Goal: Transaction & Acquisition: Purchase product/service

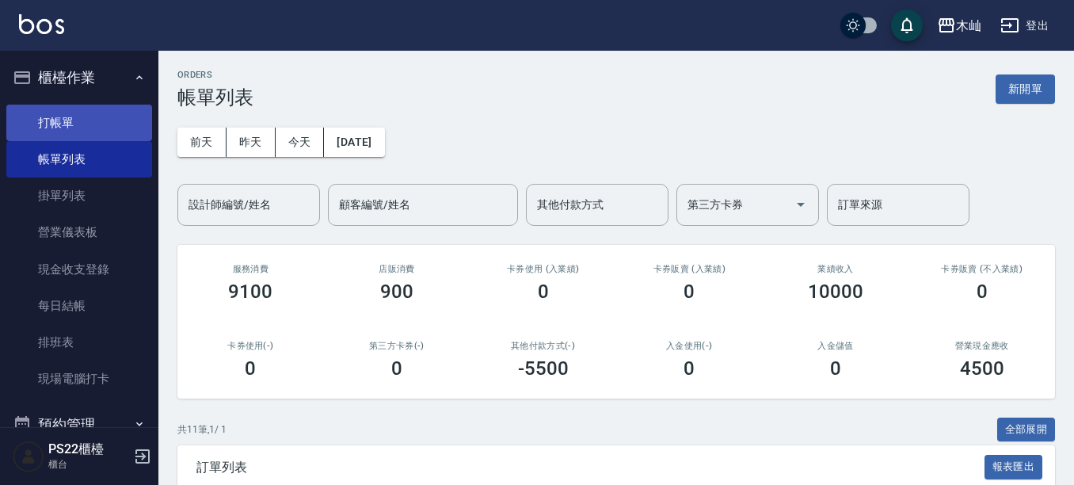
click at [77, 124] on link "打帳單" at bounding box center [79, 123] width 146 height 36
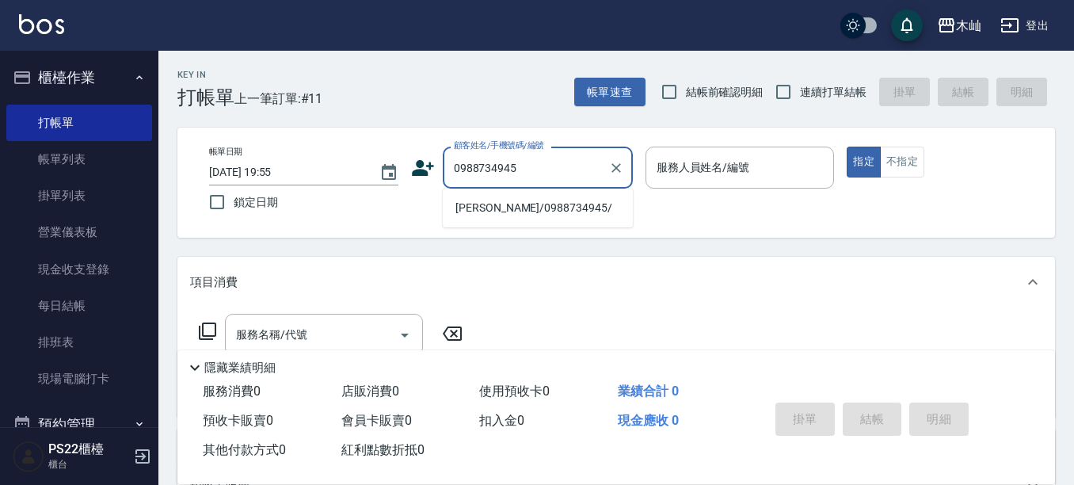
click at [514, 211] on li "[PERSON_NAME]/0988734945/" at bounding box center [538, 208] width 190 height 26
type input "[PERSON_NAME]/0988734945/"
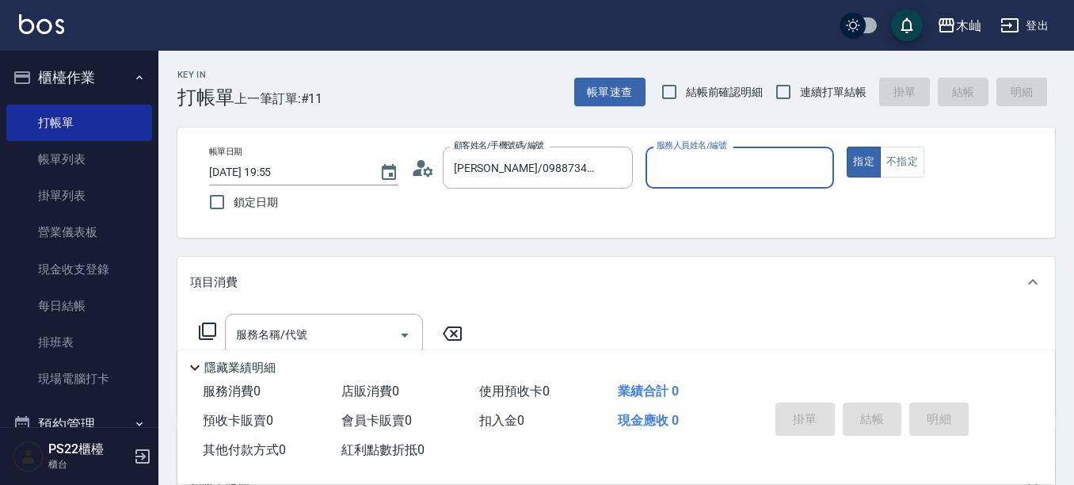
type input "雅芳-012"
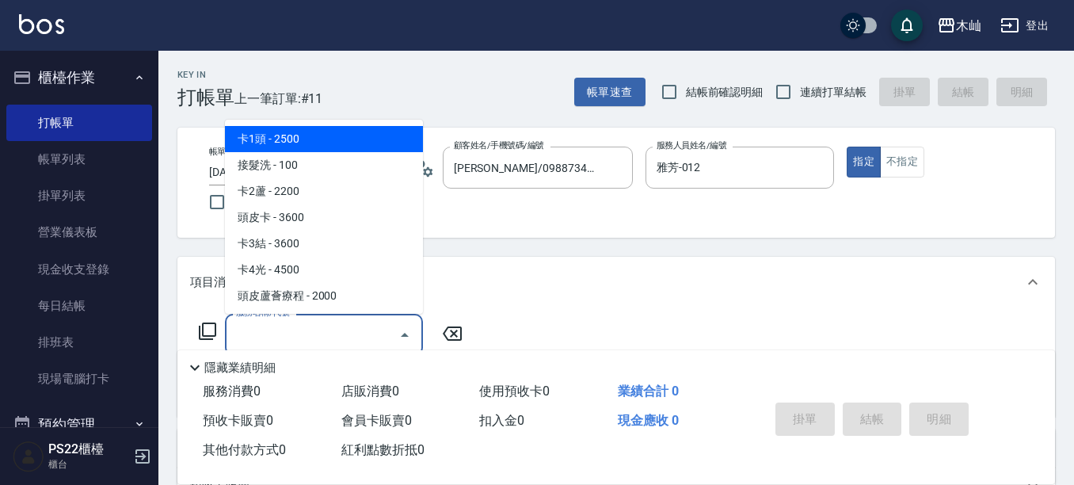
click at [363, 324] on input "服務名稱/代號" at bounding box center [312, 335] width 160 height 28
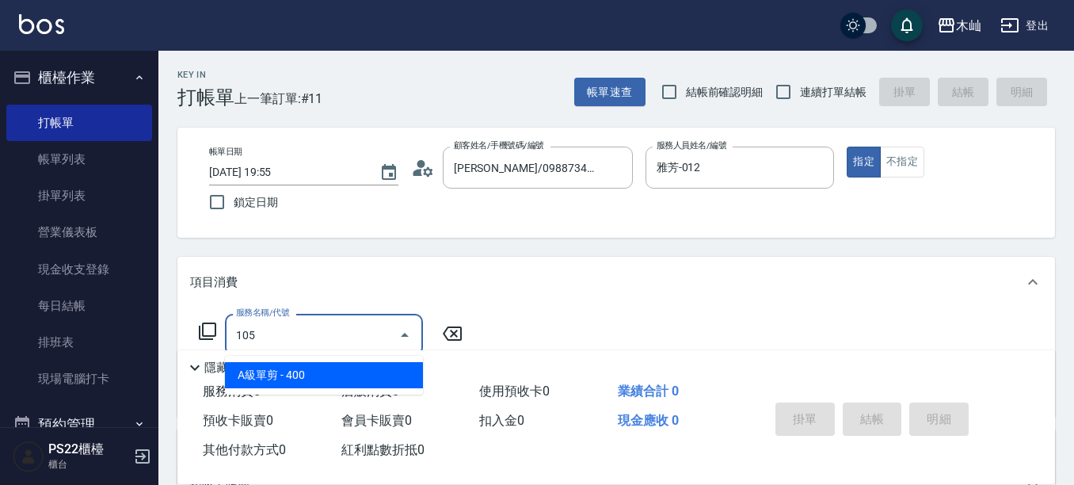
type input "A級單剪(105)"
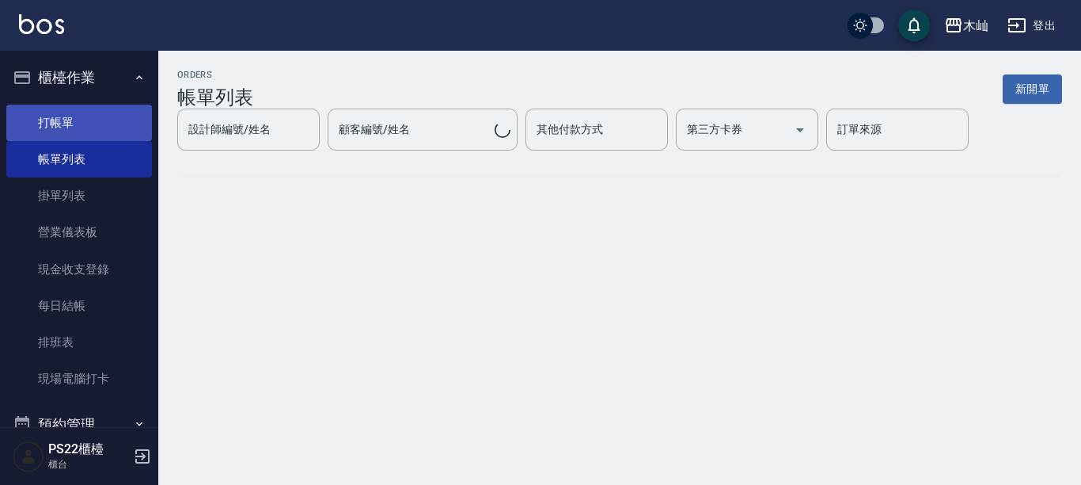
click at [89, 116] on link "打帳單" at bounding box center [79, 123] width 146 height 36
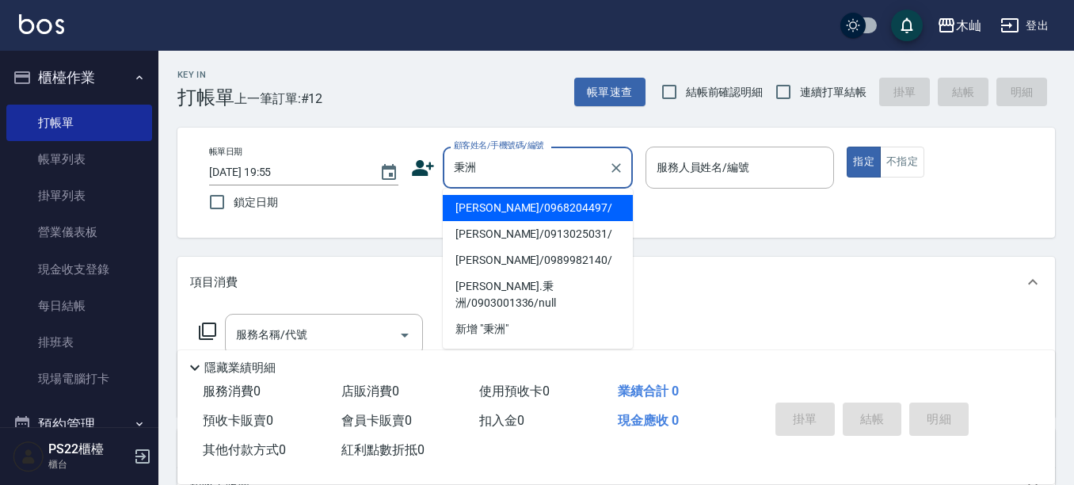
click at [497, 212] on li "[PERSON_NAME]/0968204497/" at bounding box center [538, 208] width 190 height 26
type input "[PERSON_NAME]/0968204497/"
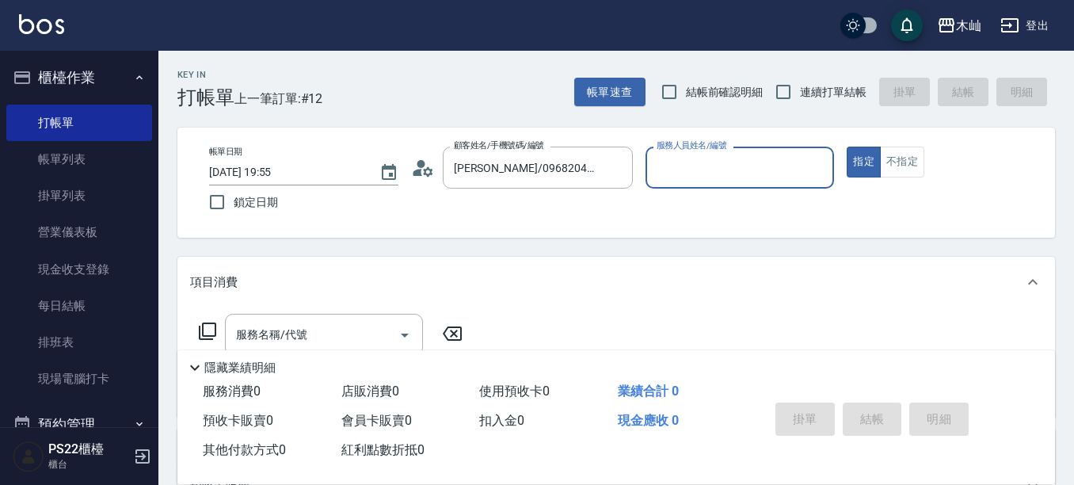
type input "小愛-10"
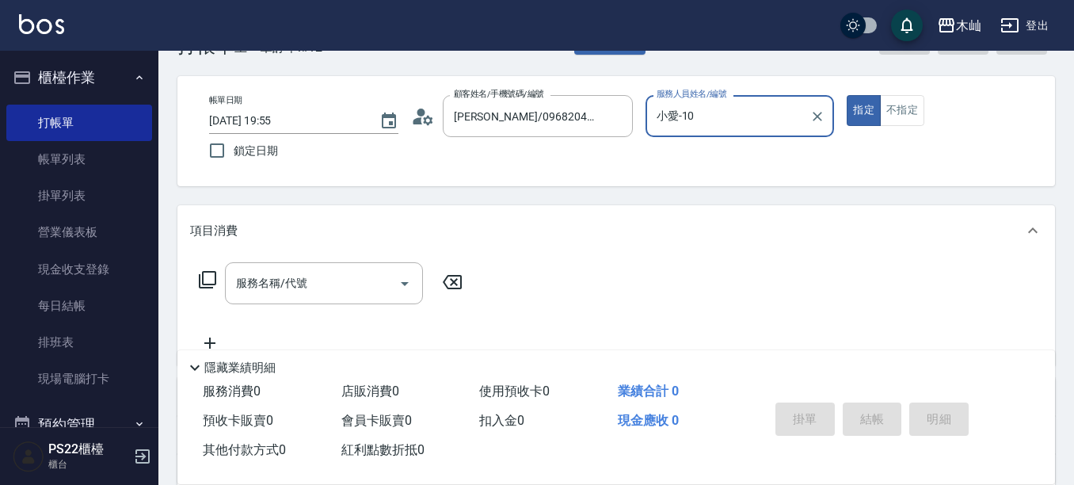
scroll to position [79, 0]
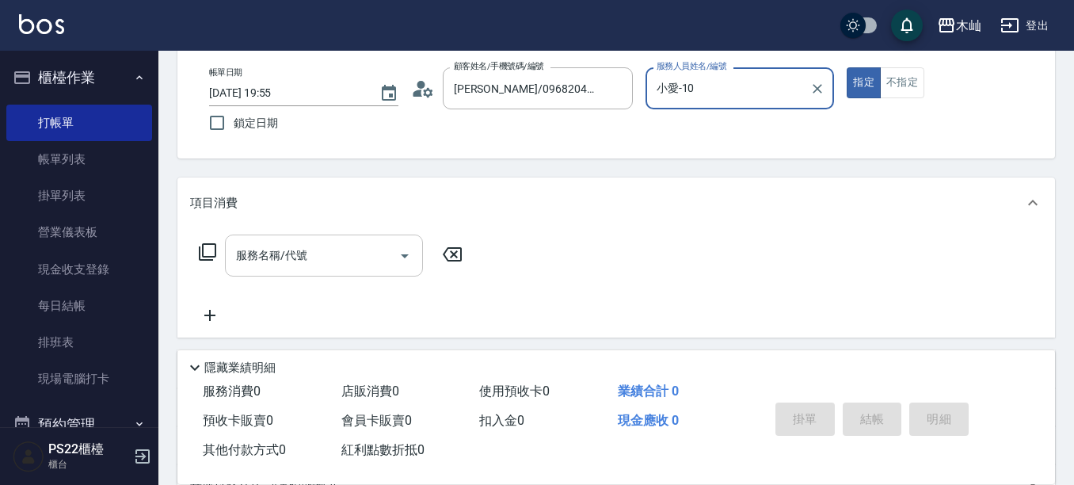
click at [346, 264] on input "服務名稱/代號" at bounding box center [312, 255] width 160 height 28
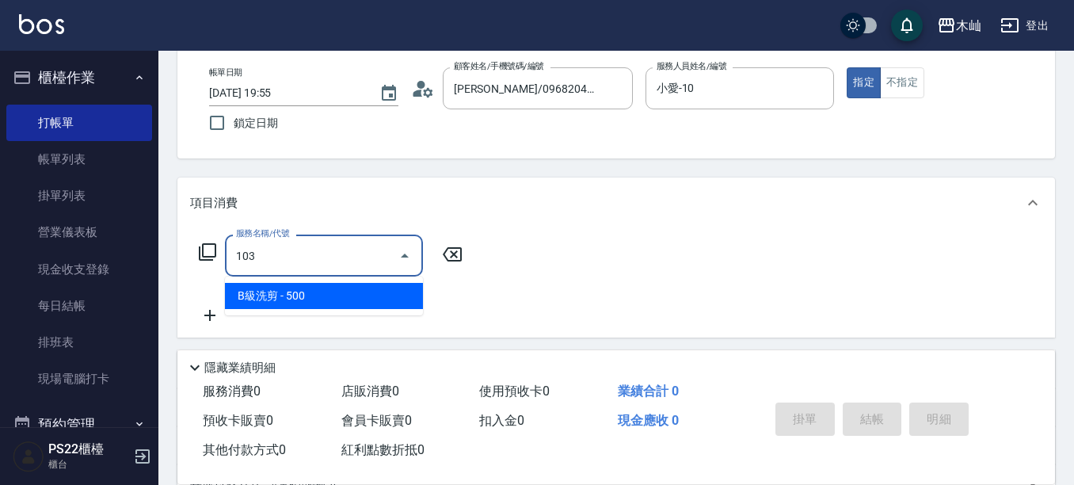
type input "B級洗剪(103)"
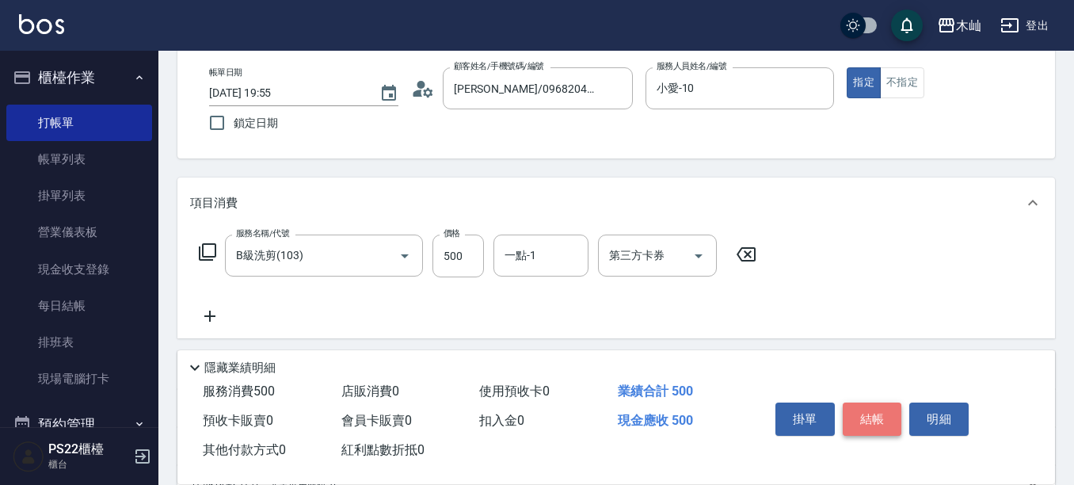
click at [879, 415] on button "結帳" at bounding box center [871, 418] width 59 height 33
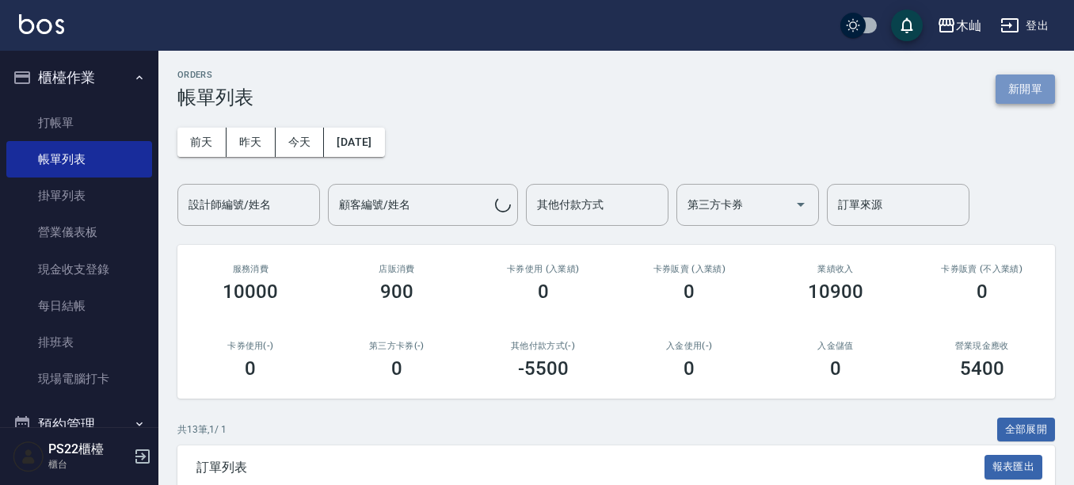
click at [1013, 82] on button "新開單" at bounding box center [1024, 88] width 59 height 29
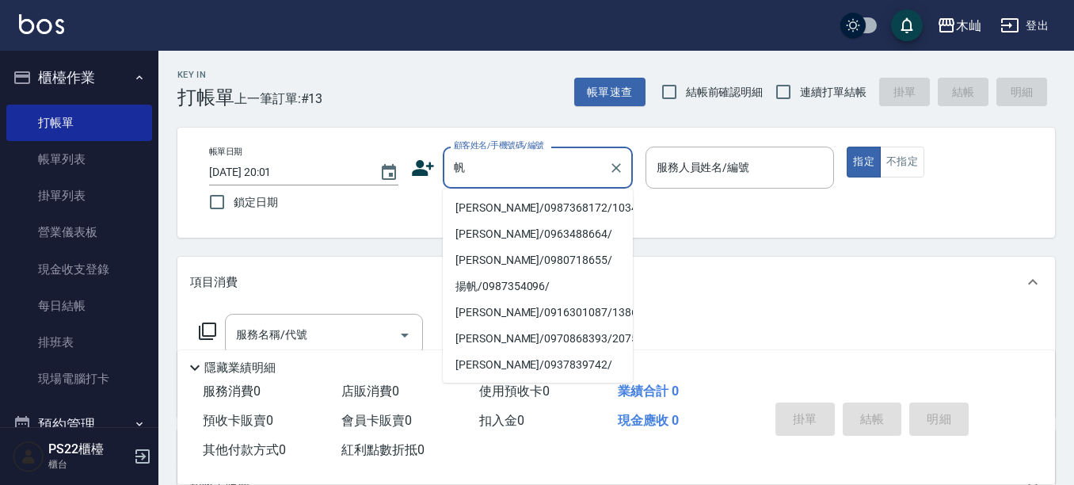
click at [559, 208] on li "[PERSON_NAME]/0987368172/10340" at bounding box center [538, 208] width 190 height 26
type input "[PERSON_NAME]/0987368172/10340"
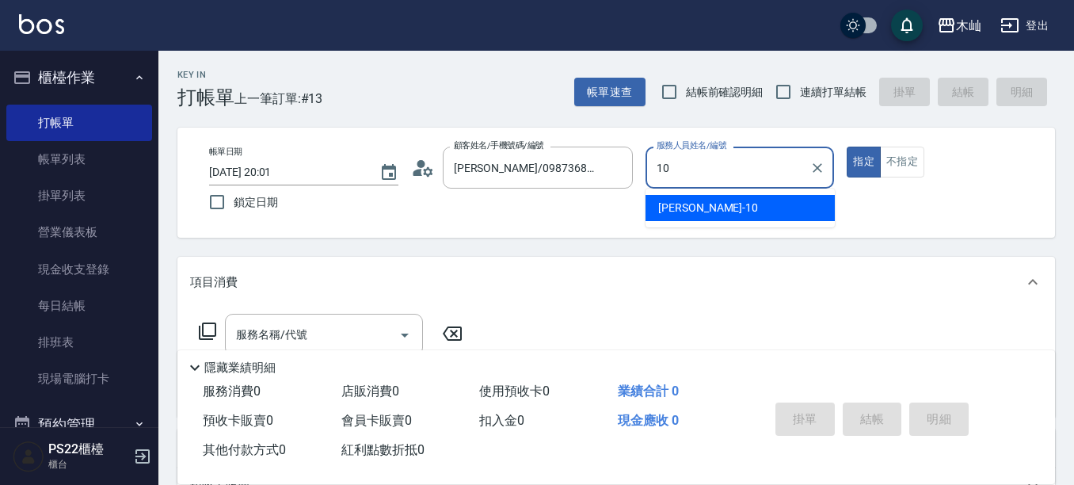
type input "小愛-10"
type button "true"
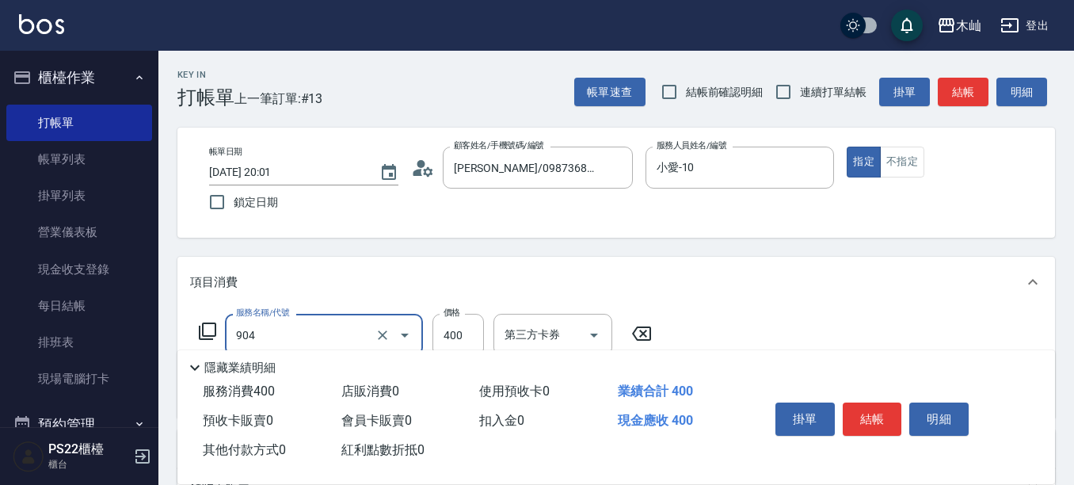
type input "精油洗+瞬護(904)"
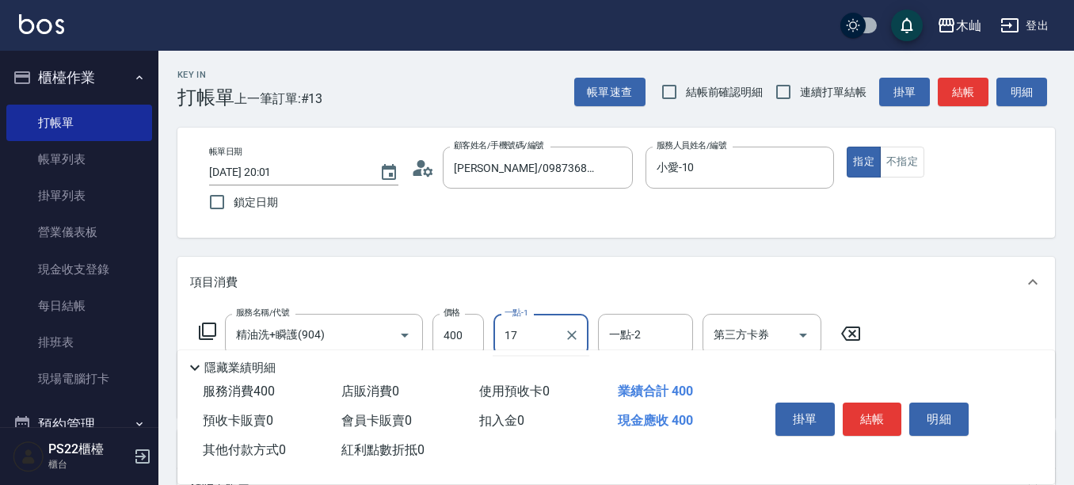
type input "[PERSON_NAME]-17"
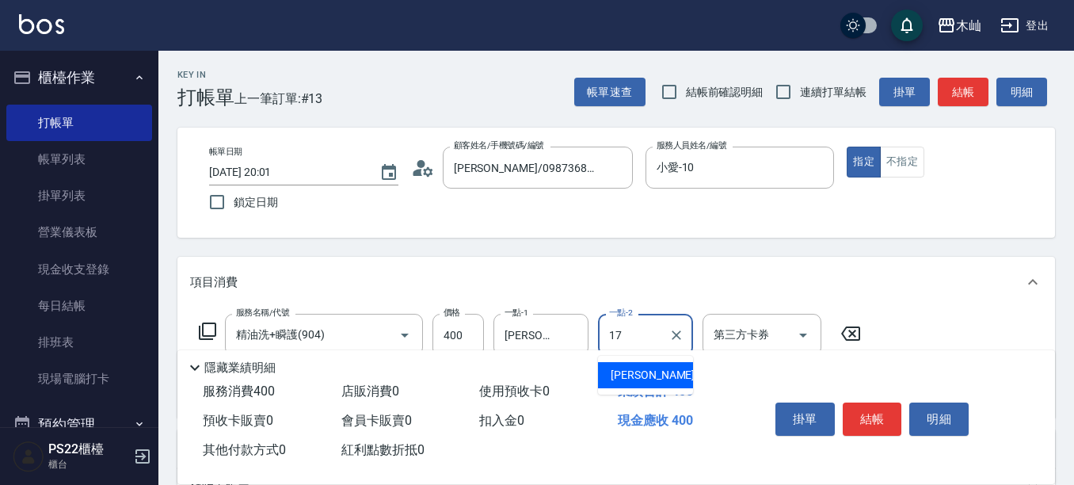
type input "[PERSON_NAME]-17"
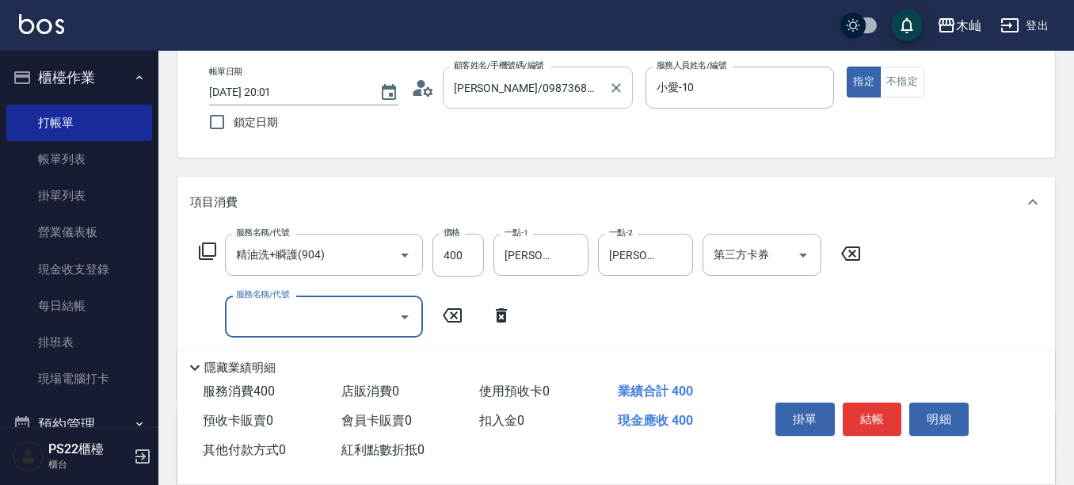
scroll to position [158, 0]
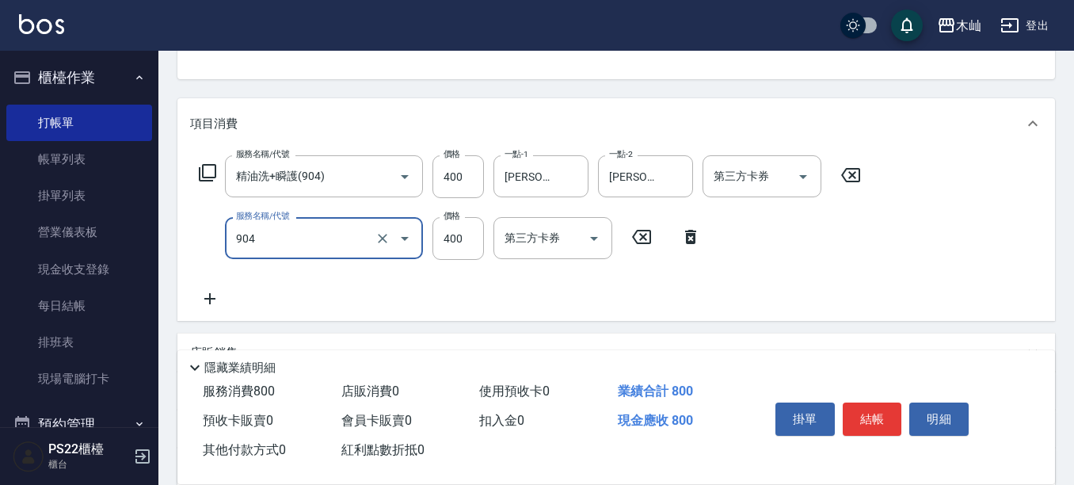
type input "精油洗+瞬護(904)"
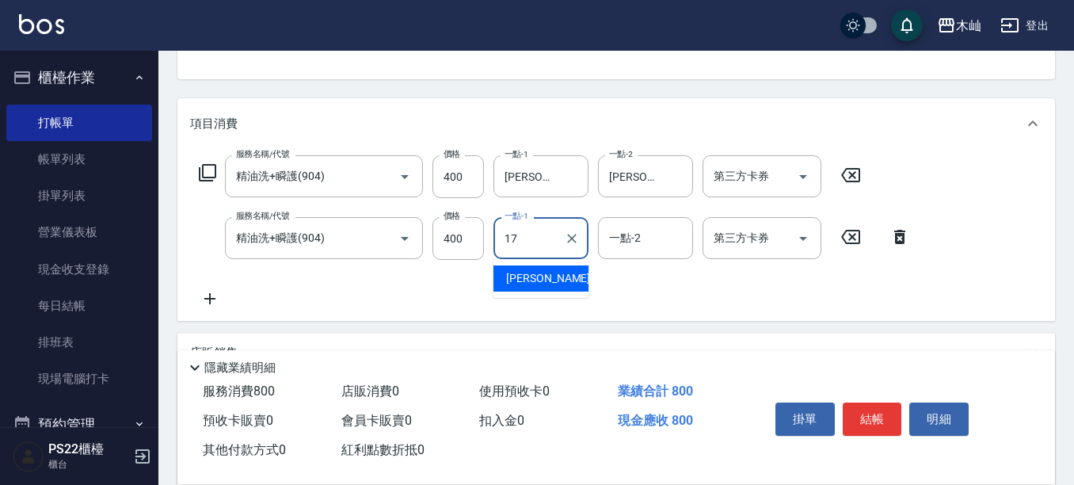
type input "[PERSON_NAME]-17"
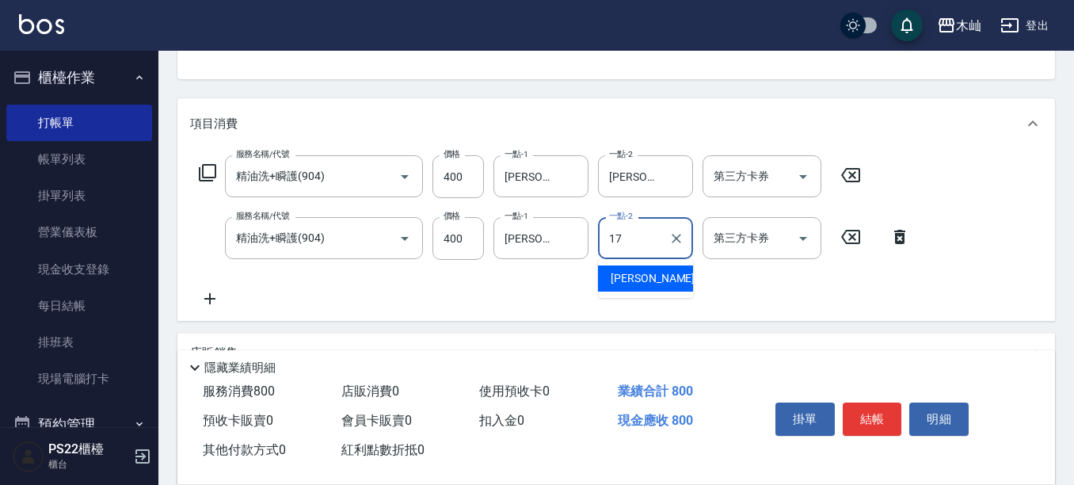
type input "[PERSON_NAME]-17"
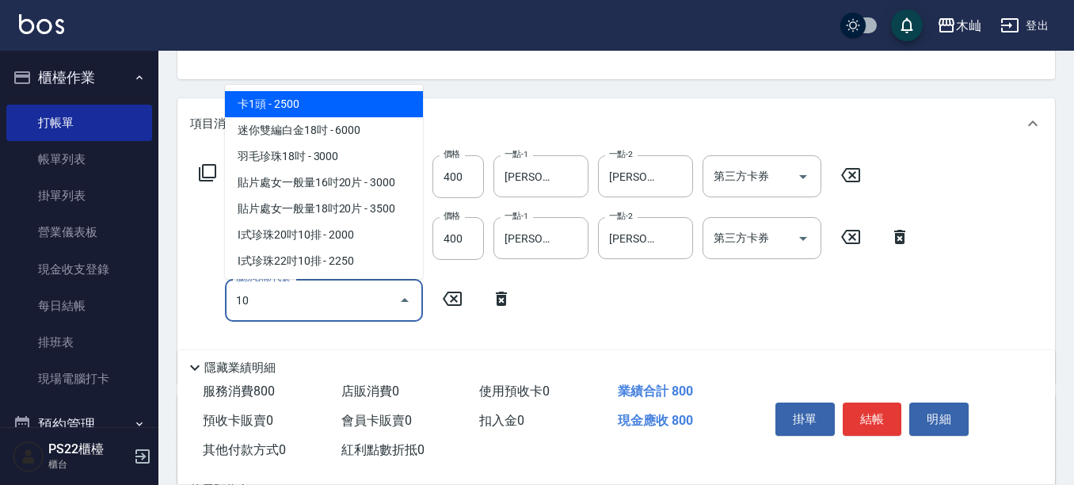
type input "104"
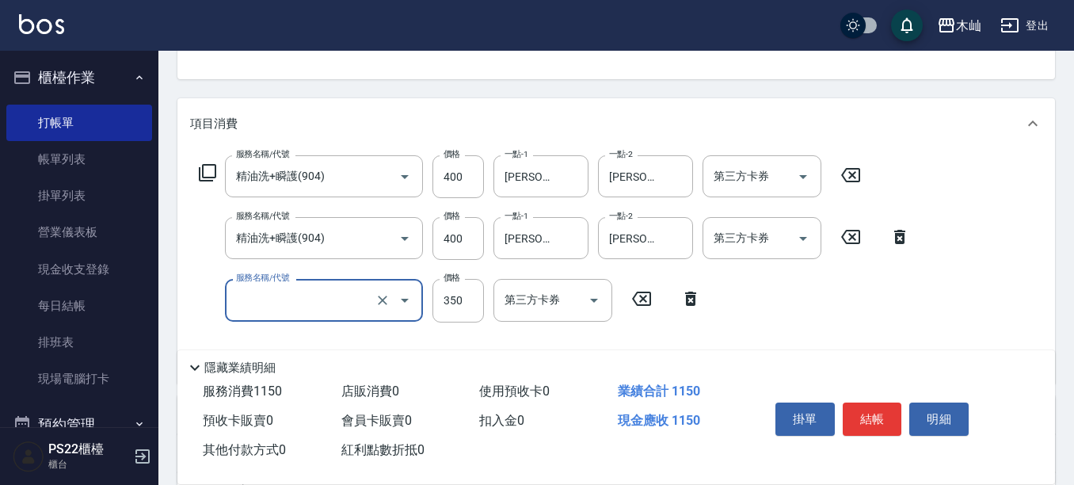
type input "0"
type input "B級單剪(104)"
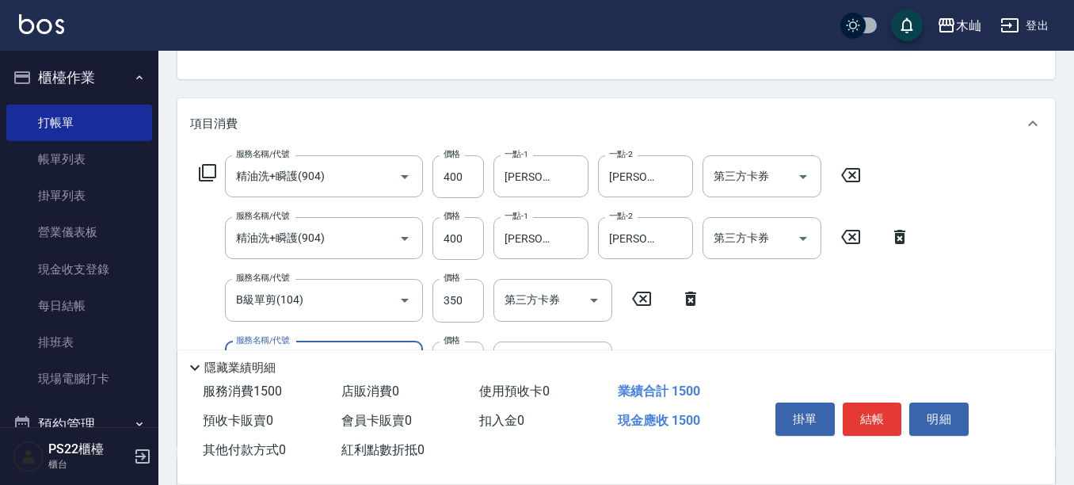
type input "B級單剪(104)"
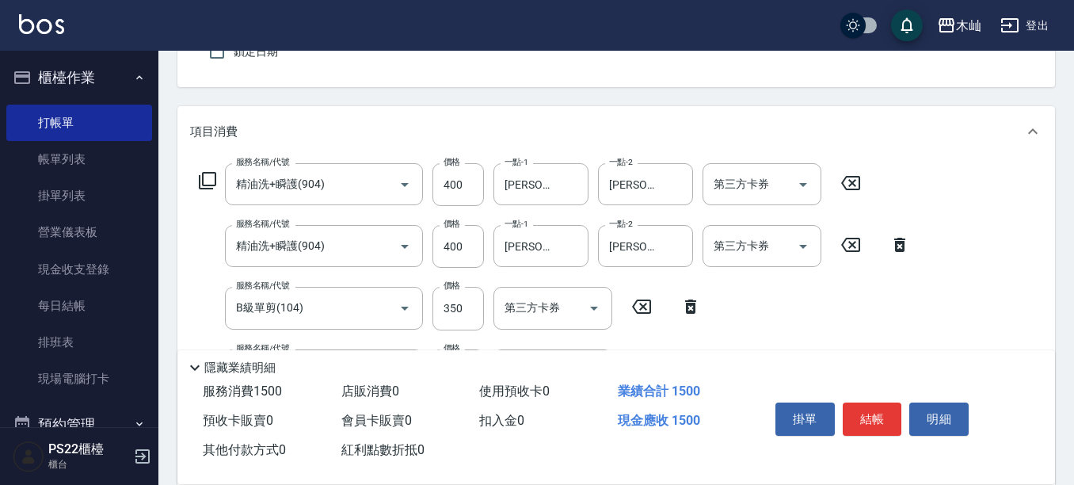
scroll to position [238, 0]
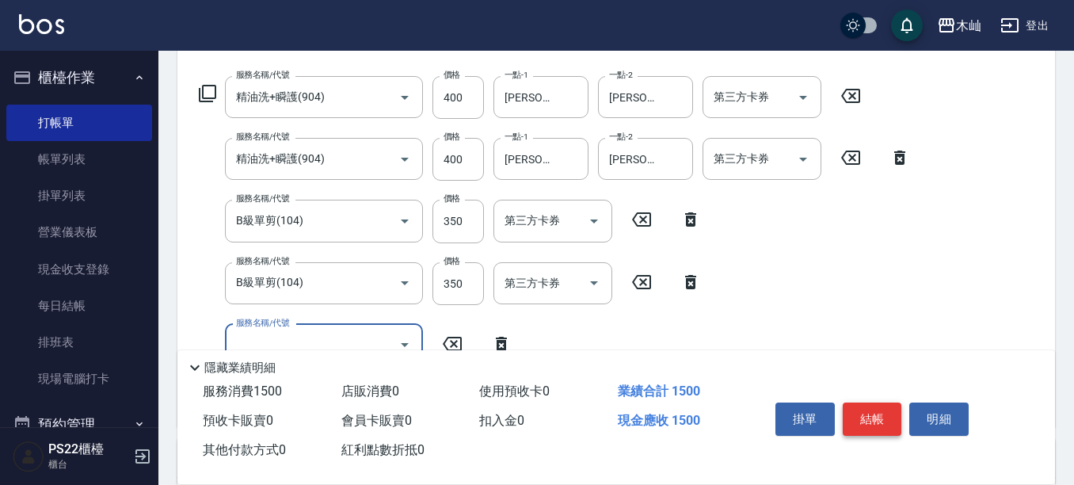
click at [872, 411] on button "結帳" at bounding box center [871, 418] width 59 height 33
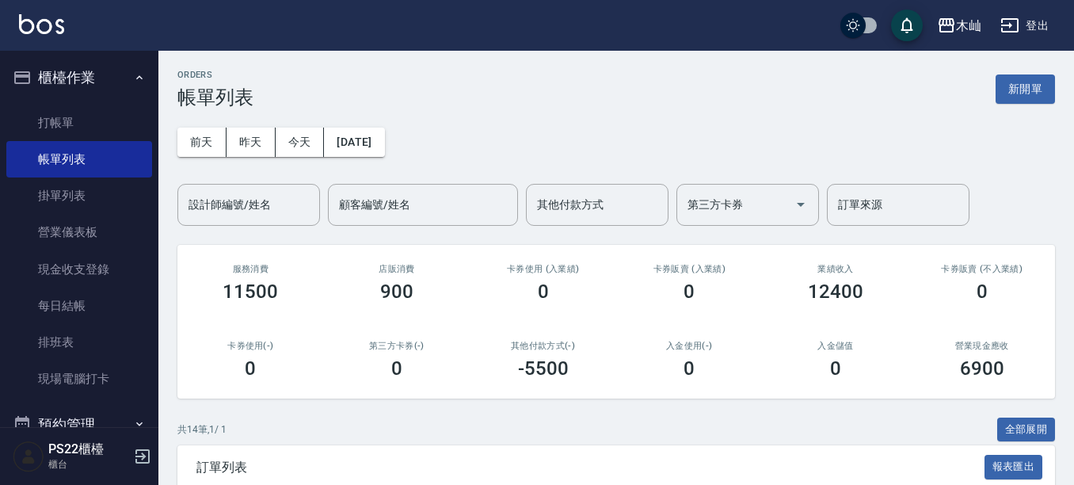
scroll to position [317, 0]
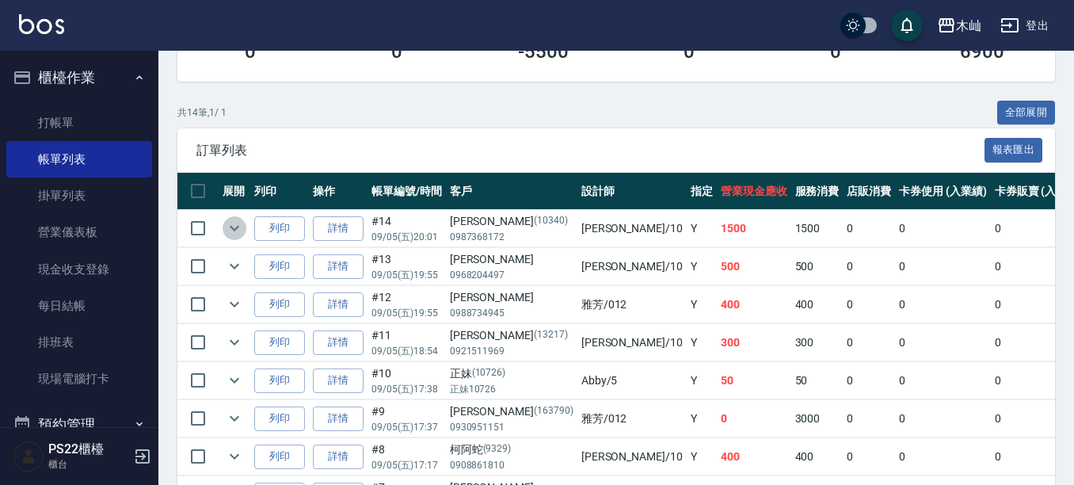
click at [231, 229] on icon "expand row" at bounding box center [234, 228] width 19 height 19
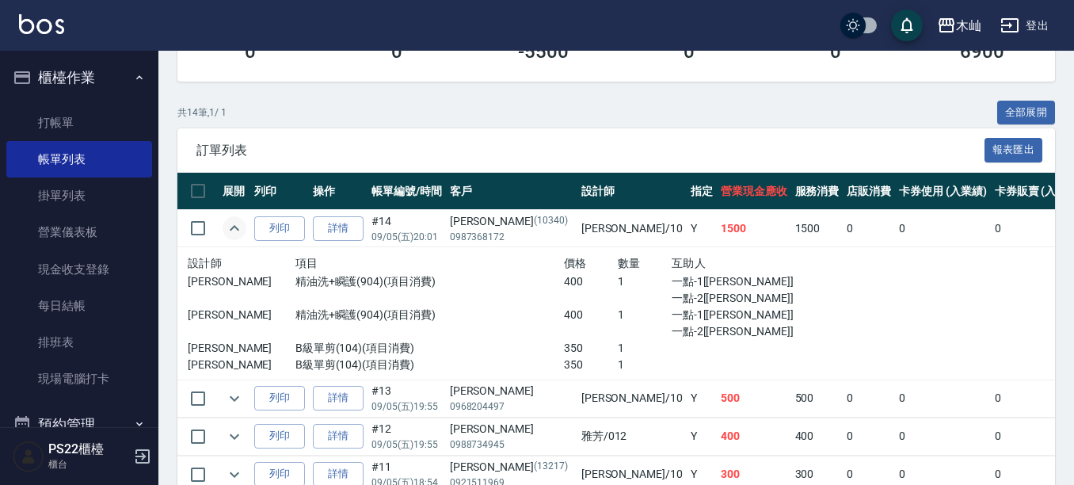
click at [231, 229] on icon "expand row" at bounding box center [235, 228] width 10 height 6
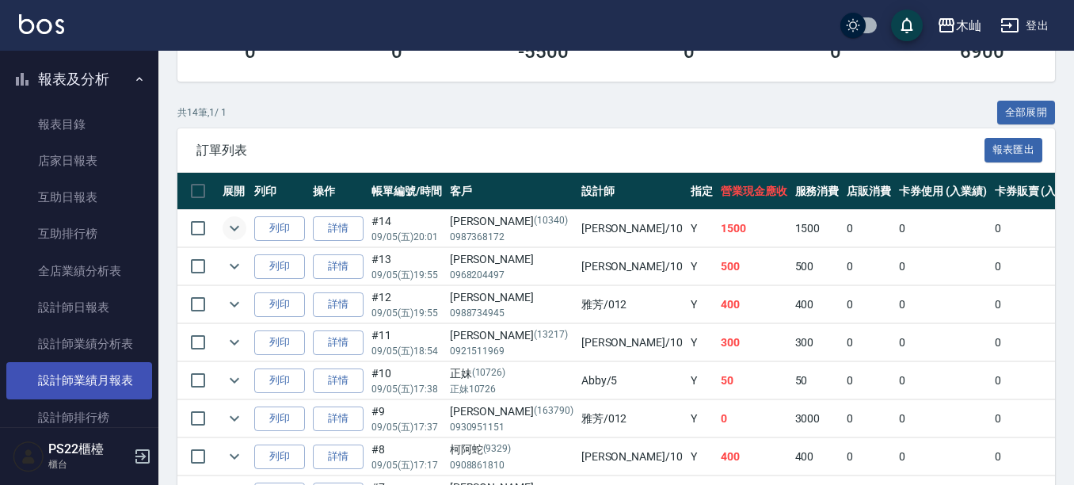
scroll to position [554, 0]
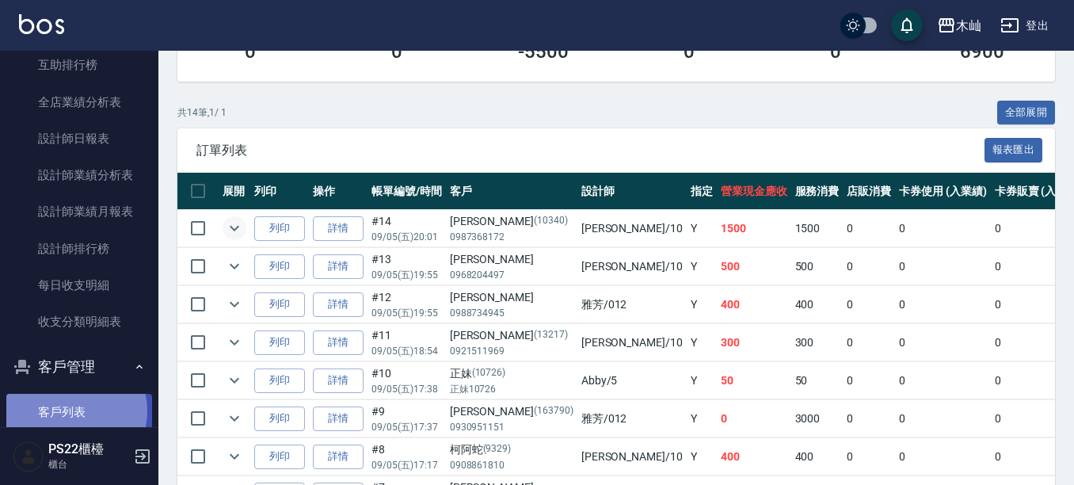
click at [74, 411] on link "客戶列表" at bounding box center [79, 411] width 146 height 36
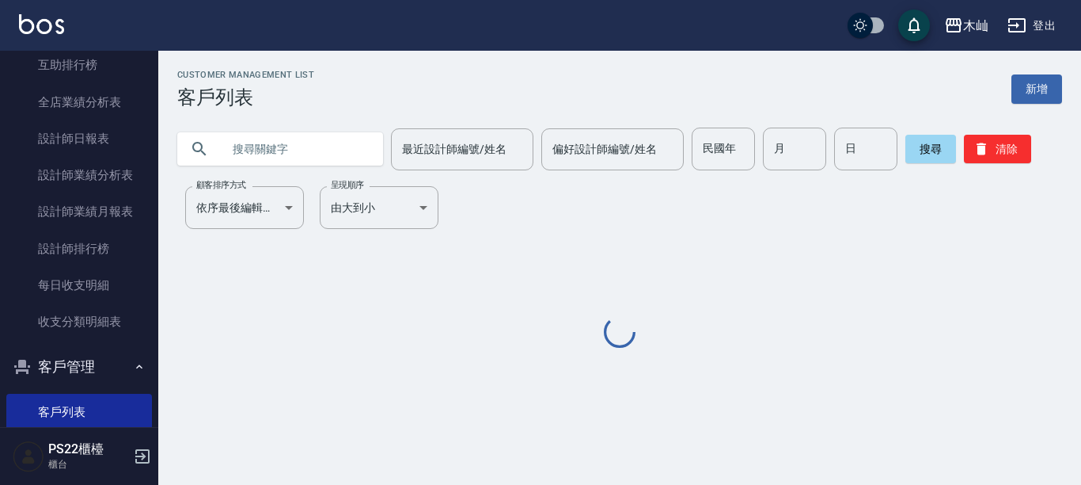
click at [261, 162] on input "text" at bounding box center [296, 148] width 149 height 43
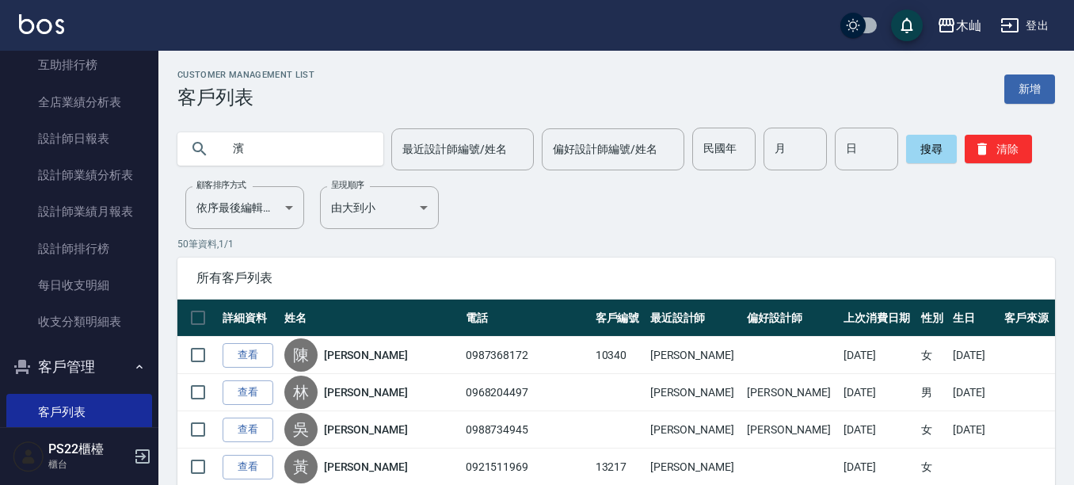
type input "濱"
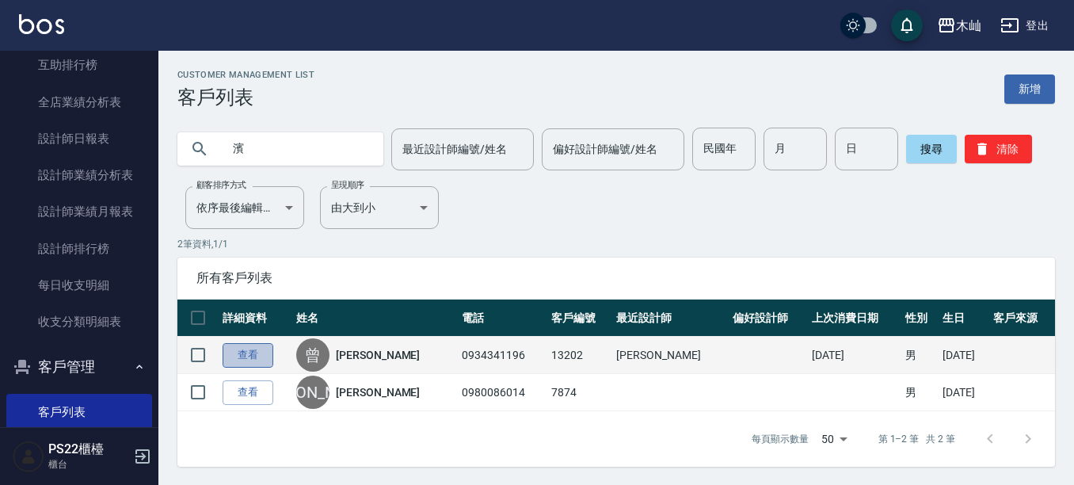
click at [245, 352] on link "查看" at bounding box center [247, 355] width 51 height 25
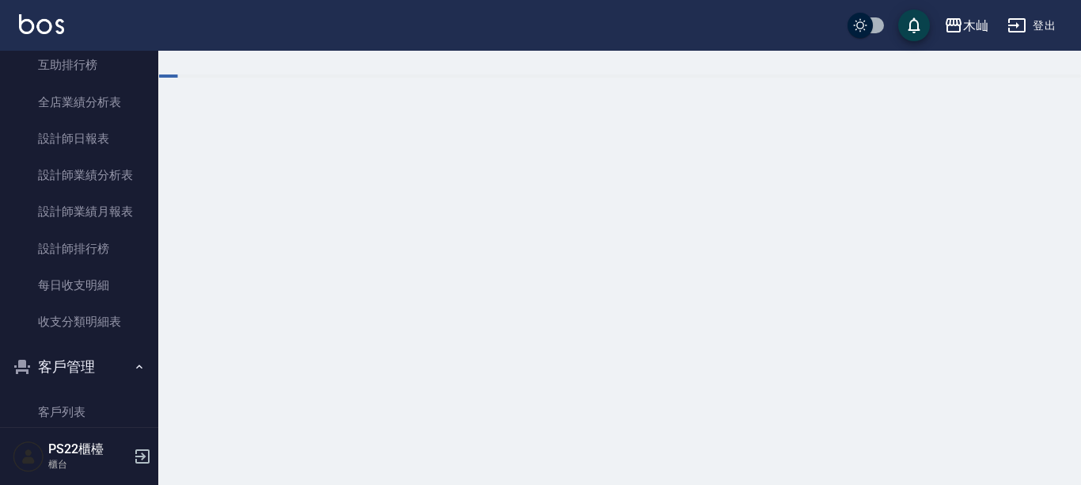
click at [393, 137] on div at bounding box center [540, 242] width 1081 height 485
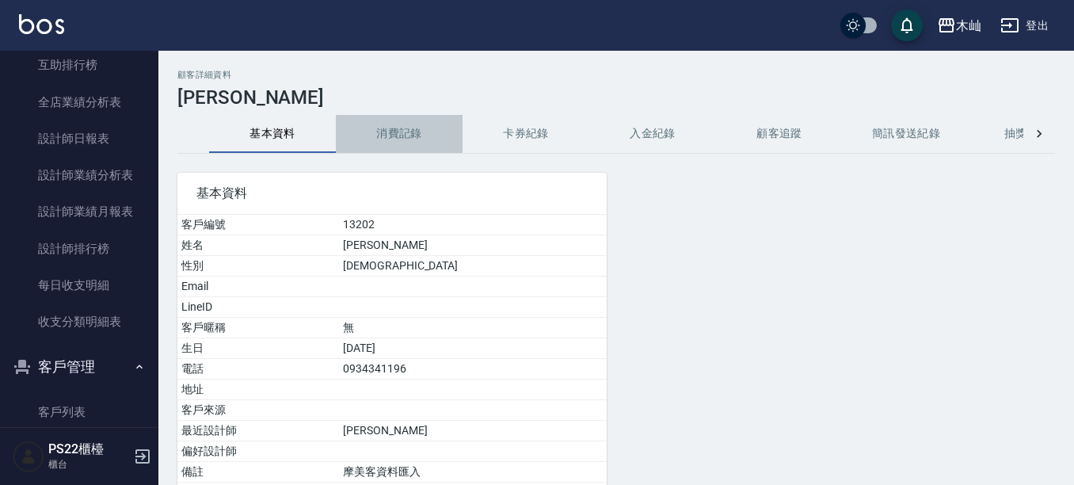
click at [399, 139] on button "消費記錄" at bounding box center [399, 134] width 127 height 38
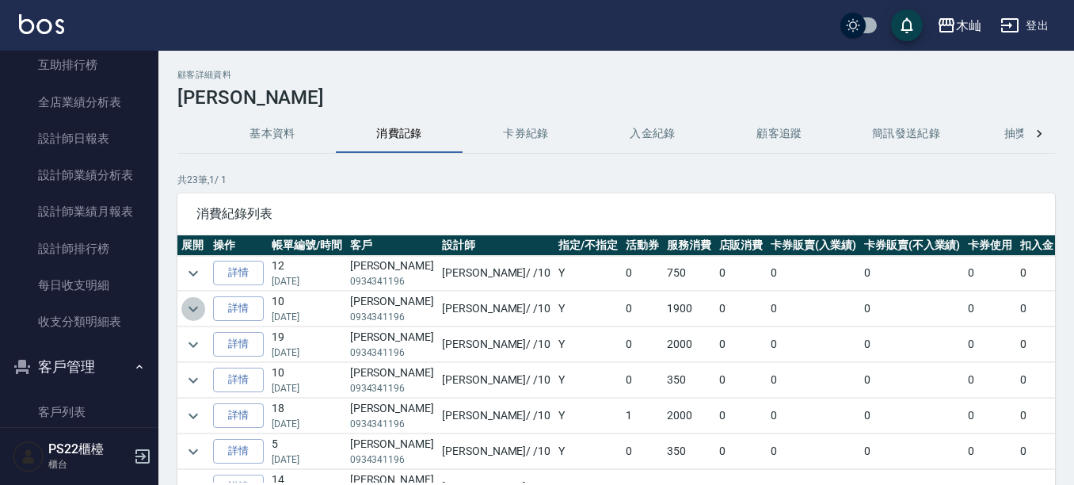
click at [193, 305] on icon "expand row" at bounding box center [193, 308] width 19 height 19
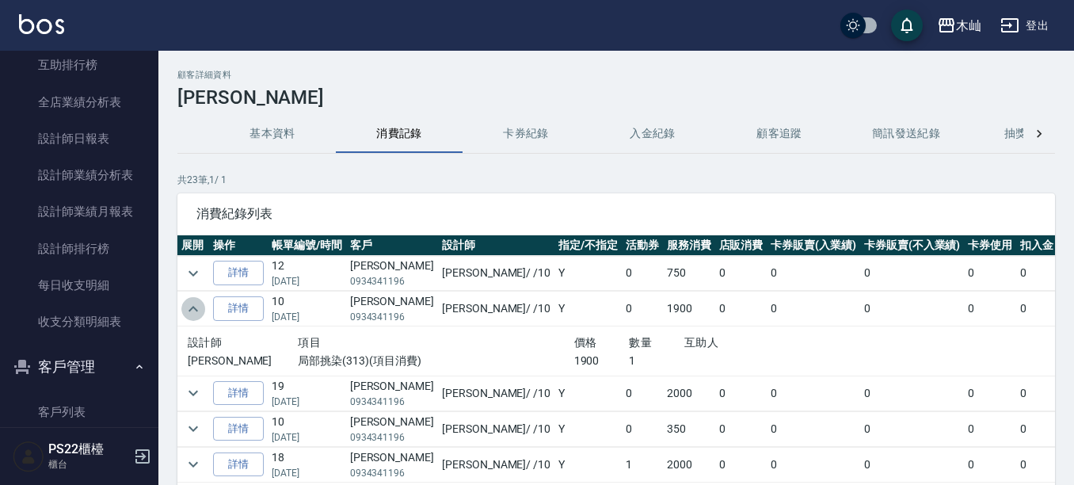
click at [193, 305] on icon "expand row" at bounding box center [193, 308] width 19 height 19
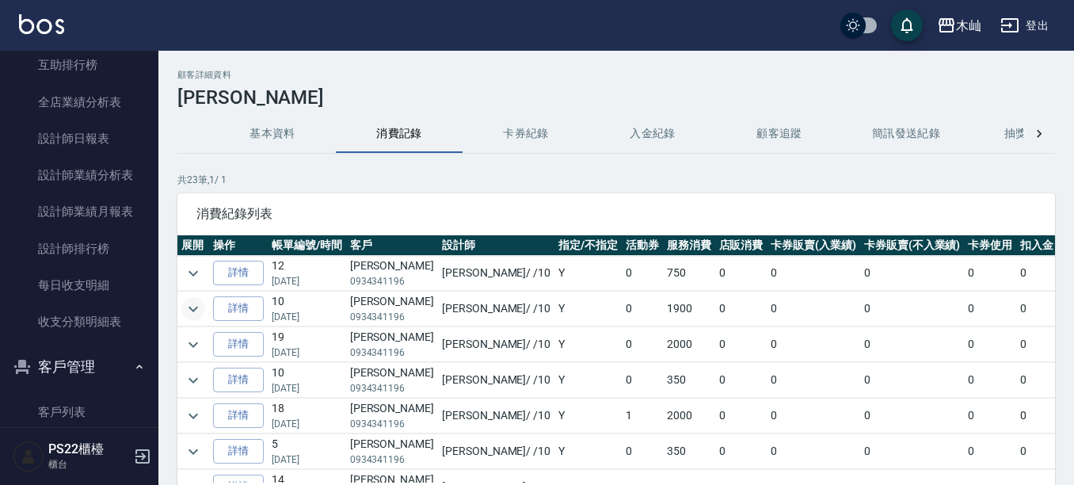
click at [195, 310] on icon "expand row" at bounding box center [193, 308] width 19 height 19
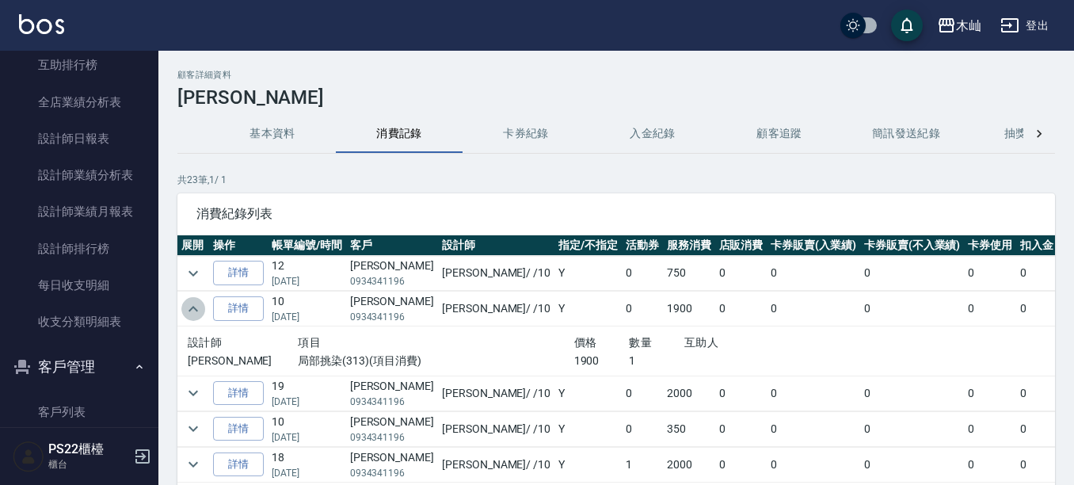
click at [195, 310] on icon "expand row" at bounding box center [193, 308] width 19 height 19
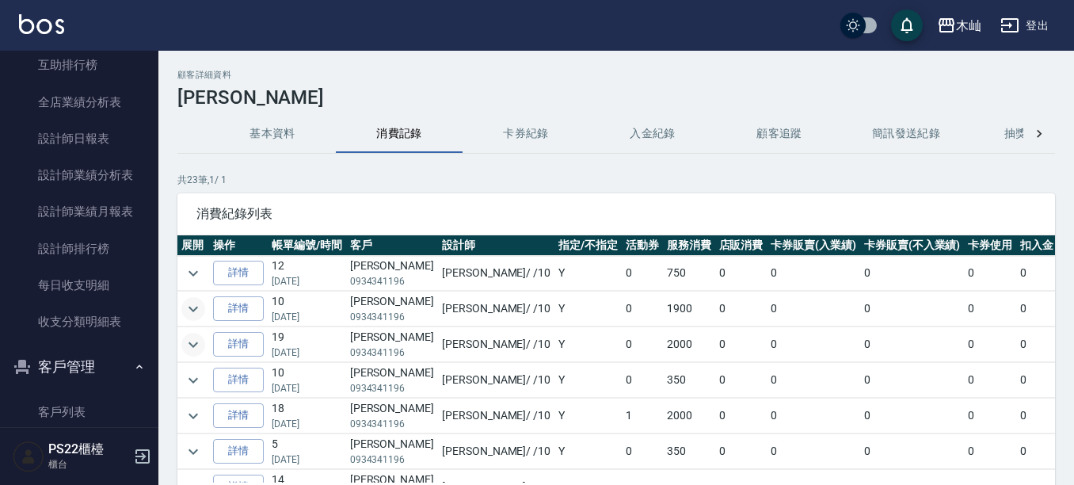
click at [200, 339] on icon "expand row" at bounding box center [193, 344] width 19 height 19
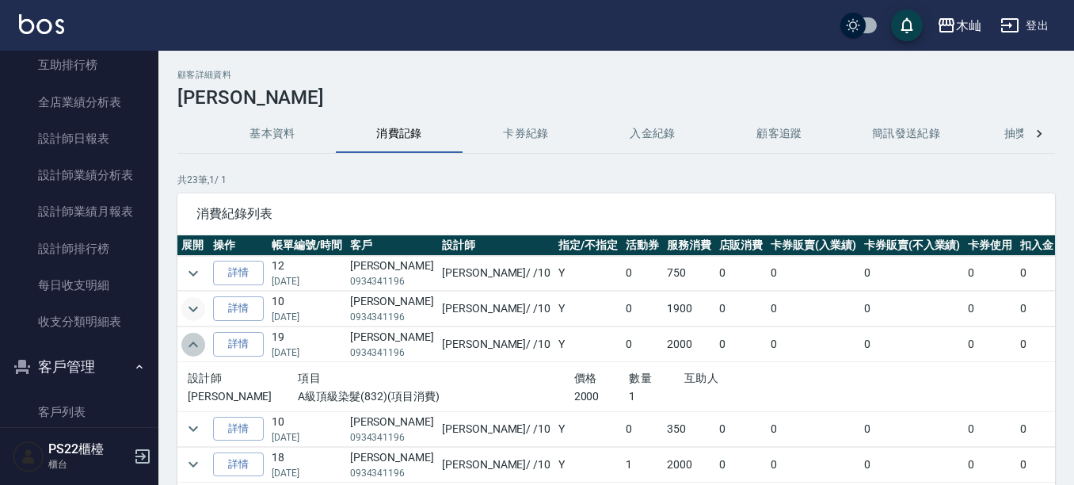
click at [200, 339] on icon "expand row" at bounding box center [193, 344] width 19 height 19
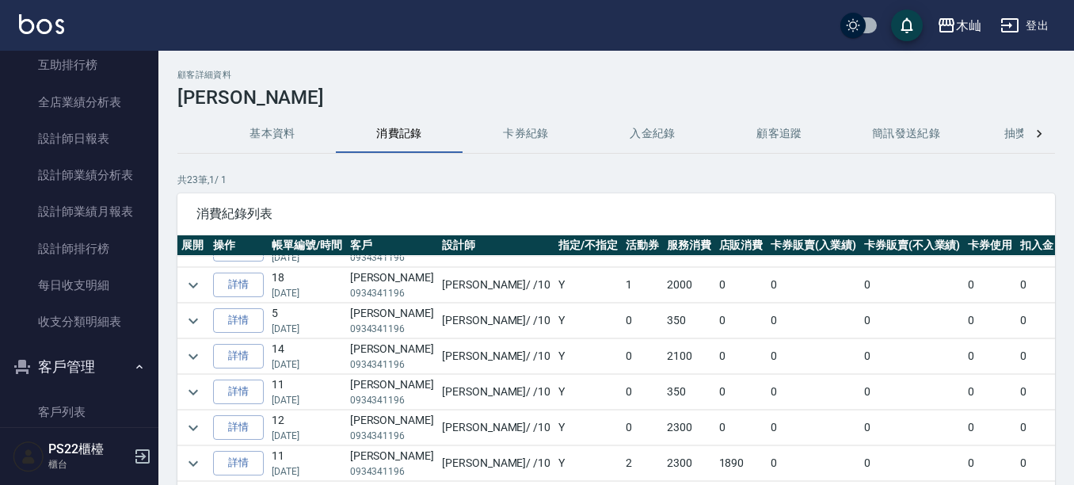
scroll to position [158, 0]
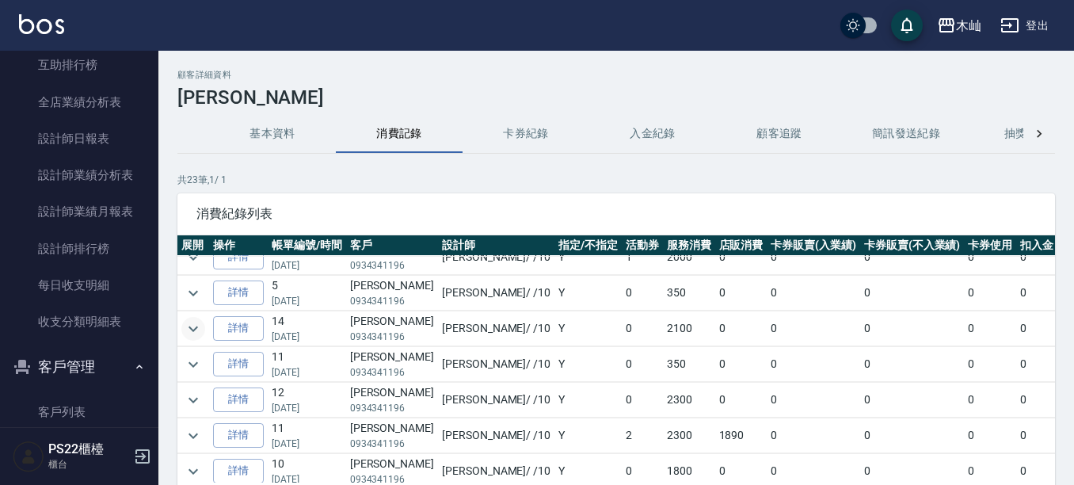
click at [192, 335] on icon "expand row" at bounding box center [193, 328] width 19 height 19
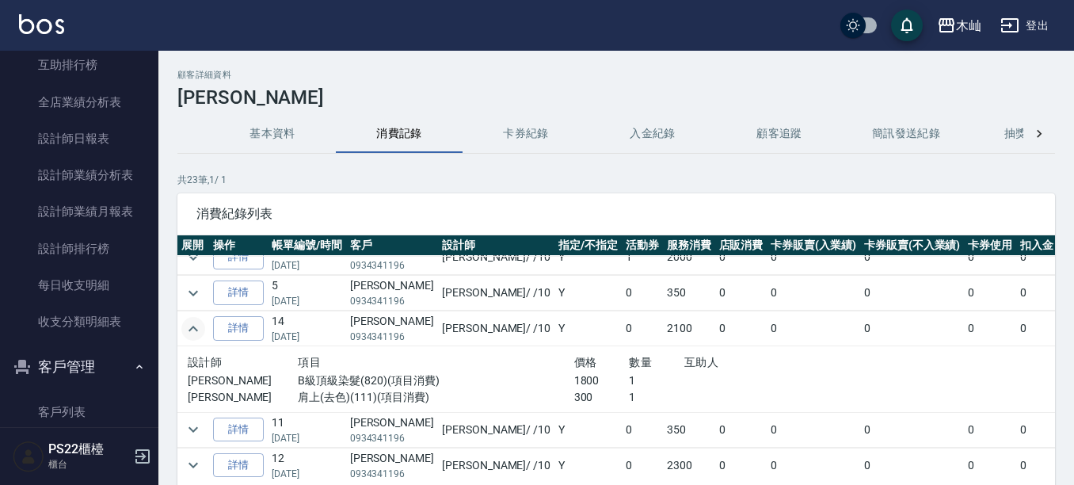
click at [192, 335] on icon "expand row" at bounding box center [193, 328] width 19 height 19
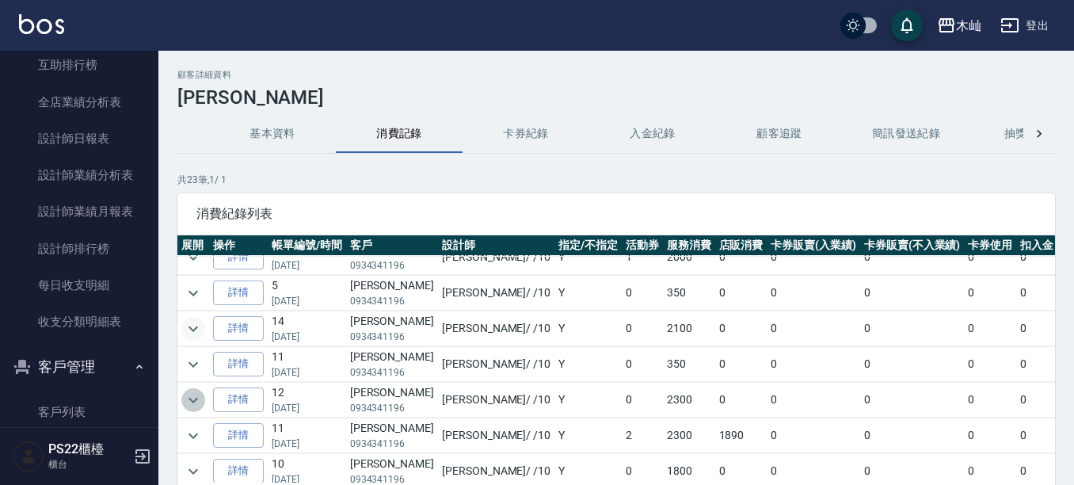
click at [195, 397] on icon "expand row" at bounding box center [193, 399] width 19 height 19
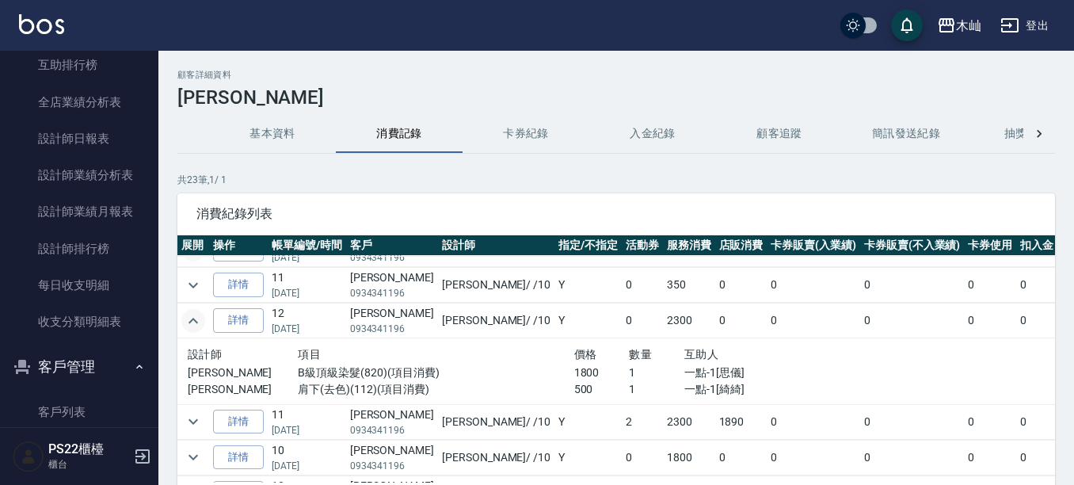
scroll to position [79, 0]
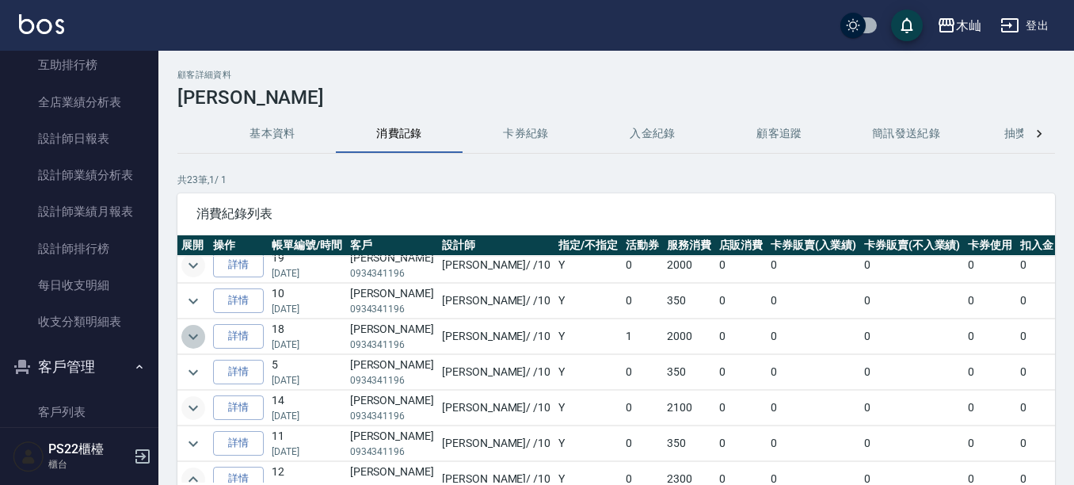
click at [195, 340] on icon "expand row" at bounding box center [193, 336] width 19 height 19
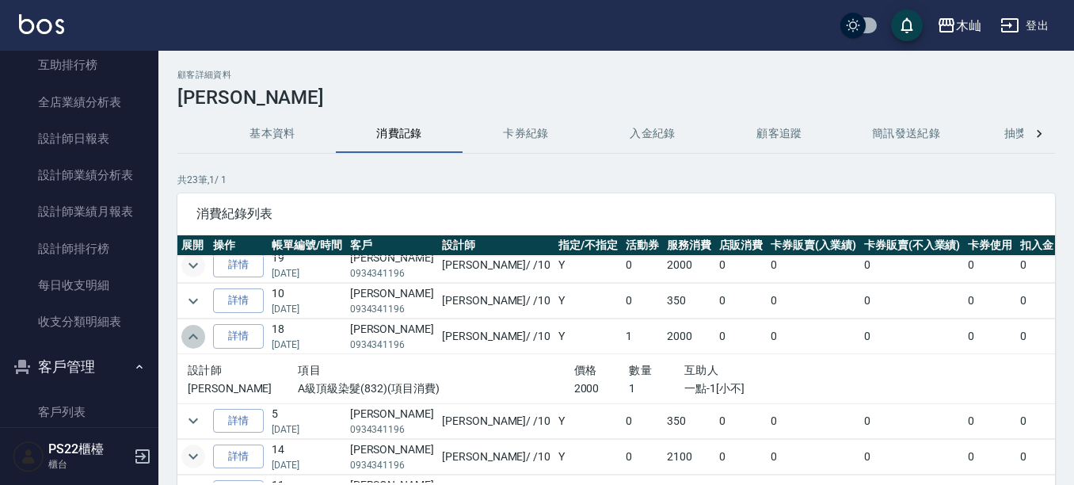
click at [195, 340] on icon "expand row" at bounding box center [193, 336] width 19 height 19
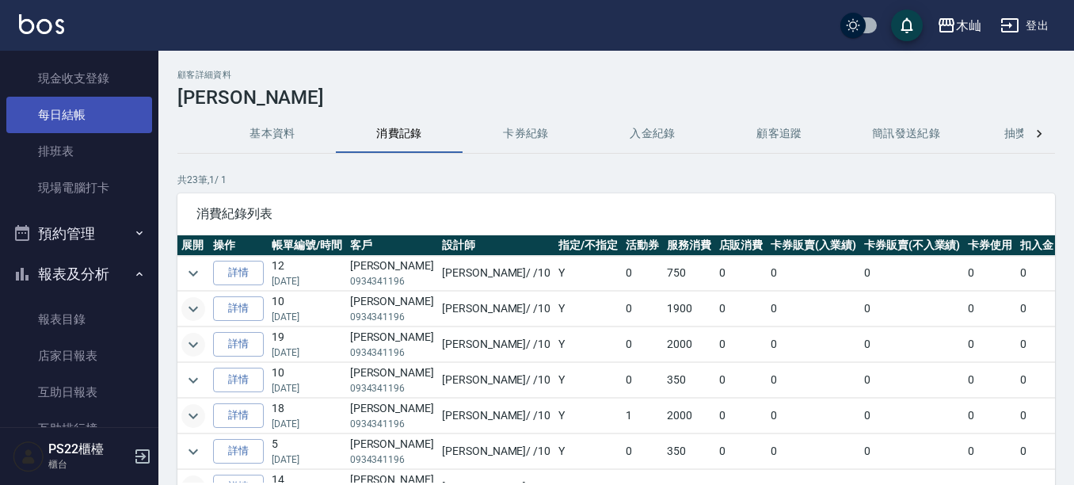
scroll to position [0, 0]
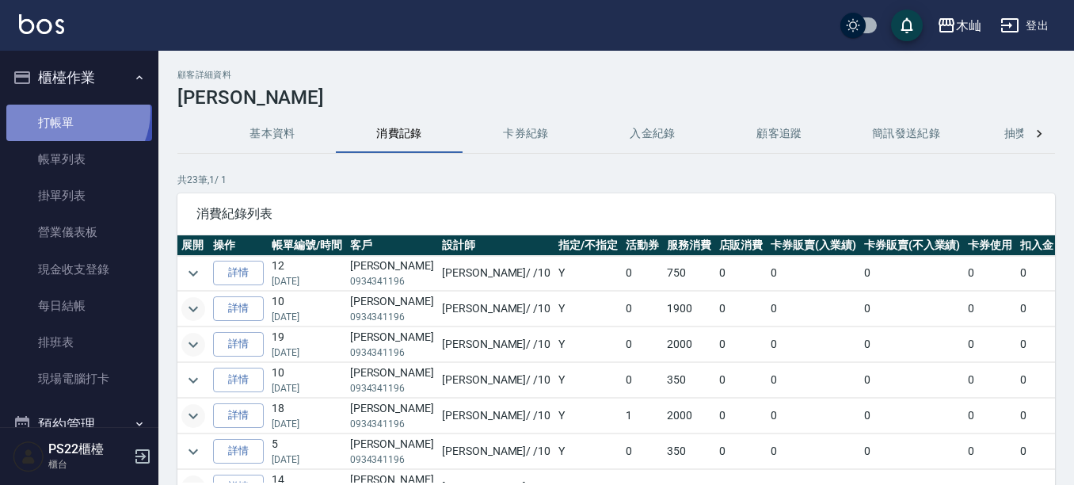
click at [70, 111] on link "打帳單" at bounding box center [79, 123] width 146 height 36
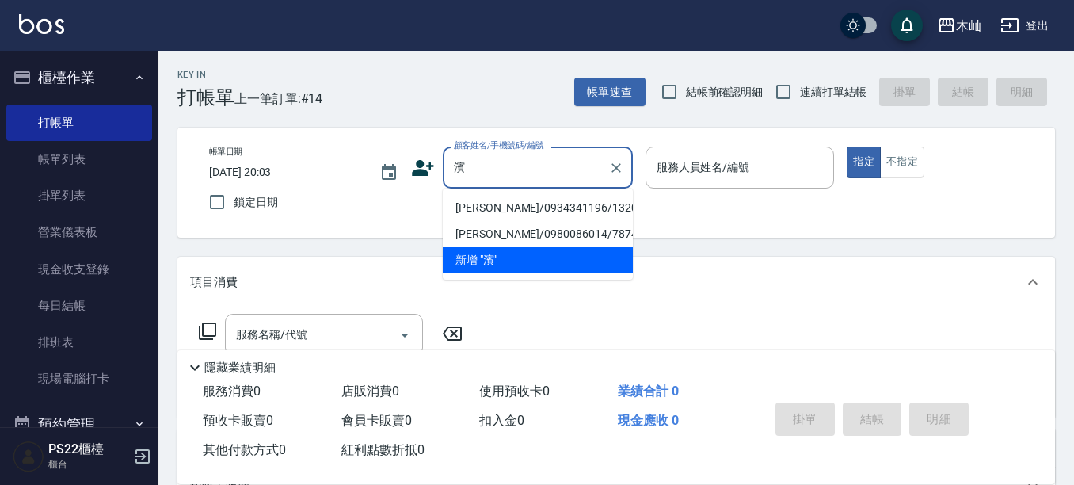
click at [543, 210] on li "[PERSON_NAME]/0934341196/13202" at bounding box center [538, 208] width 190 height 26
type input "[PERSON_NAME]/0934341196/13202"
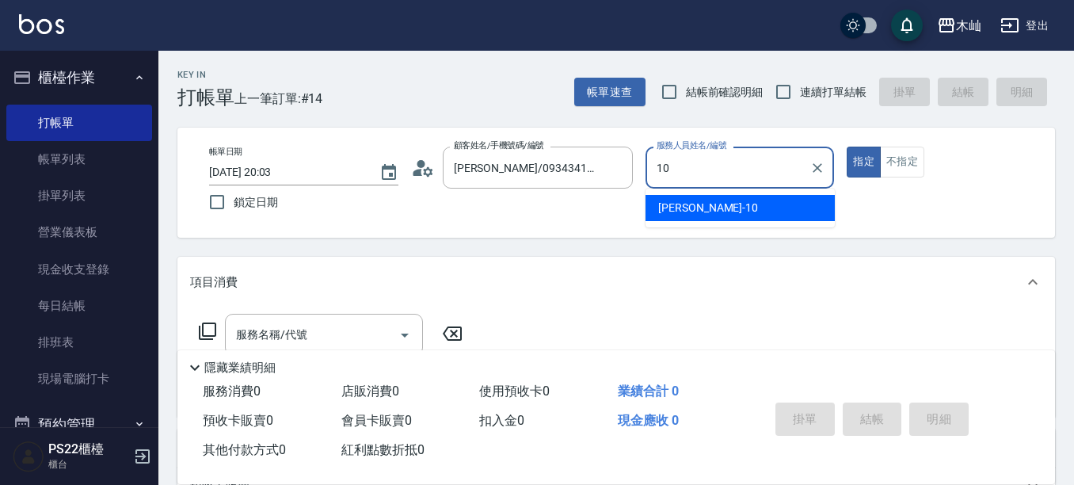
type input "小愛-10"
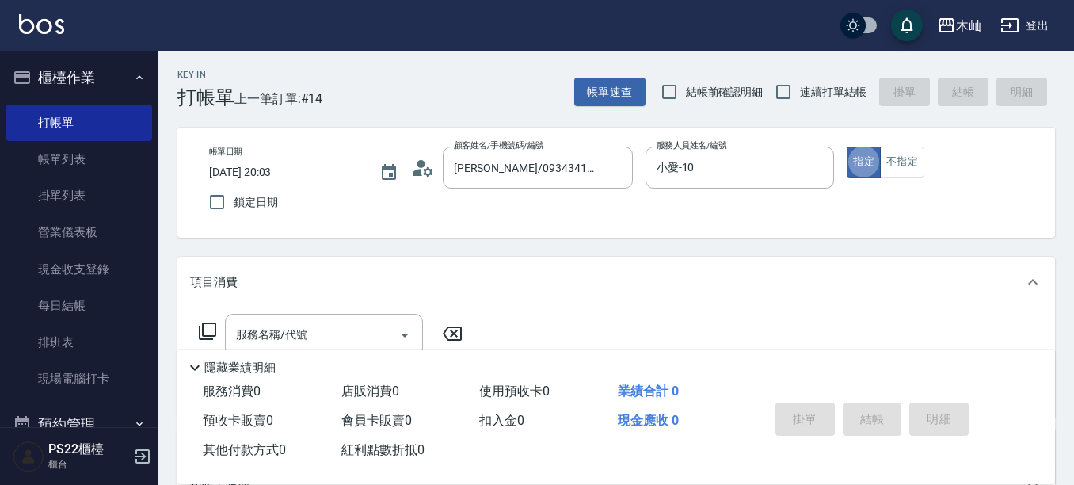
type button "true"
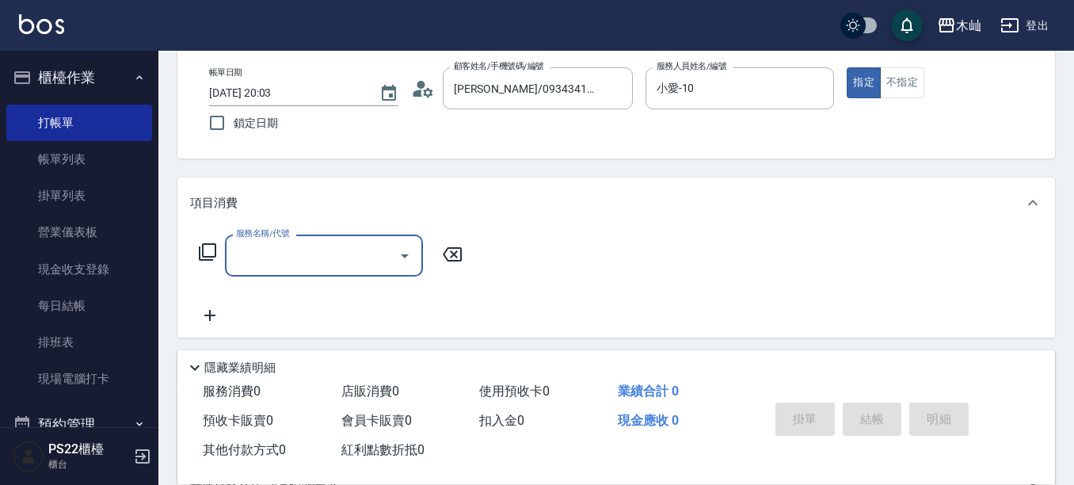
click at [331, 260] on input "服務名稱/代號" at bounding box center [312, 255] width 160 height 28
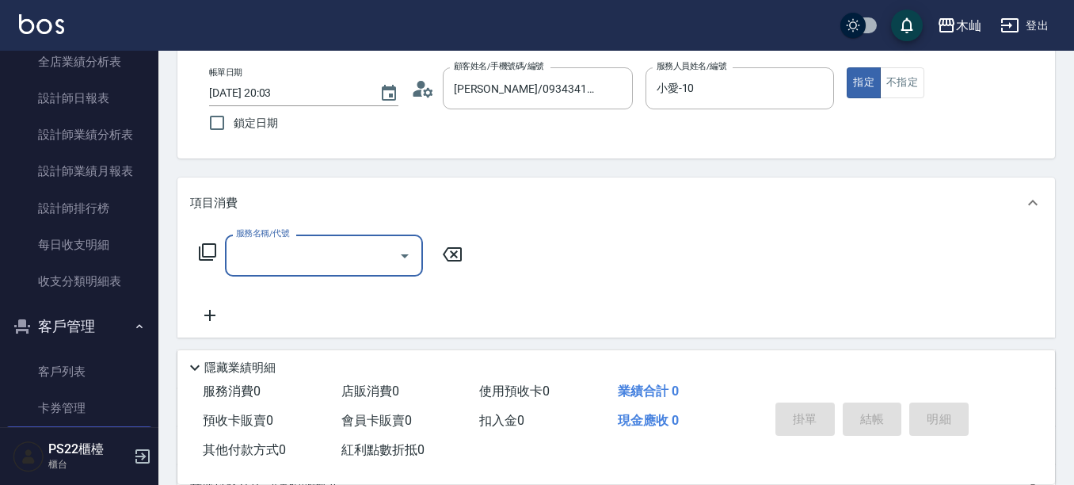
scroll to position [633, 0]
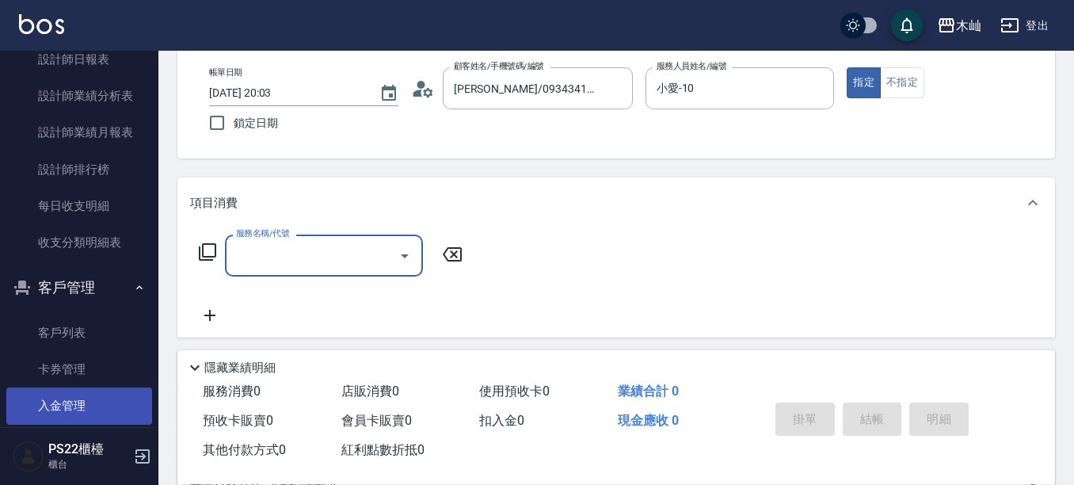
click at [61, 396] on link "入金管理" at bounding box center [79, 405] width 146 height 36
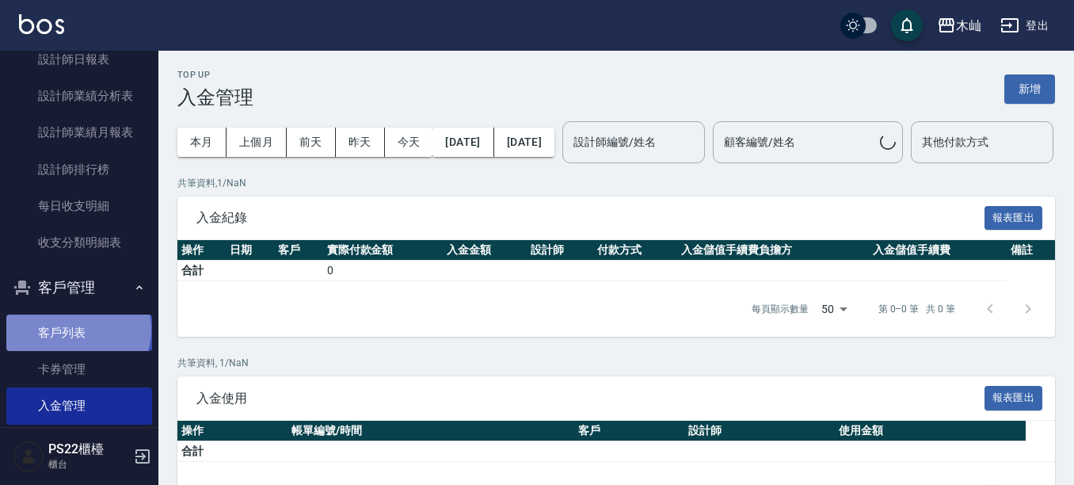
click at [77, 329] on link "客戶列表" at bounding box center [79, 332] width 146 height 36
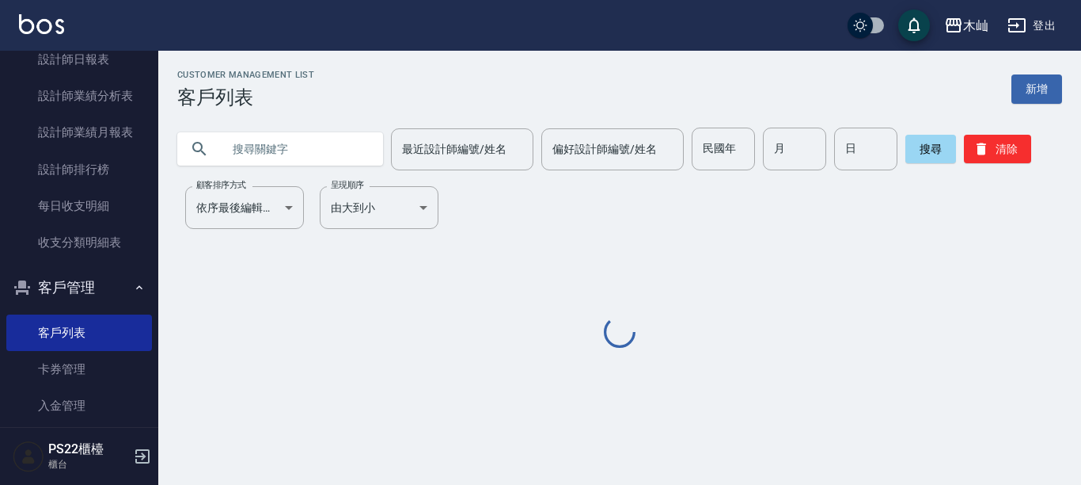
click at [266, 157] on input "text" at bounding box center [296, 148] width 149 height 43
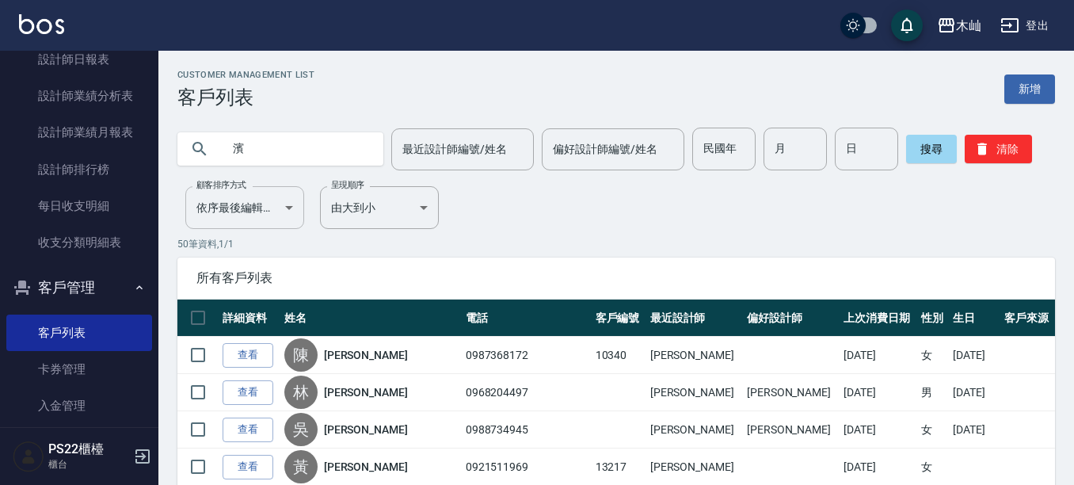
type input "濱"
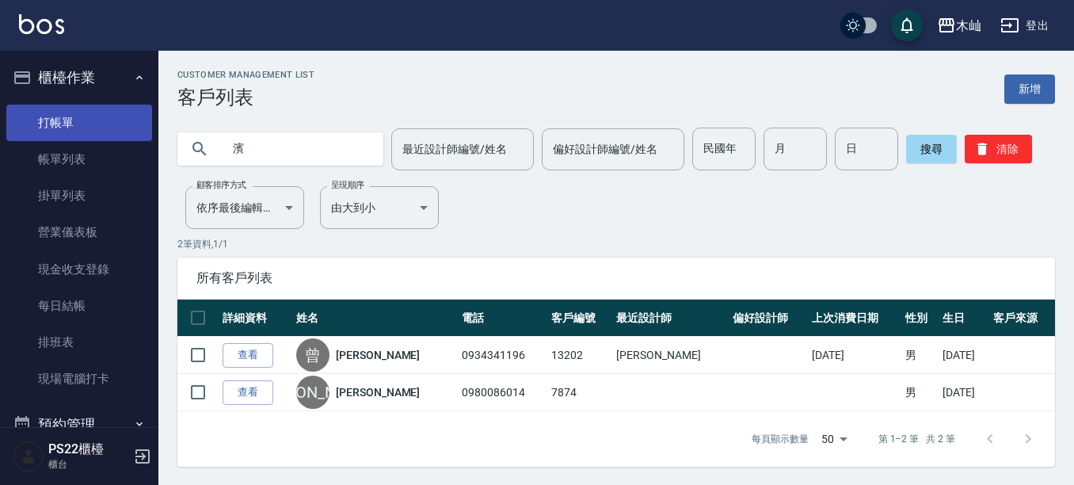
click at [110, 128] on link "打帳單" at bounding box center [79, 123] width 146 height 36
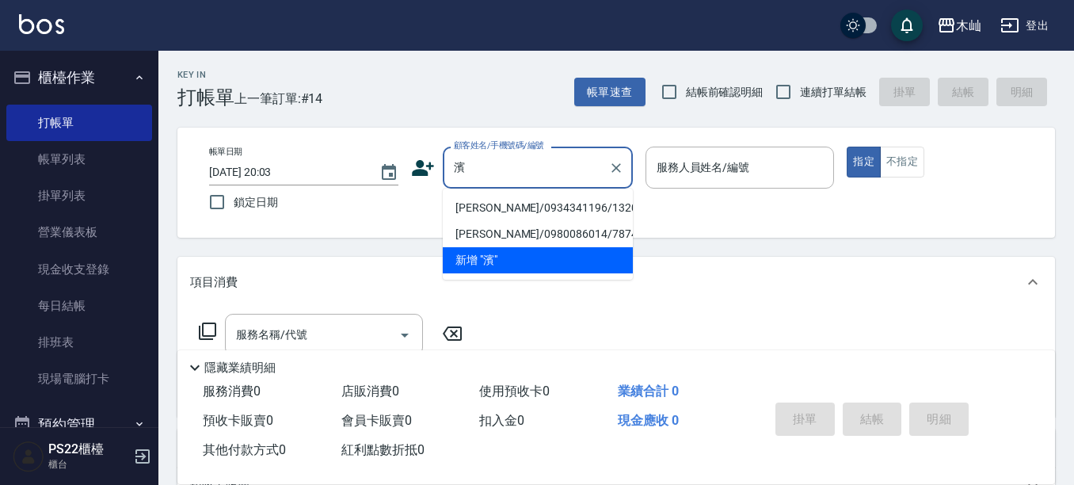
click at [483, 200] on li "[PERSON_NAME]/0934341196/13202" at bounding box center [538, 208] width 190 height 26
type input "[PERSON_NAME]/0934341196/13202"
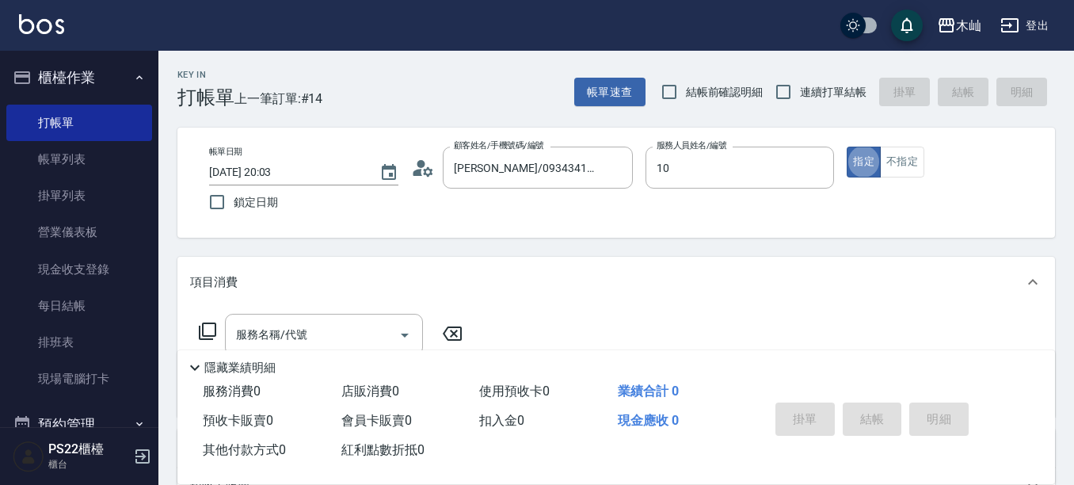
type input "小愛-10"
type button "true"
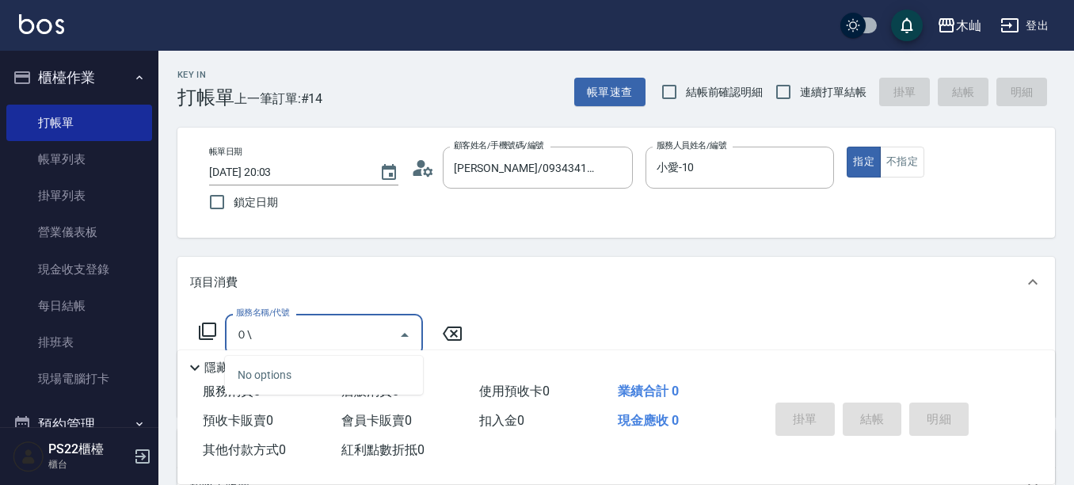
type input "０"
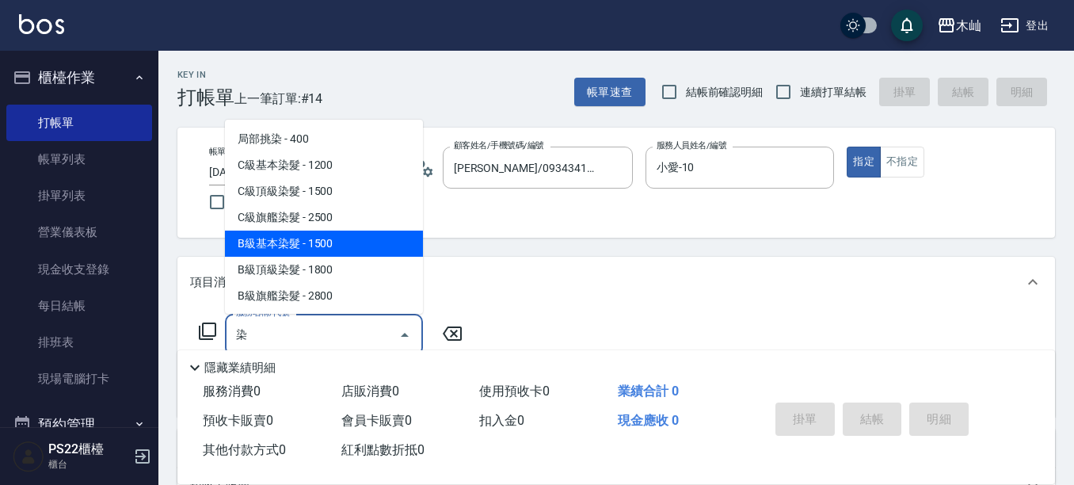
scroll to position [158, 0]
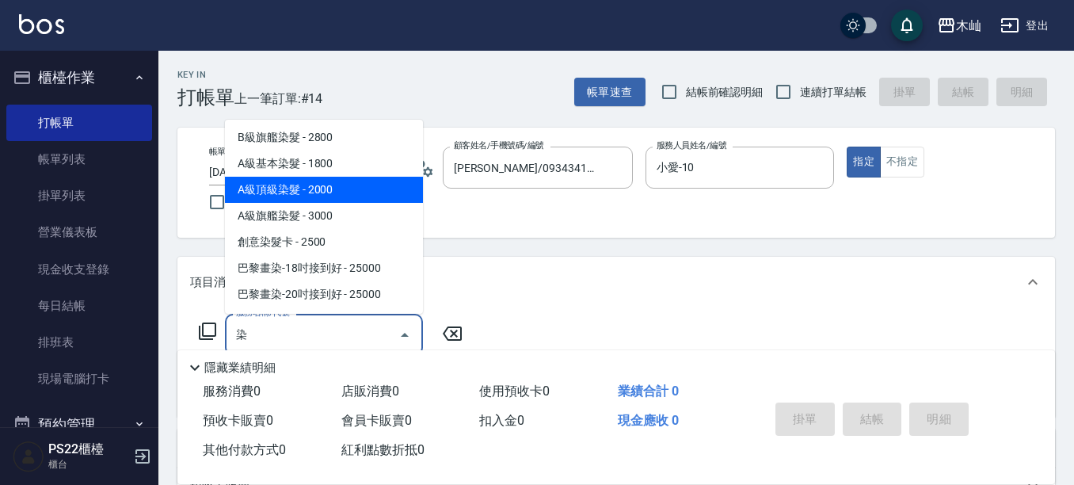
click at [309, 184] on span "A級頂級染髮 - 2000" at bounding box center [324, 190] width 198 height 26
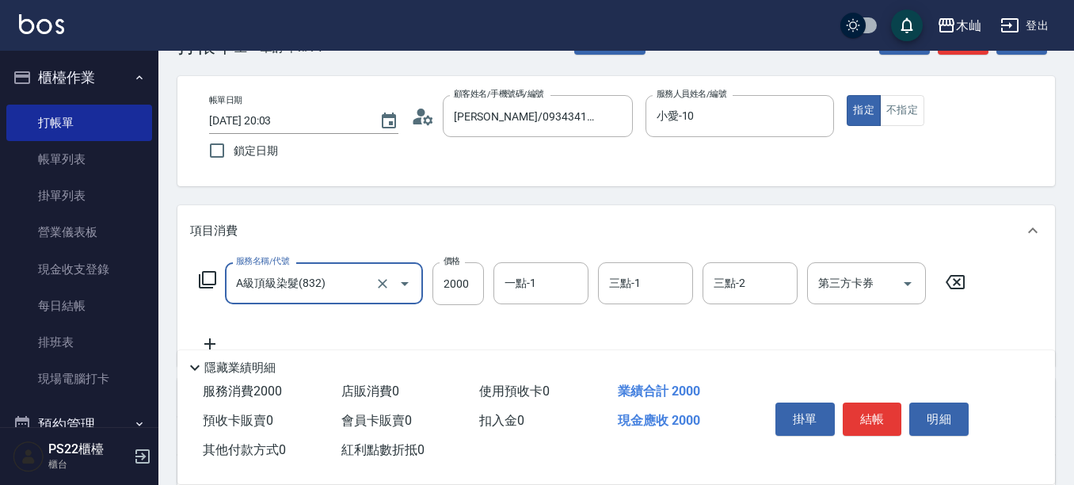
scroll to position [79, 0]
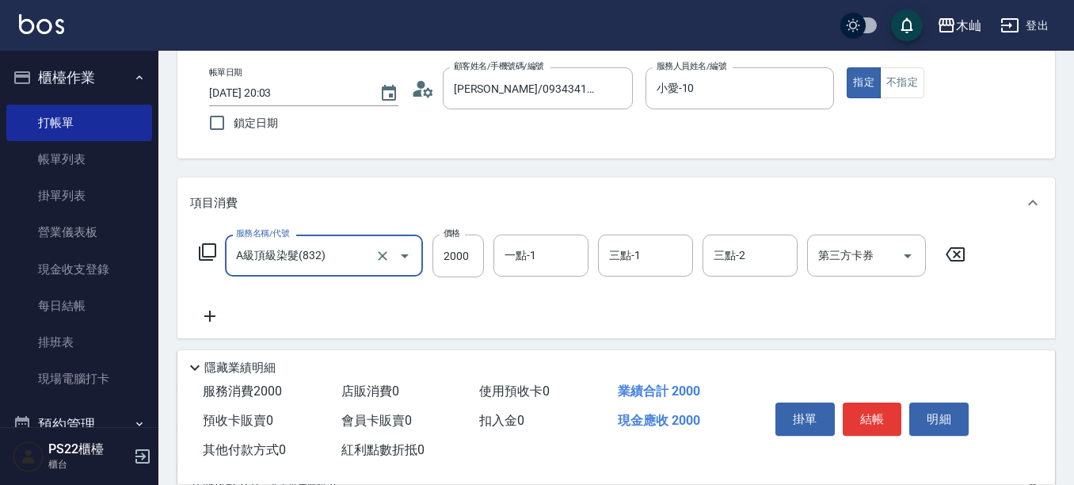
type input "A級頂級染髮(832)"
click at [201, 317] on icon at bounding box center [210, 315] width 40 height 19
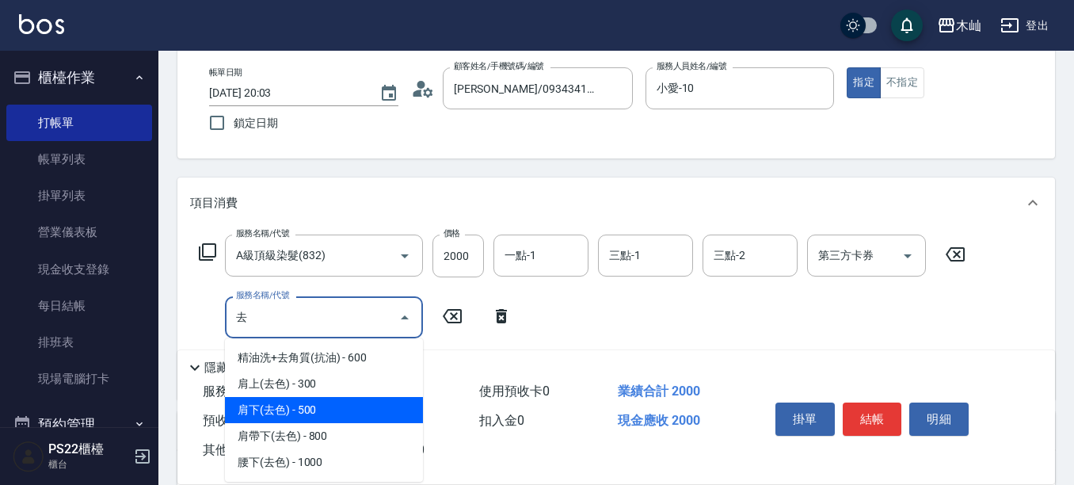
click at [281, 407] on span "肩下(去色) - 500" at bounding box center [324, 410] width 198 height 26
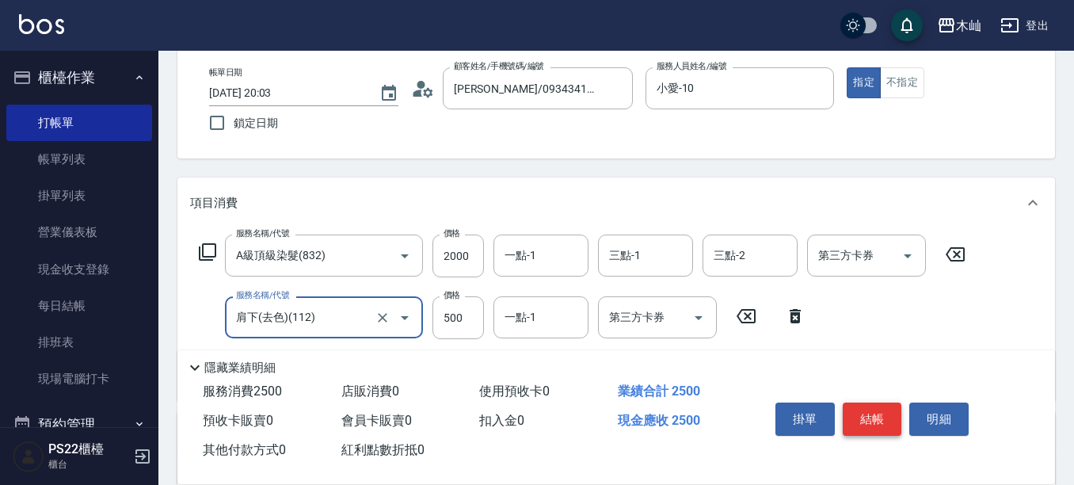
type input "肩下(去色)(112)"
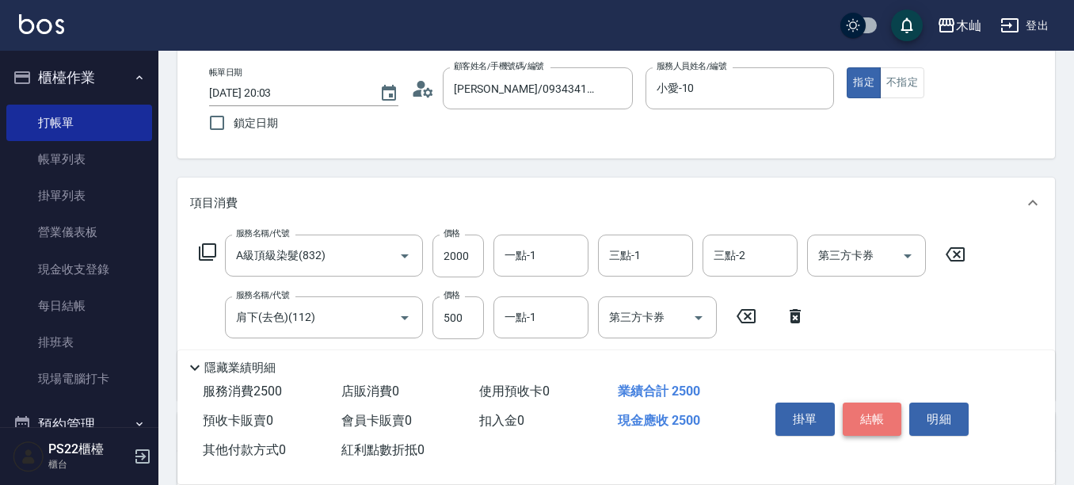
click at [860, 417] on button "結帳" at bounding box center [871, 418] width 59 height 33
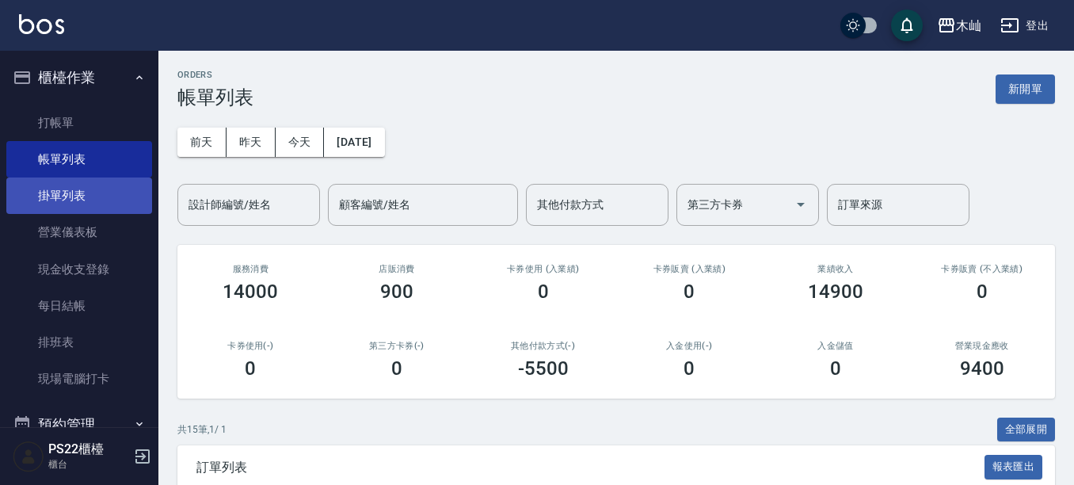
click at [79, 206] on link "掛單列表" at bounding box center [79, 195] width 146 height 36
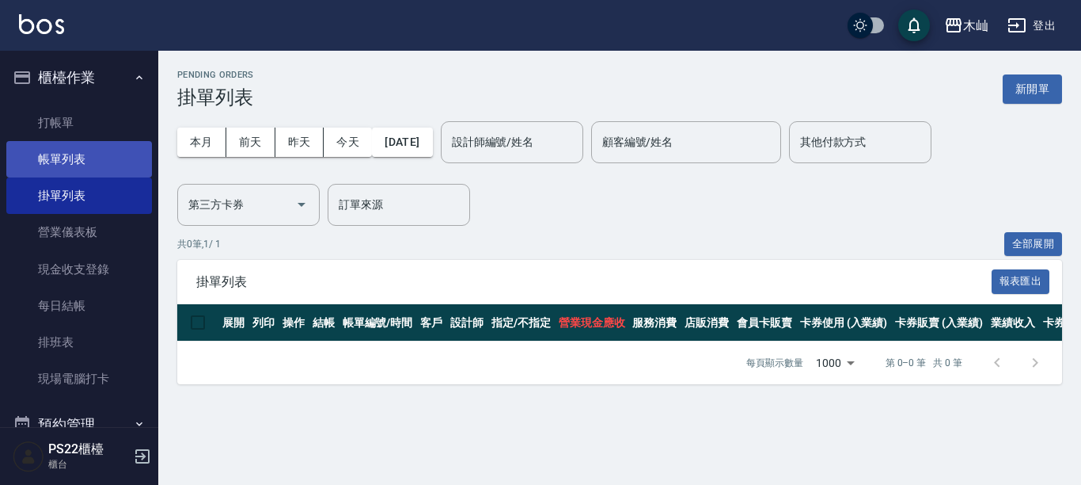
click at [88, 161] on link "帳單列表" at bounding box center [79, 159] width 146 height 36
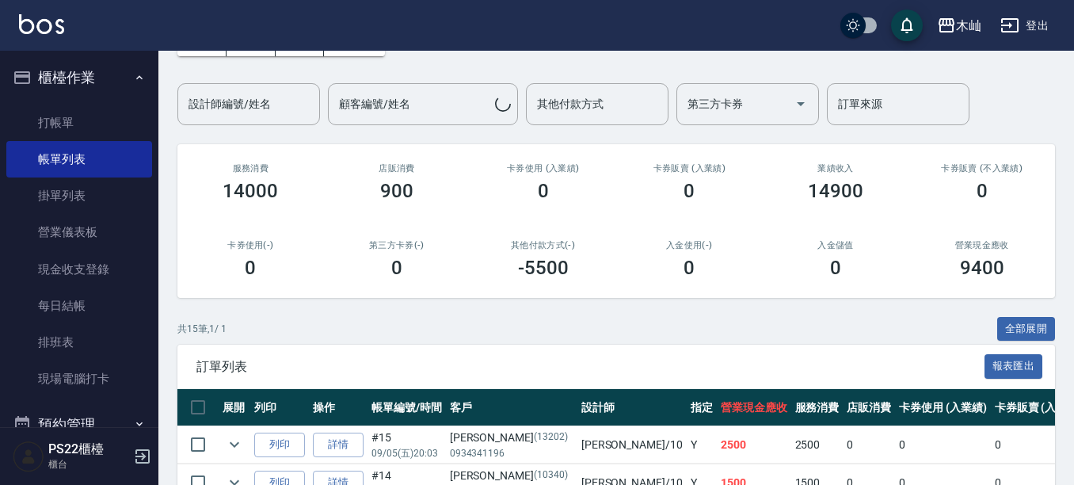
scroll to position [158, 0]
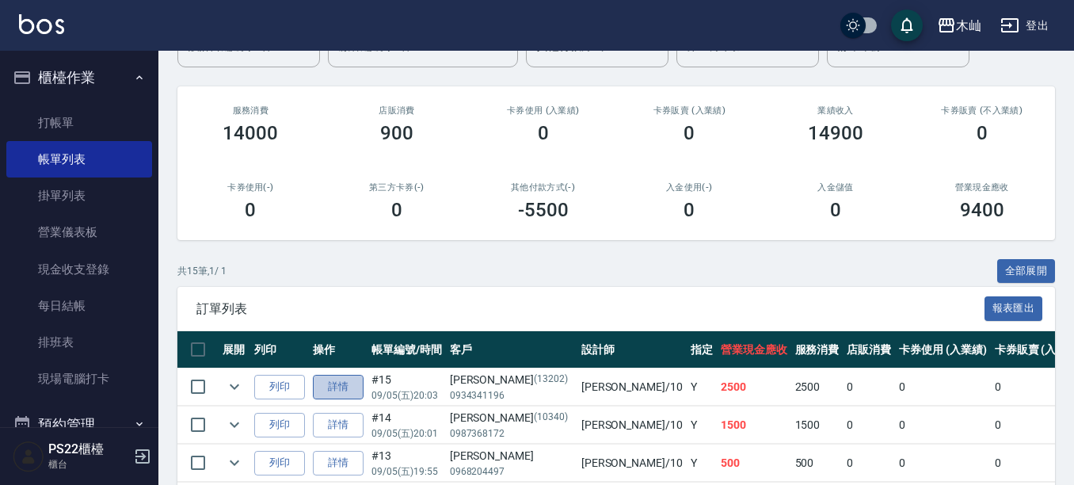
click at [333, 387] on link "詳情" at bounding box center [338, 386] width 51 height 25
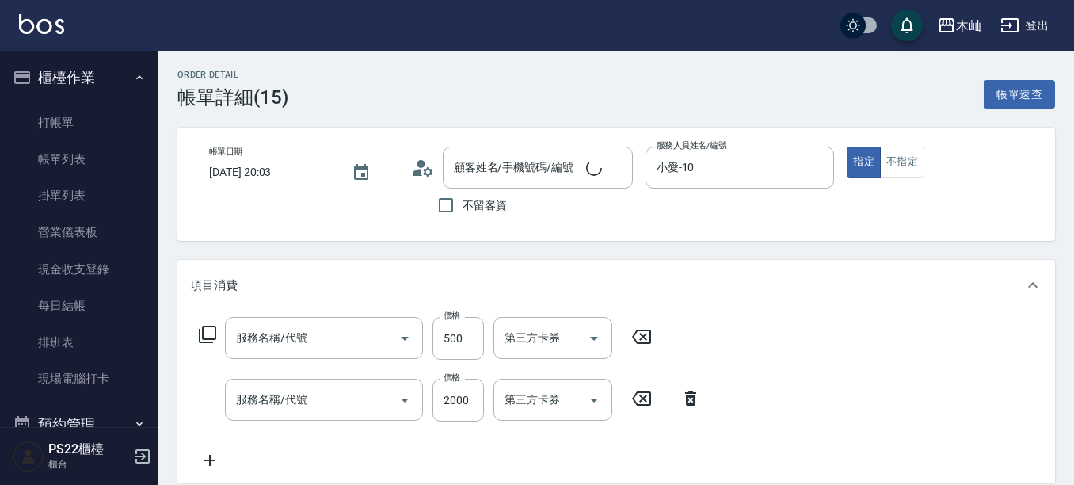
type input "[DATE] 20:03"
type input "小愛-10"
type input "肩下(去色)(112)"
type input "A級頂級染髮(832)"
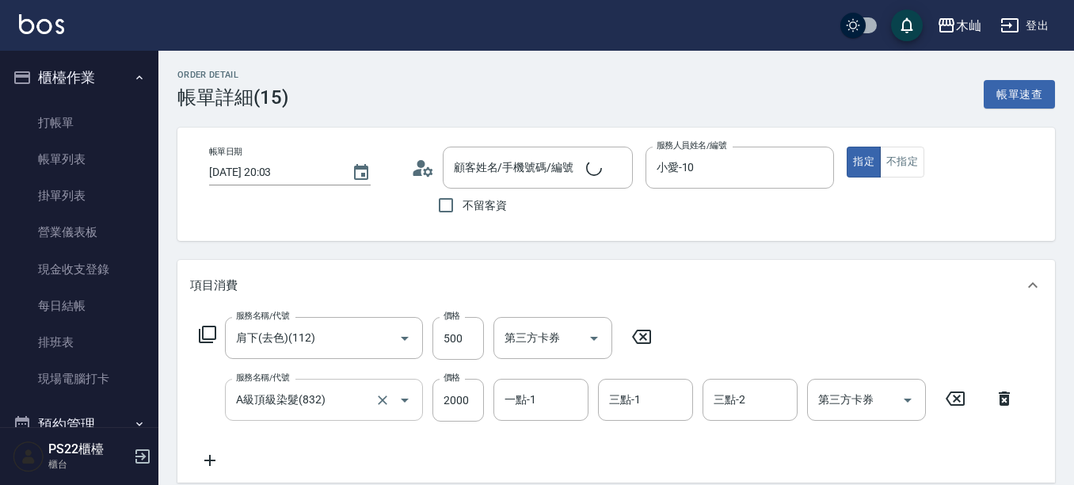
type input "[PERSON_NAME]/0934341196/13202"
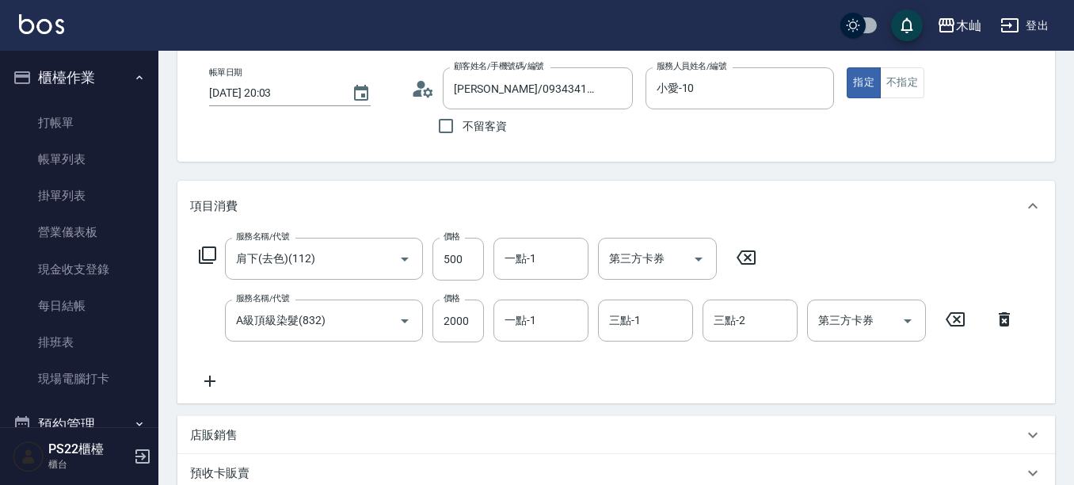
click at [214, 382] on icon at bounding box center [210, 380] width 40 height 19
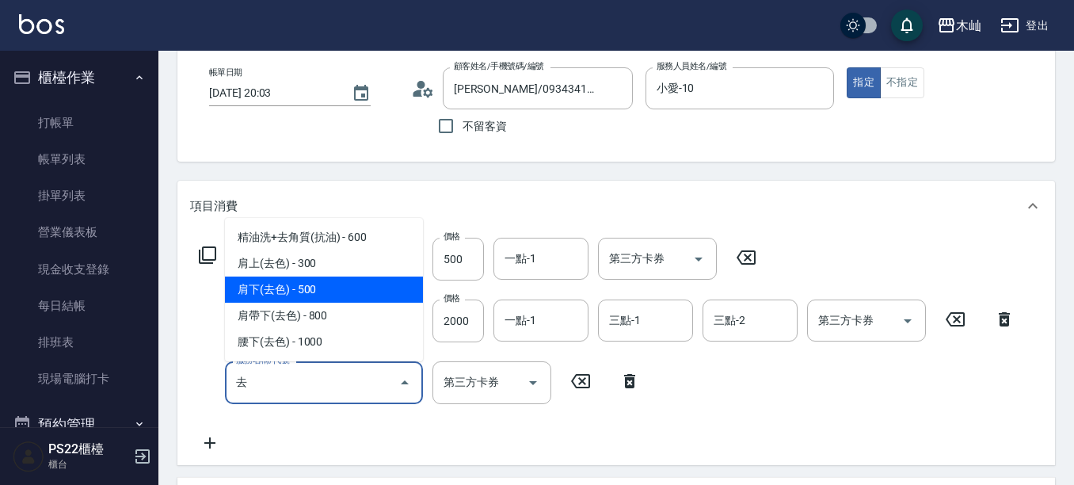
click at [355, 277] on span "肩下(去色) - 500" at bounding box center [324, 289] width 198 height 26
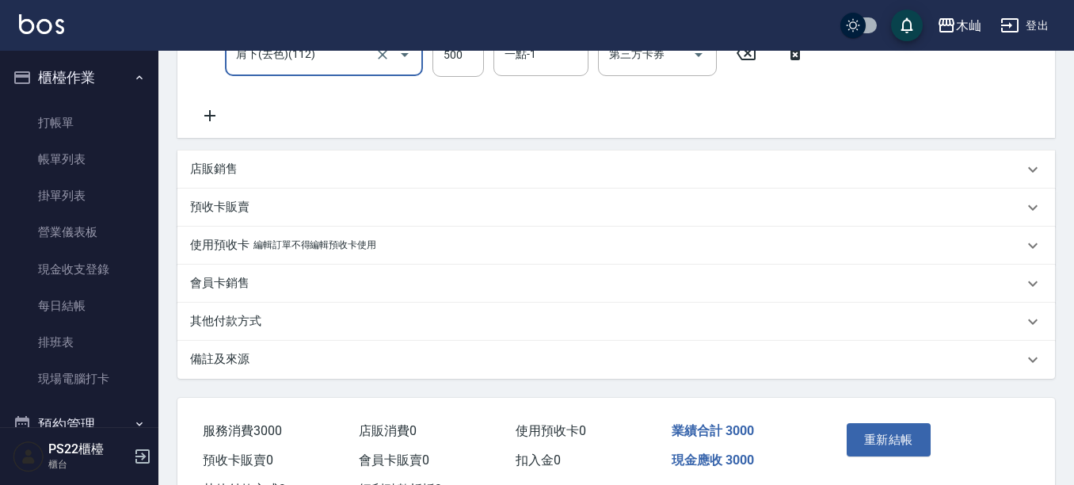
scroll to position [472, 0]
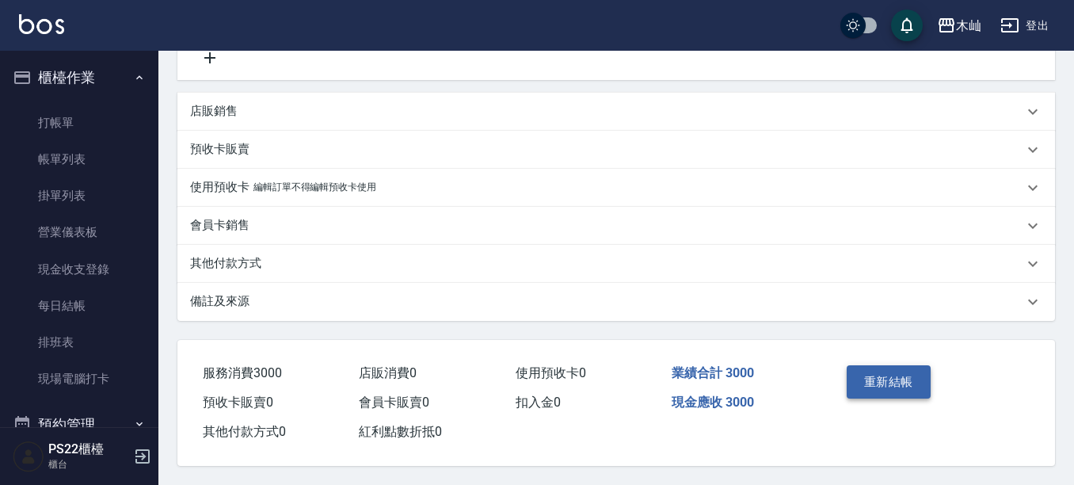
type input "肩下(去色)(112)"
click at [899, 382] on button "重新結帳" at bounding box center [888, 381] width 84 height 33
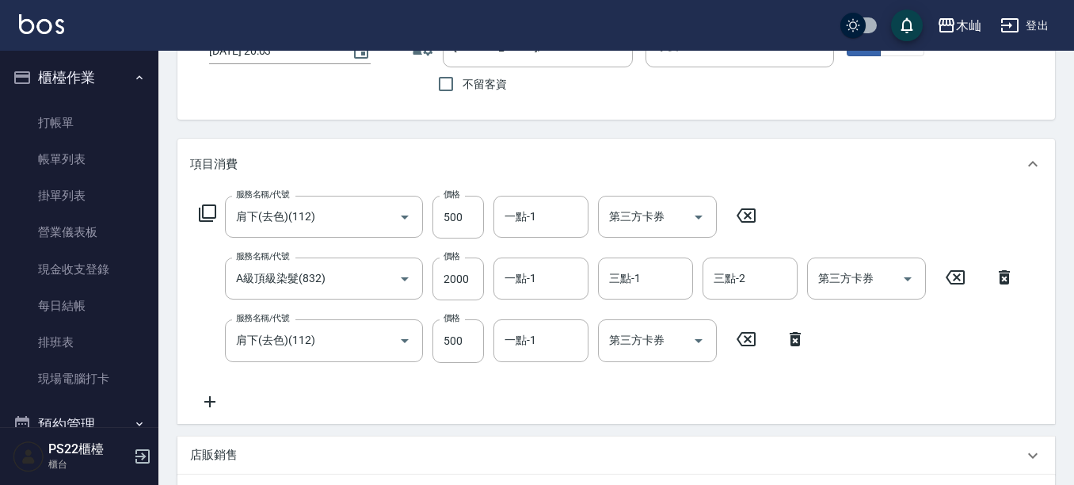
scroll to position [0, 0]
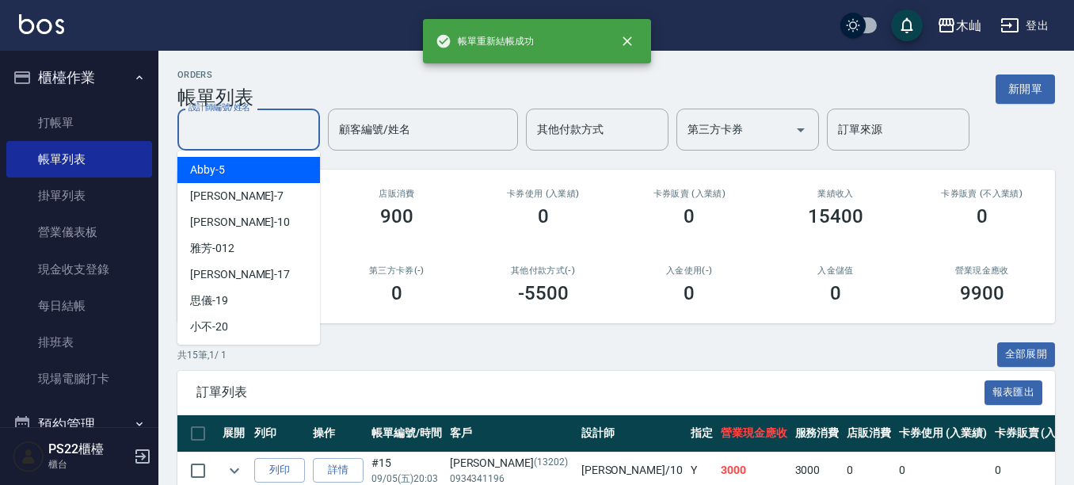
click at [269, 137] on div "設計師編號/姓名 設計師編號/姓名 顧客編號/姓名 顧客編號/姓名 其他付款方式 其他付款方式 第三方卡券 第三方卡券 訂單來源 訂單來源" at bounding box center [615, 129] width 877 height 42
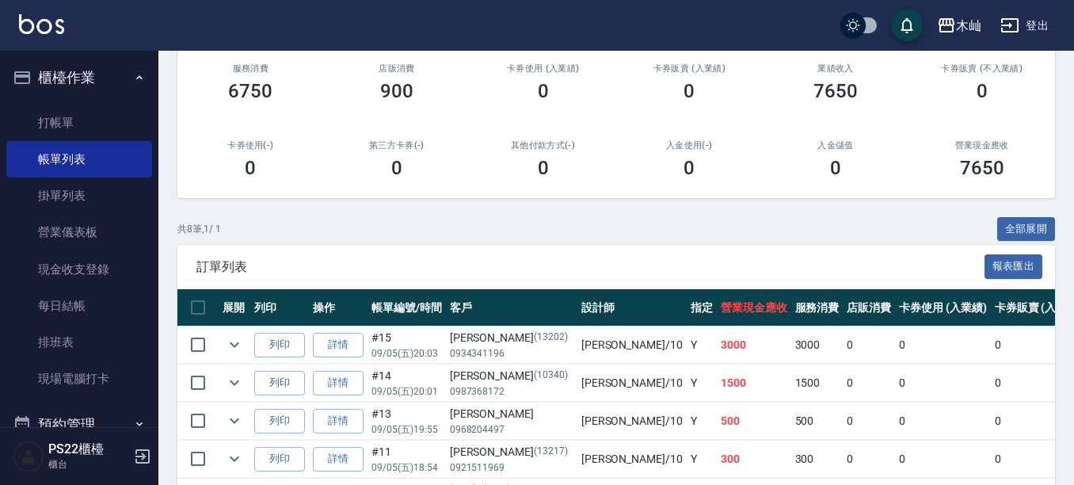
scroll to position [158, 0]
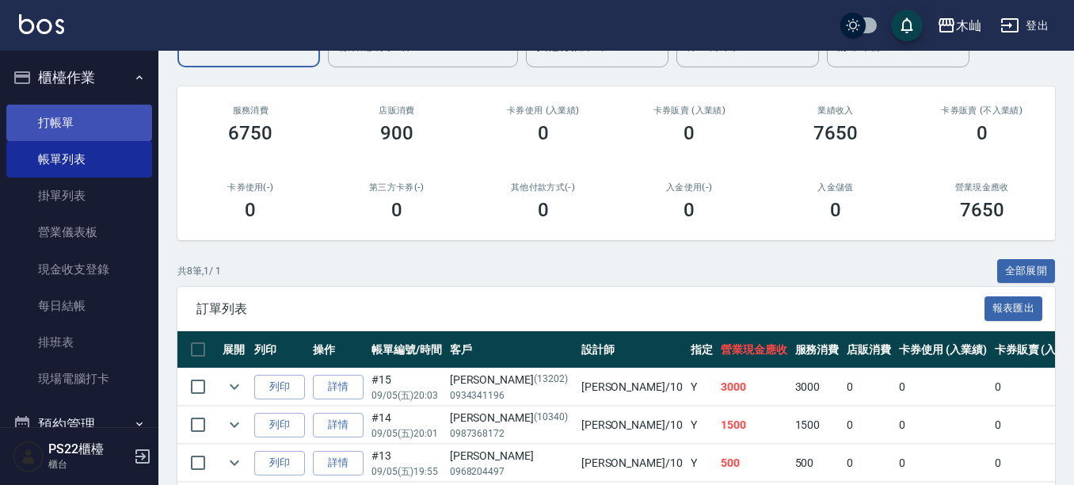
type input "小愛-10"
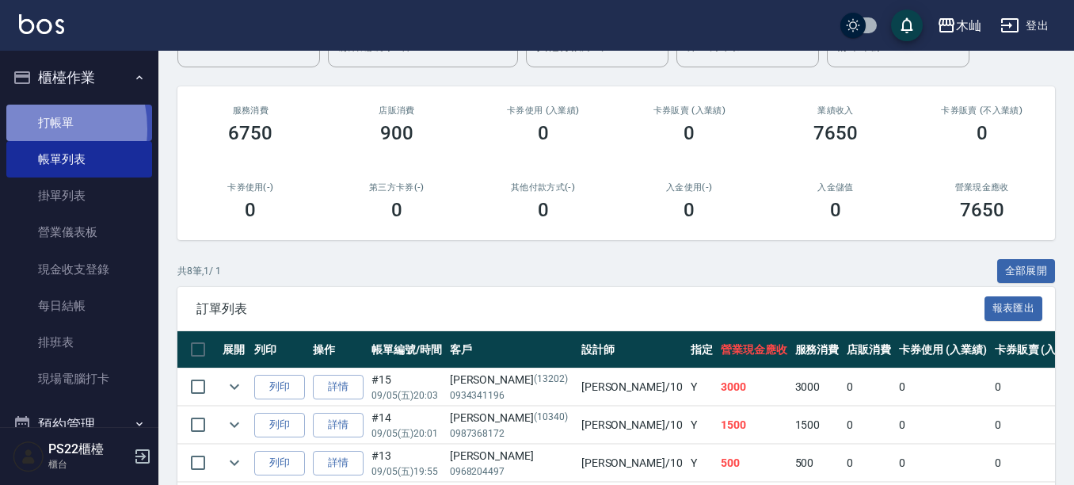
click at [27, 128] on link "打帳單" at bounding box center [79, 123] width 146 height 36
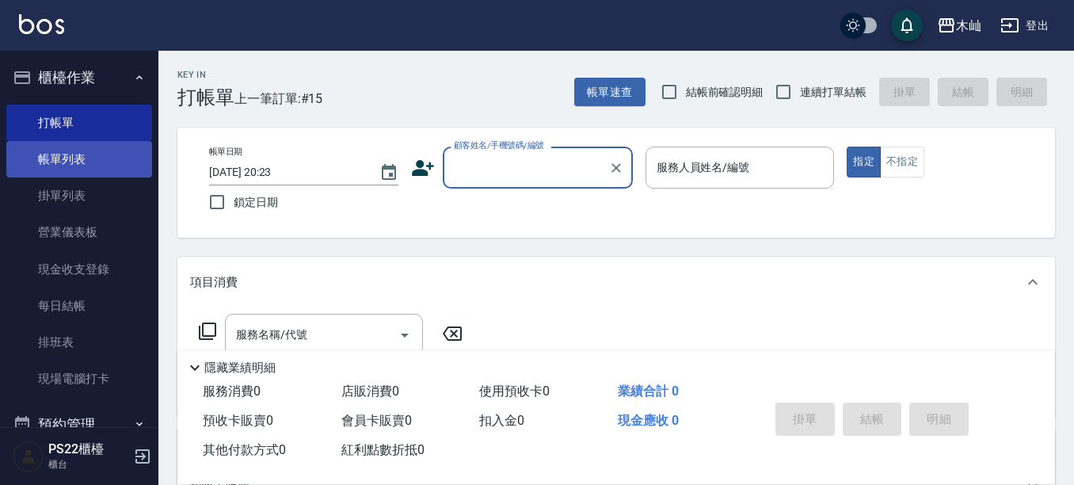
click at [32, 165] on link "帳單列表" at bounding box center [79, 159] width 146 height 36
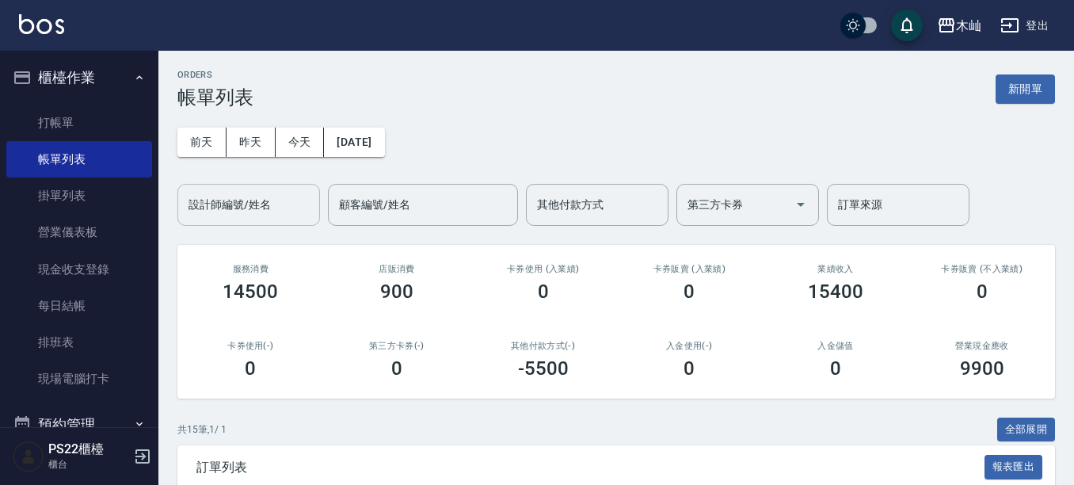
click at [261, 208] on input "設計師編號/姓名" at bounding box center [248, 205] width 128 height 28
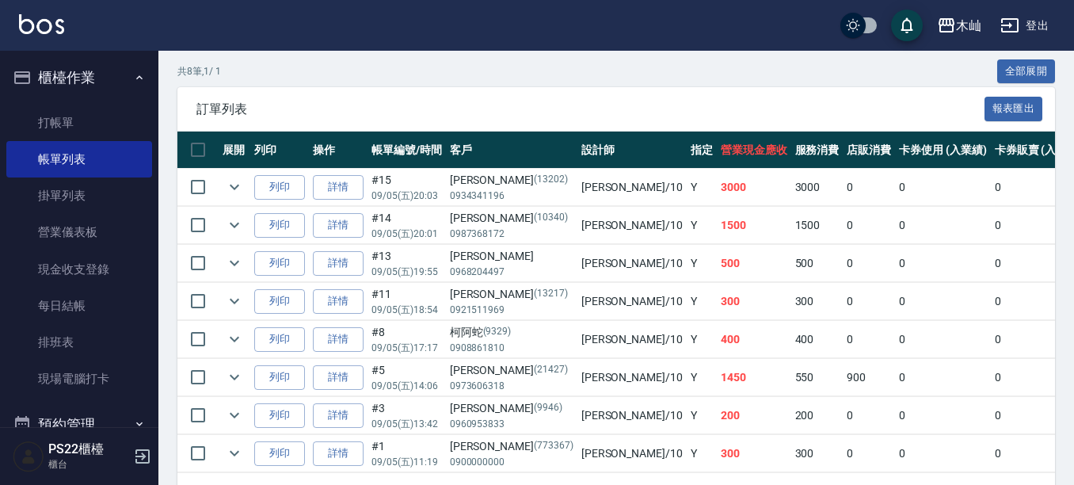
scroll to position [396, 0]
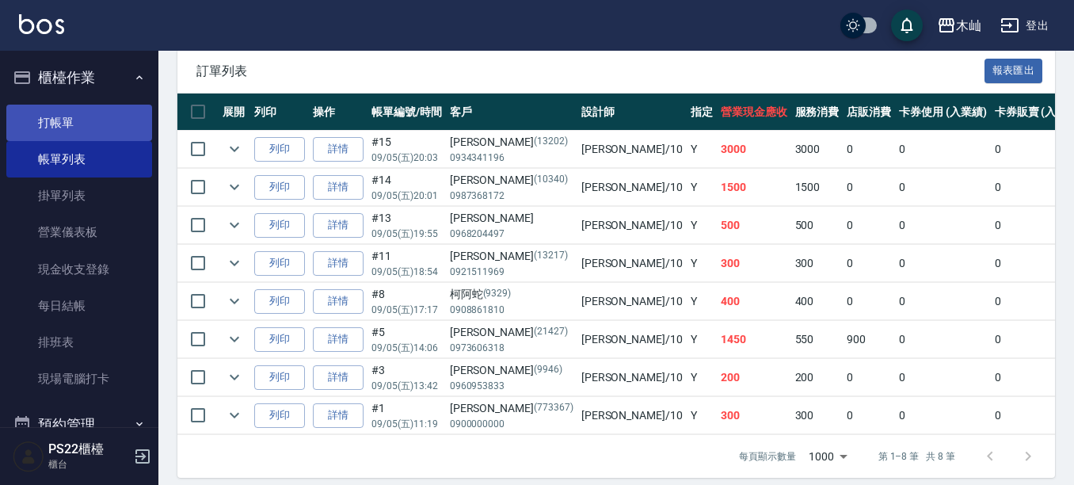
type input "小愛-10"
click at [50, 127] on link "打帳單" at bounding box center [79, 123] width 146 height 36
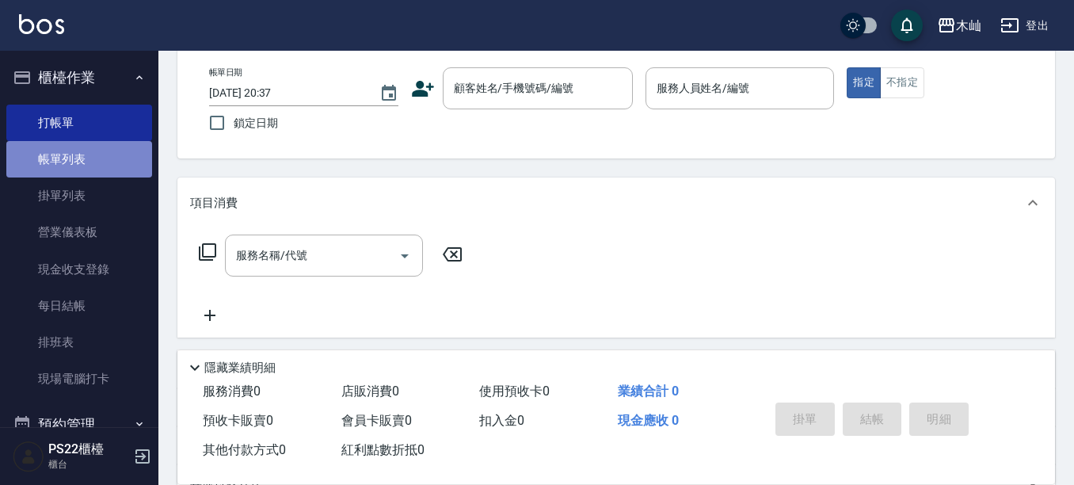
click at [85, 154] on link "帳單列表" at bounding box center [79, 159] width 146 height 36
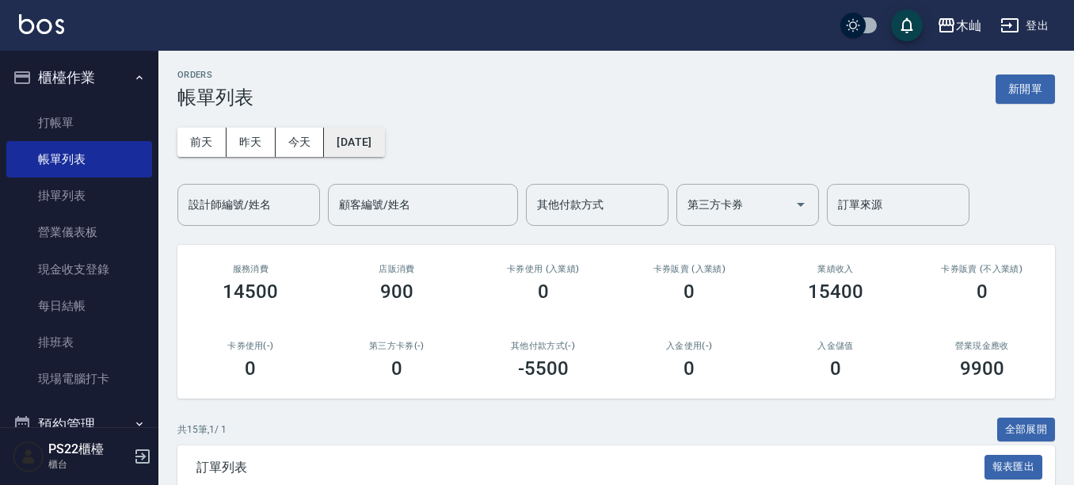
click at [340, 151] on button "[DATE]" at bounding box center [354, 141] width 60 height 29
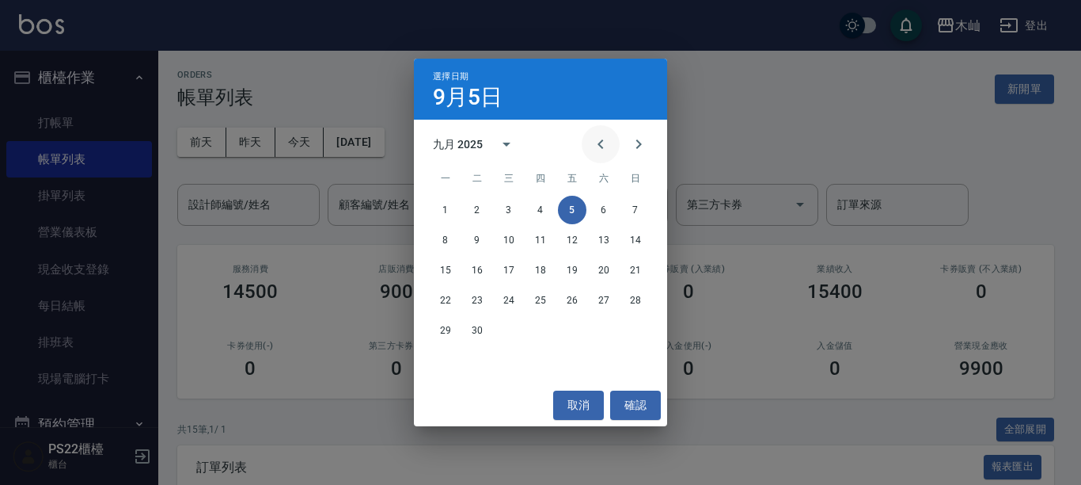
click at [604, 146] on icon "Previous month" at bounding box center [600, 144] width 19 height 19
click at [476, 270] on button "12" at bounding box center [477, 270] width 29 height 29
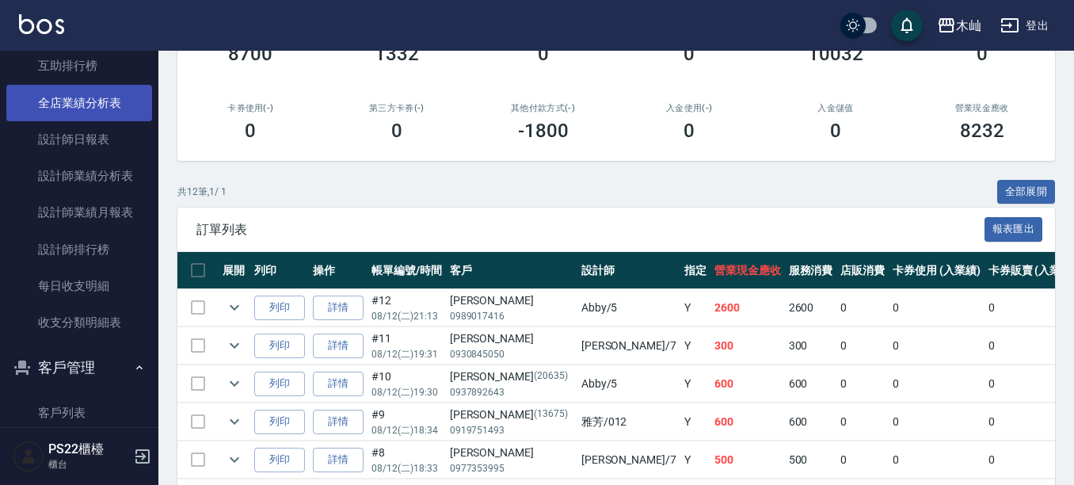
scroll to position [778, 0]
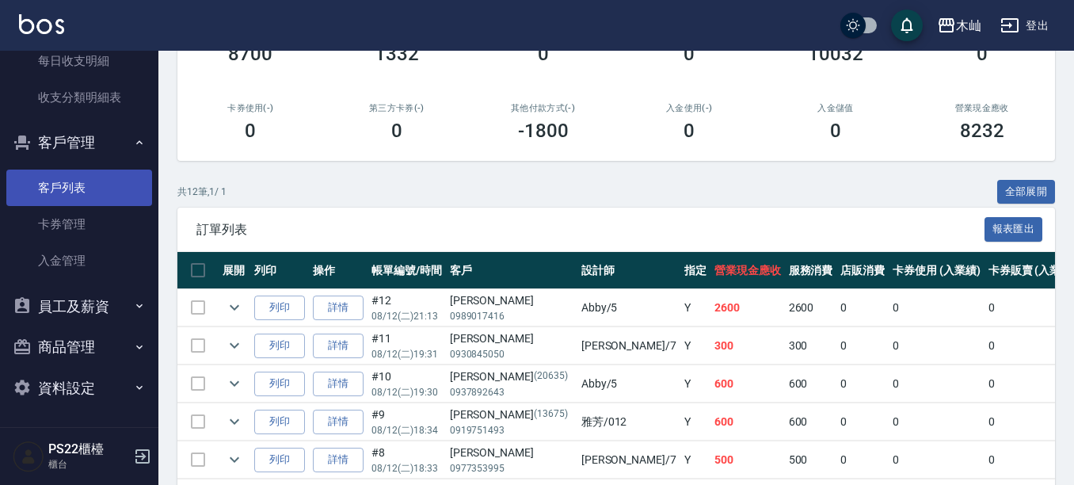
click at [79, 184] on link "客戶列表" at bounding box center [79, 187] width 146 height 36
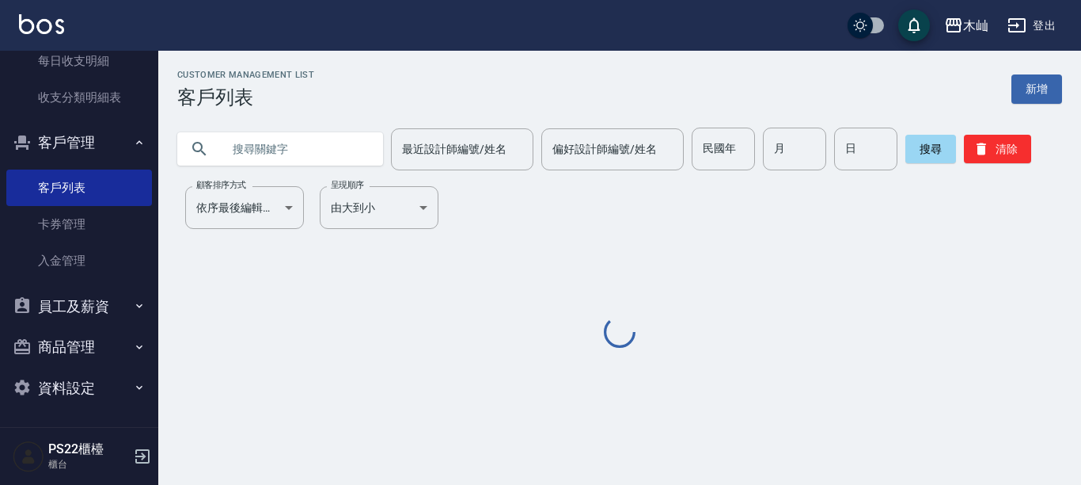
click at [320, 140] on input "text" at bounding box center [296, 148] width 149 height 43
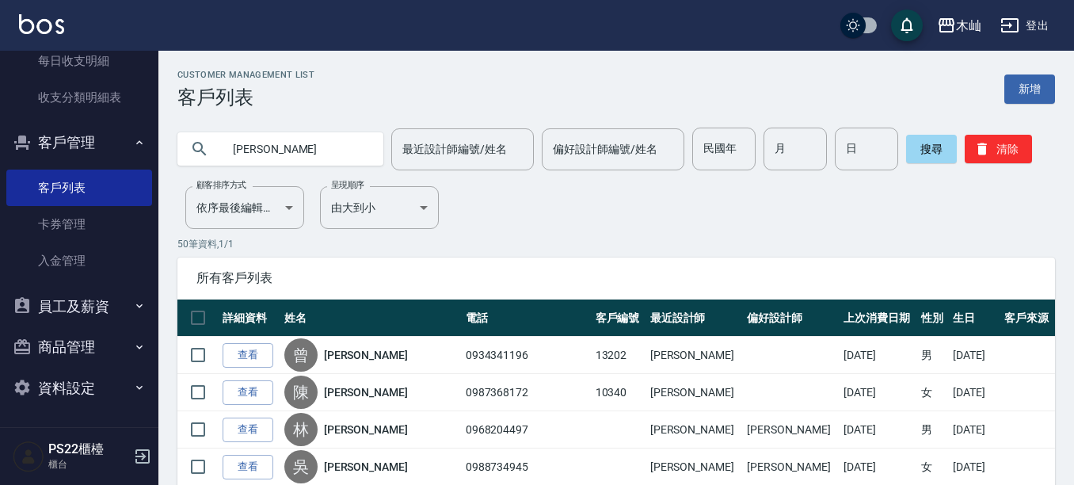
type input "[PERSON_NAME]"
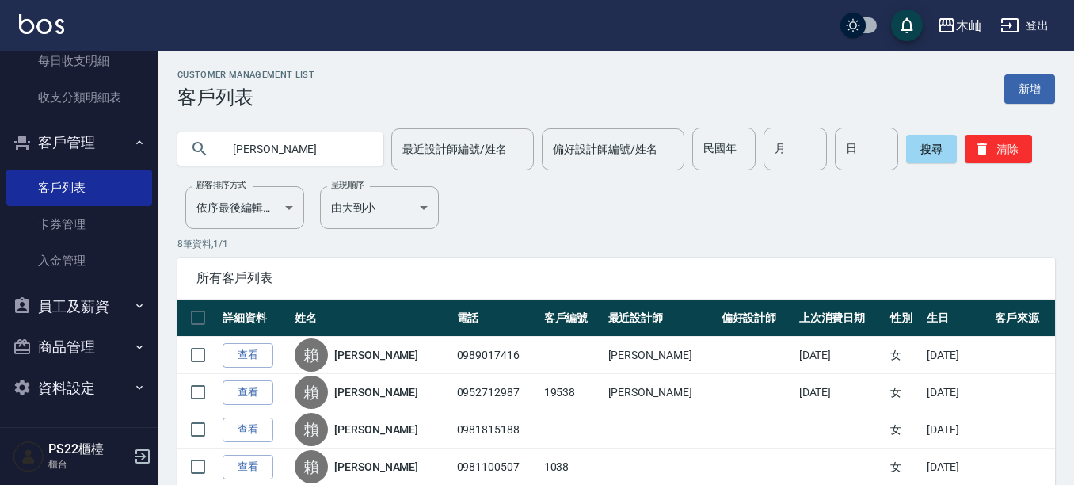
click at [254, 351] on link "查看" at bounding box center [247, 355] width 51 height 25
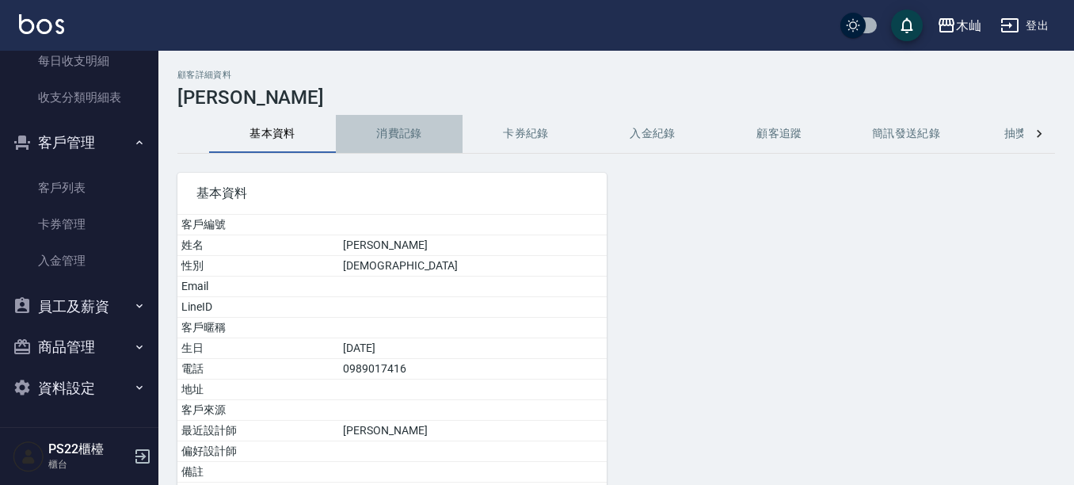
click at [407, 125] on button "消費記錄" at bounding box center [399, 134] width 127 height 38
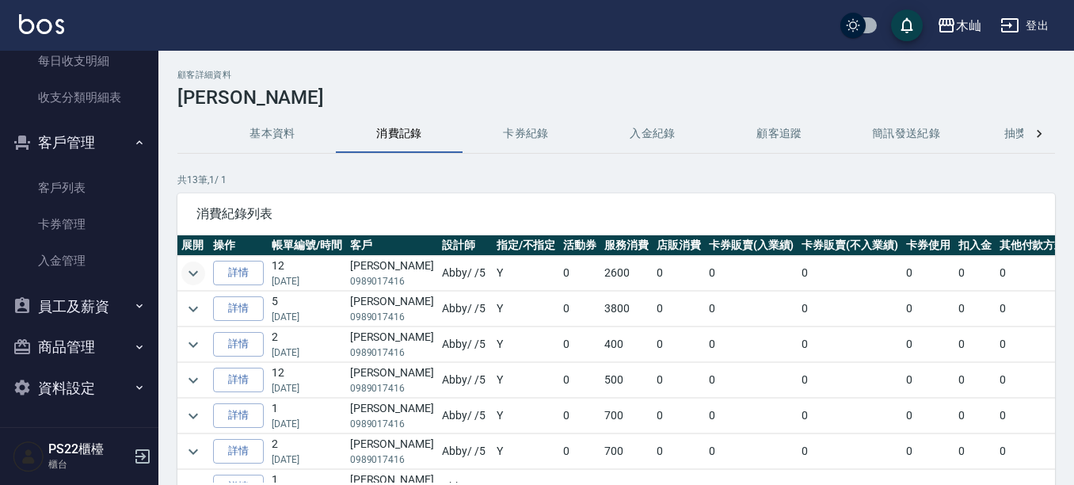
click at [194, 272] on icon "expand row" at bounding box center [193, 273] width 19 height 19
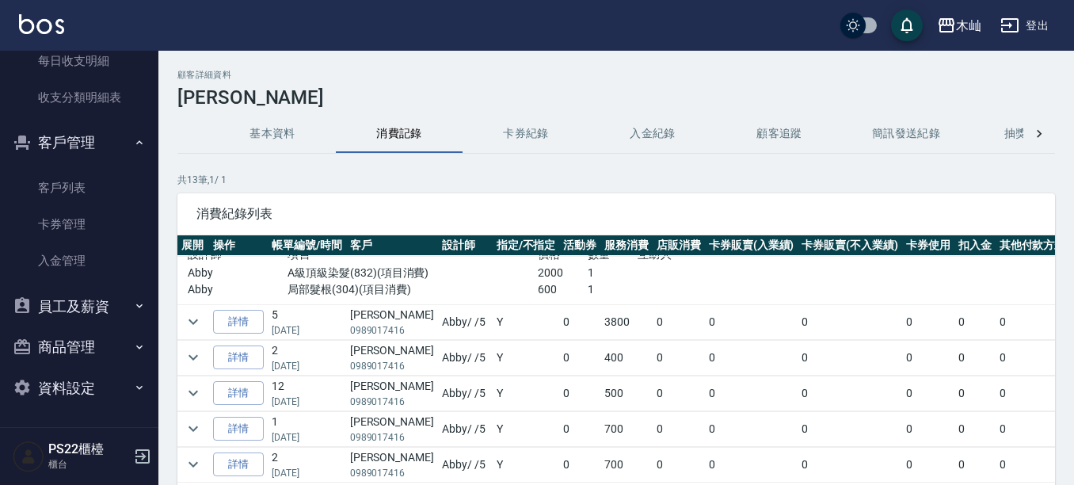
scroll to position [79, 0]
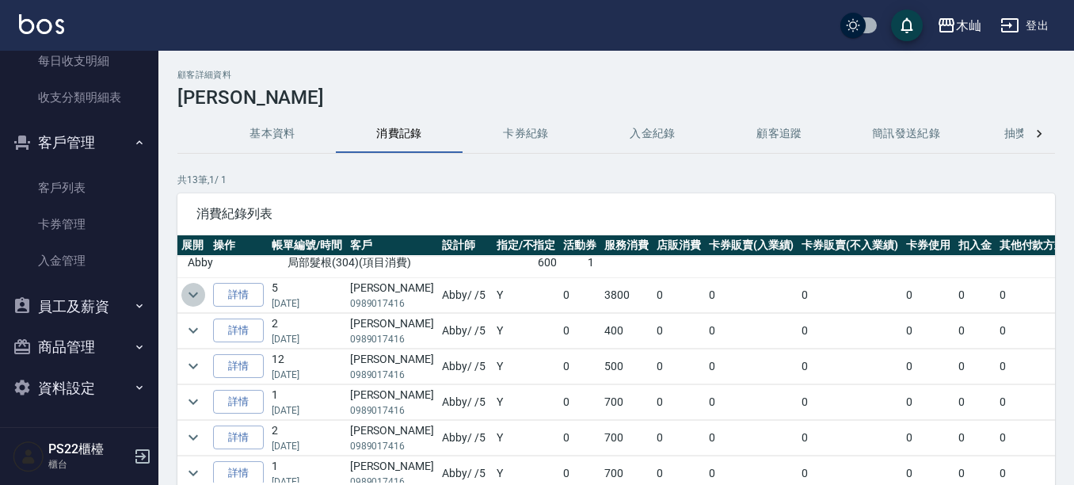
click at [189, 298] on icon "expand row" at bounding box center [193, 294] width 19 height 19
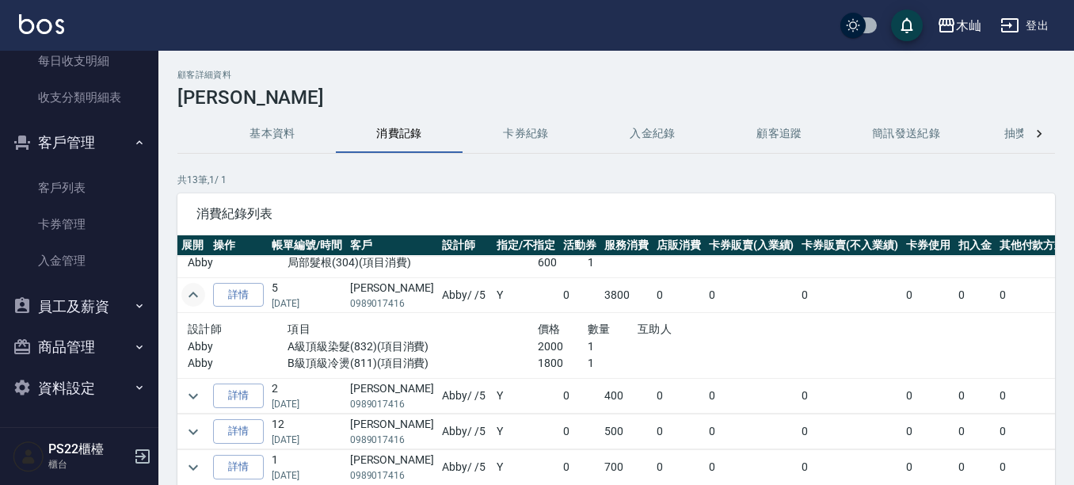
scroll to position [158, 0]
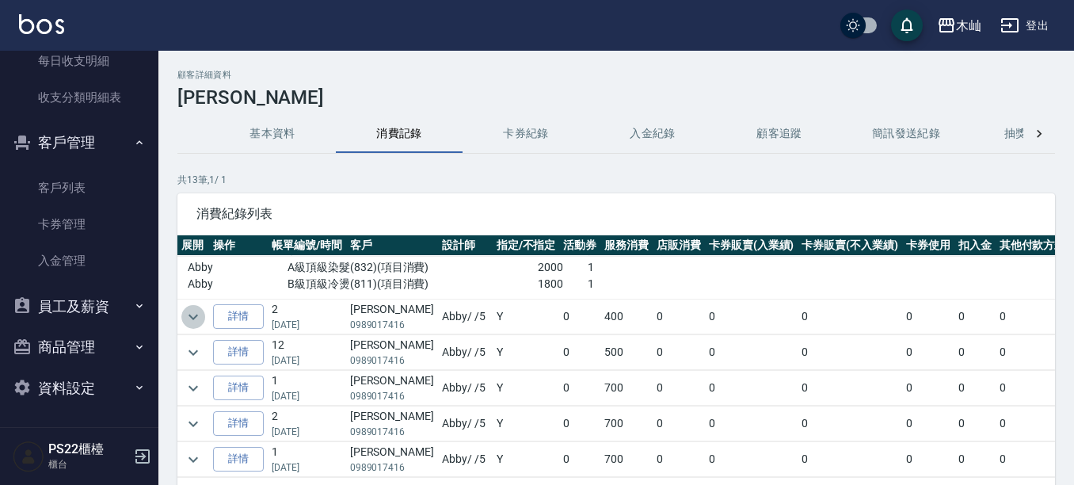
click at [191, 315] on icon "expand row" at bounding box center [193, 317] width 10 height 6
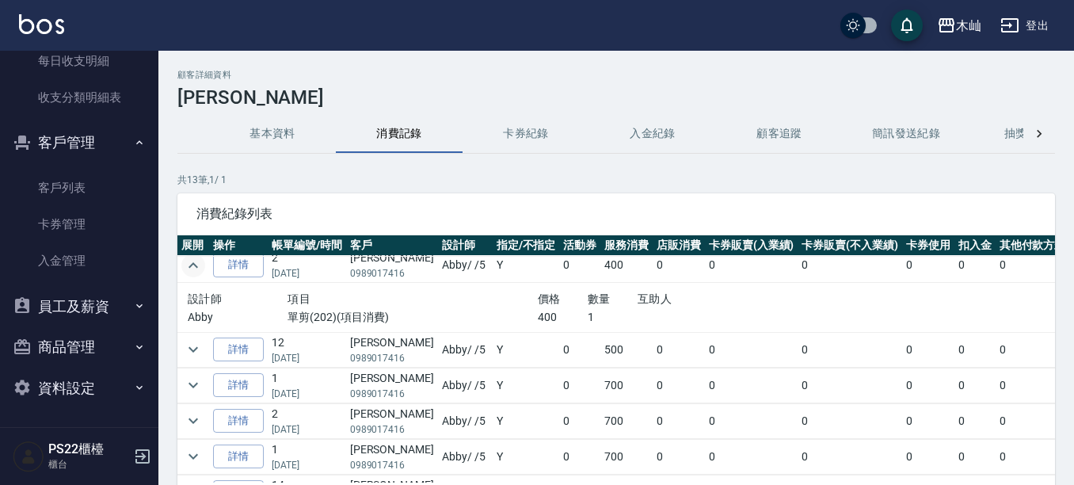
scroll to position [238, 0]
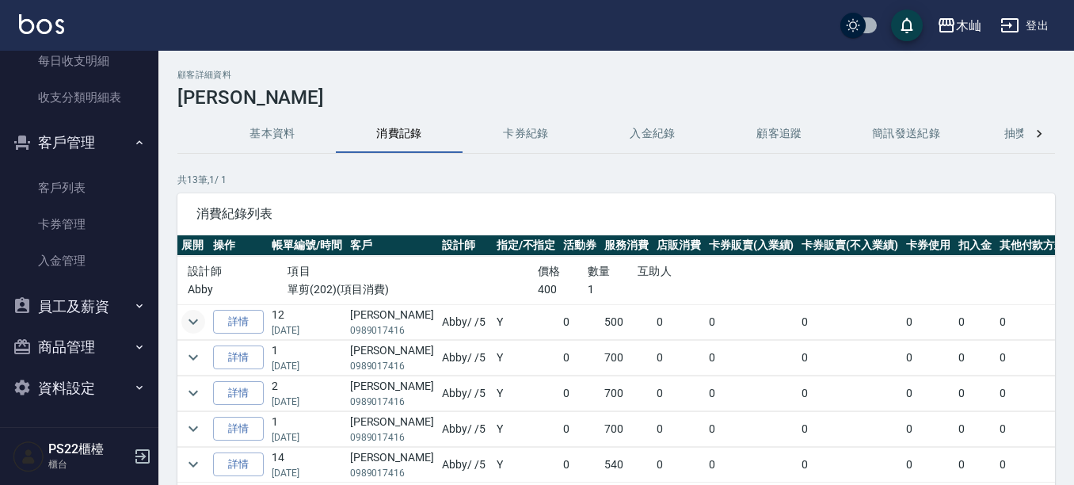
click at [196, 325] on icon "expand row" at bounding box center [193, 321] width 19 height 19
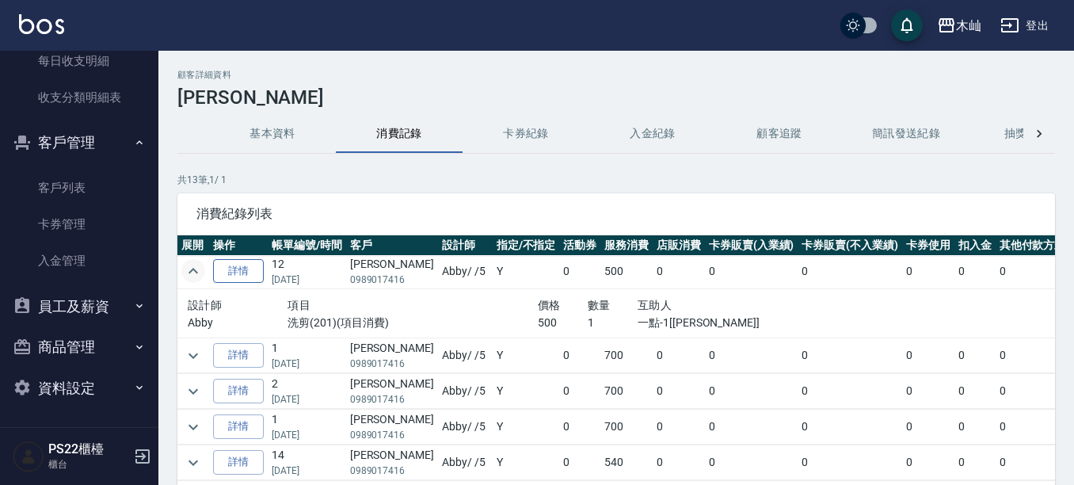
scroll to position [317, 0]
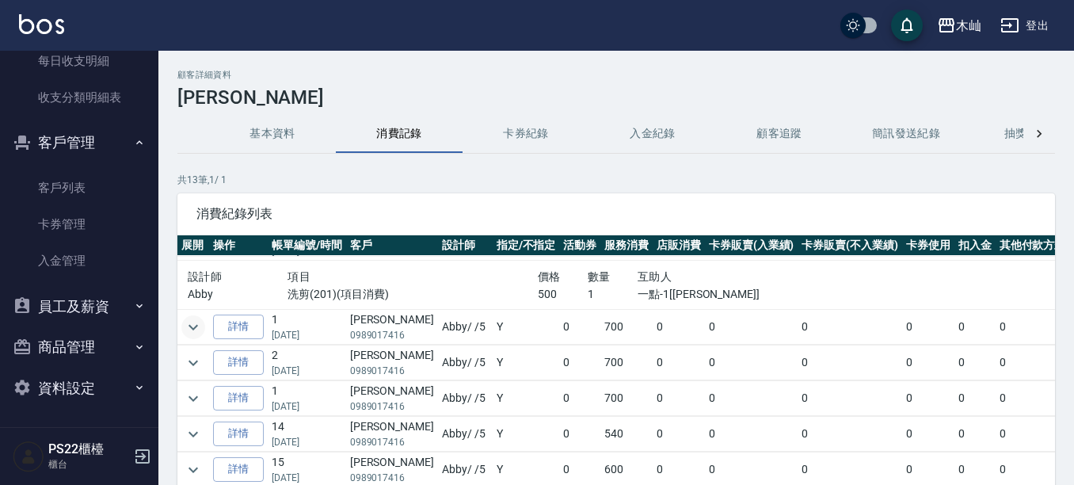
click at [196, 329] on icon "expand row" at bounding box center [193, 326] width 19 height 19
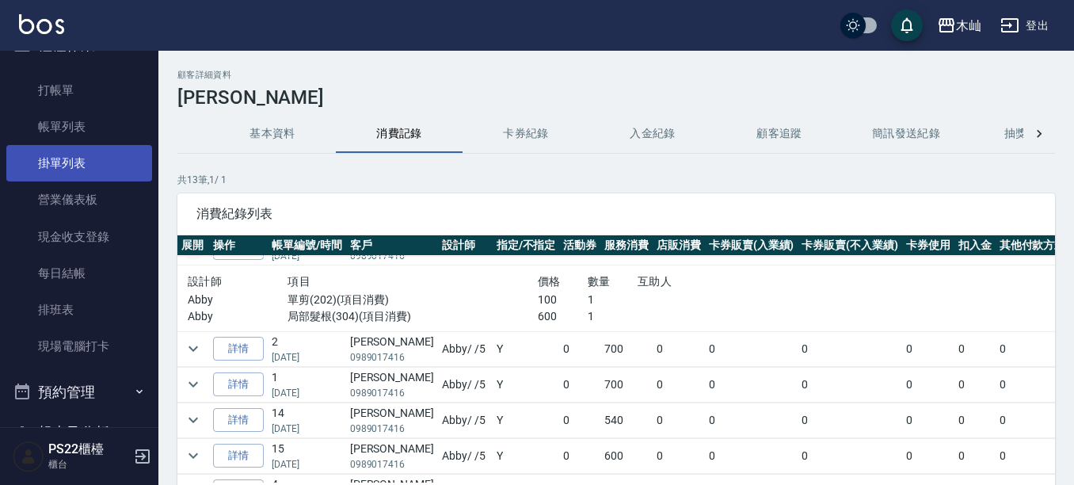
scroll to position [0, 0]
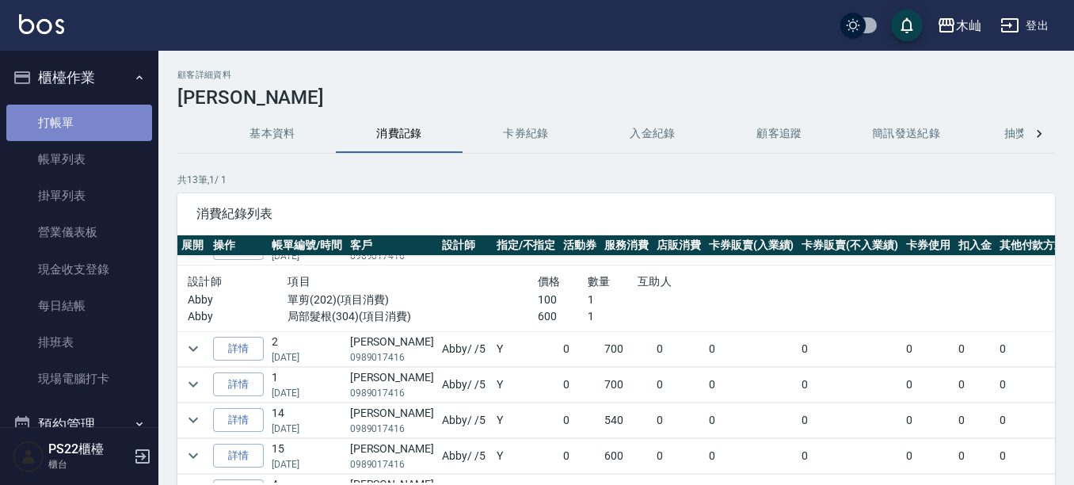
click at [85, 122] on link "打帳單" at bounding box center [79, 123] width 146 height 36
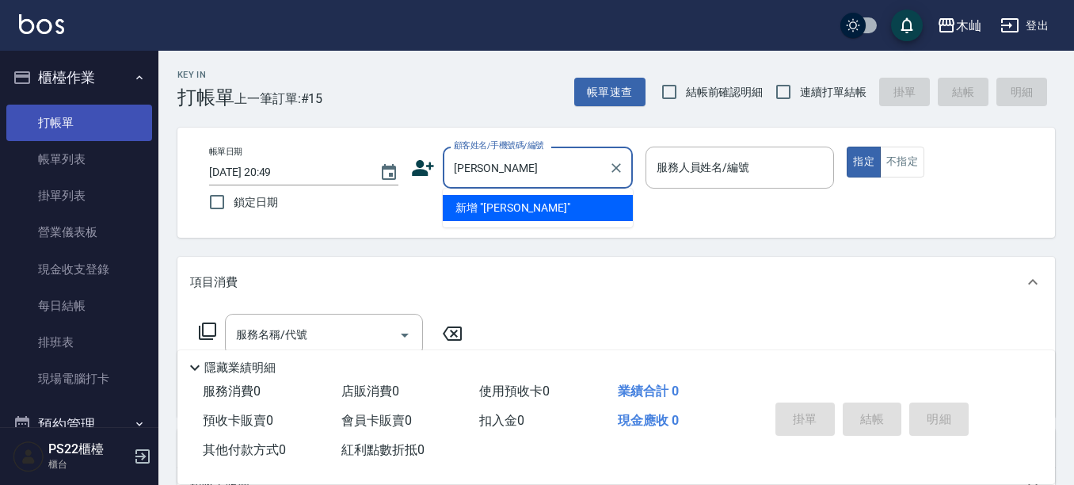
type input "姚"
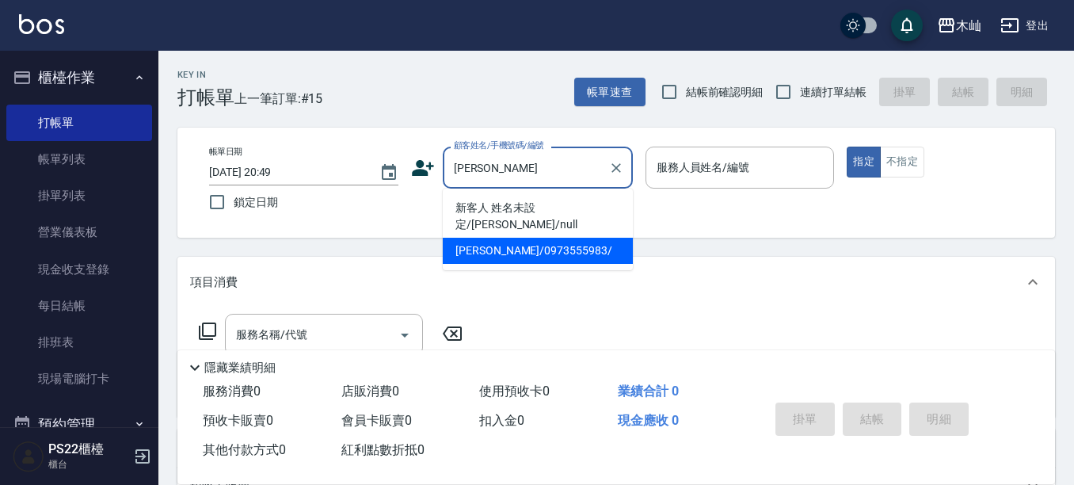
click at [473, 241] on li "[PERSON_NAME]/0973555983/" at bounding box center [538, 251] width 190 height 26
type input "[PERSON_NAME]/0973555983/"
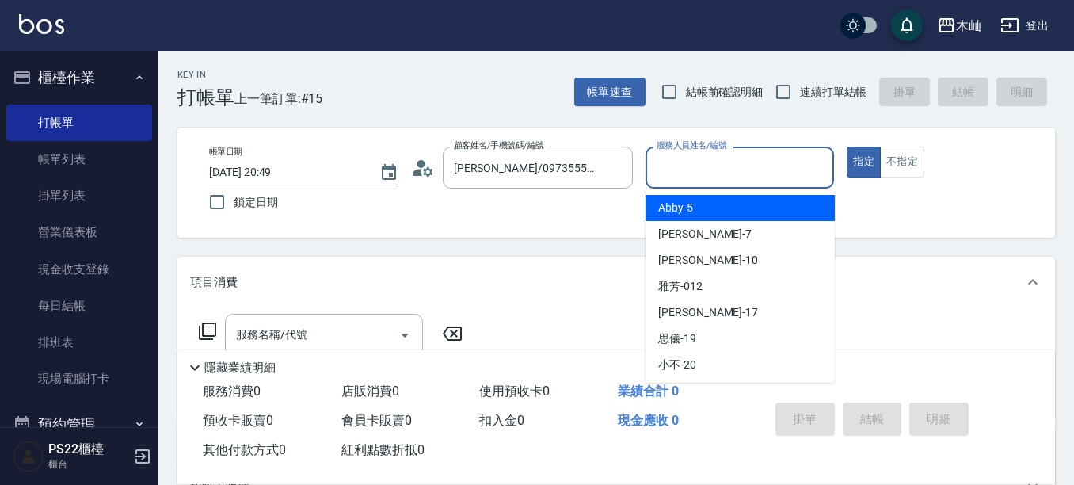
click at [694, 175] on input "服務人員姓名/編號" at bounding box center [739, 168] width 175 height 28
click at [693, 211] on div "Abby -5" at bounding box center [739, 208] width 189 height 26
type input "Abby-5"
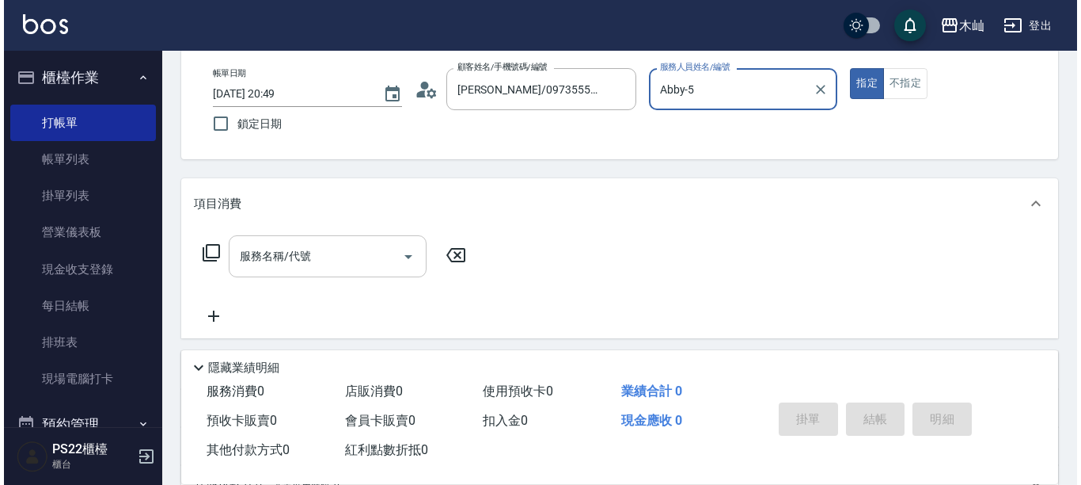
scroll to position [79, 0]
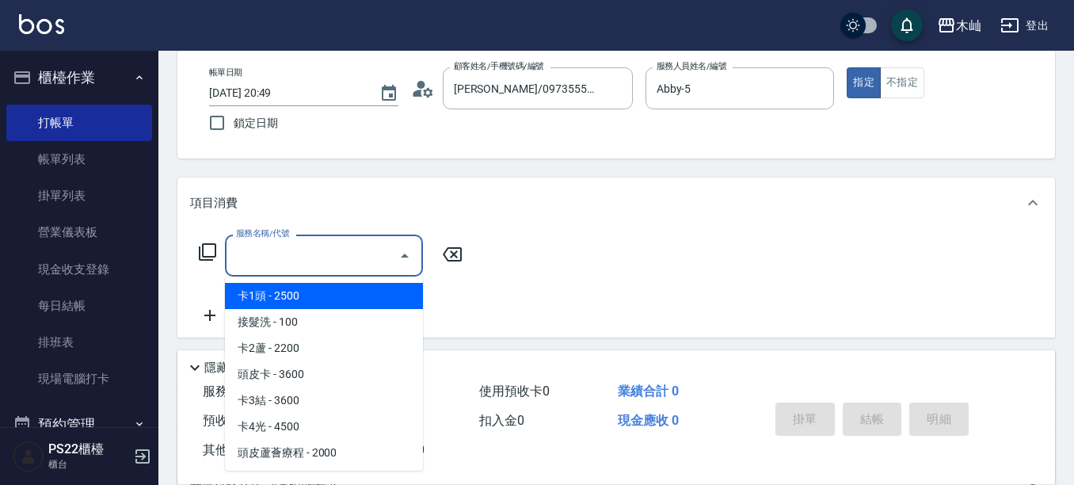
click at [340, 254] on input "服務名稱/代號" at bounding box center [312, 255] width 160 height 28
click at [213, 255] on icon at bounding box center [207, 251] width 19 height 19
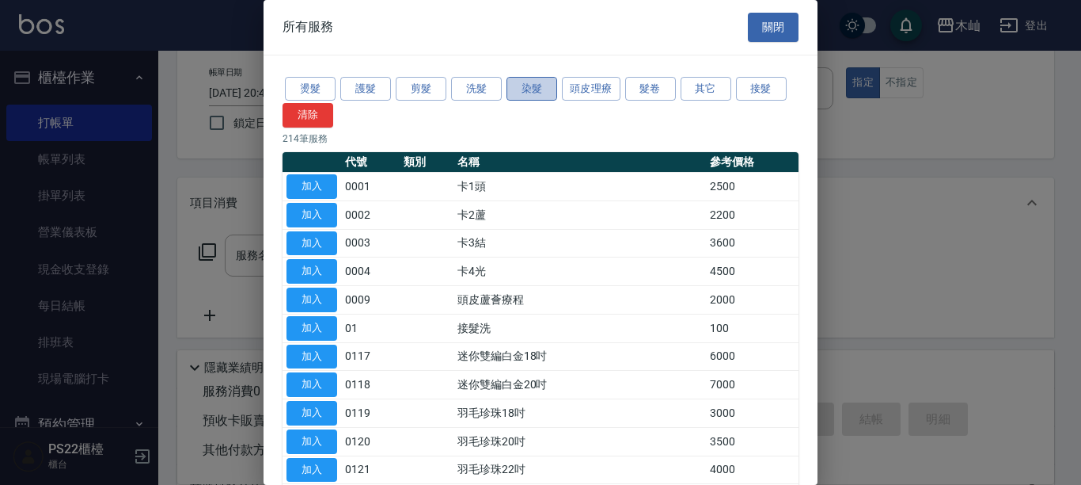
click at [524, 86] on button "染髮" at bounding box center [532, 89] width 51 height 25
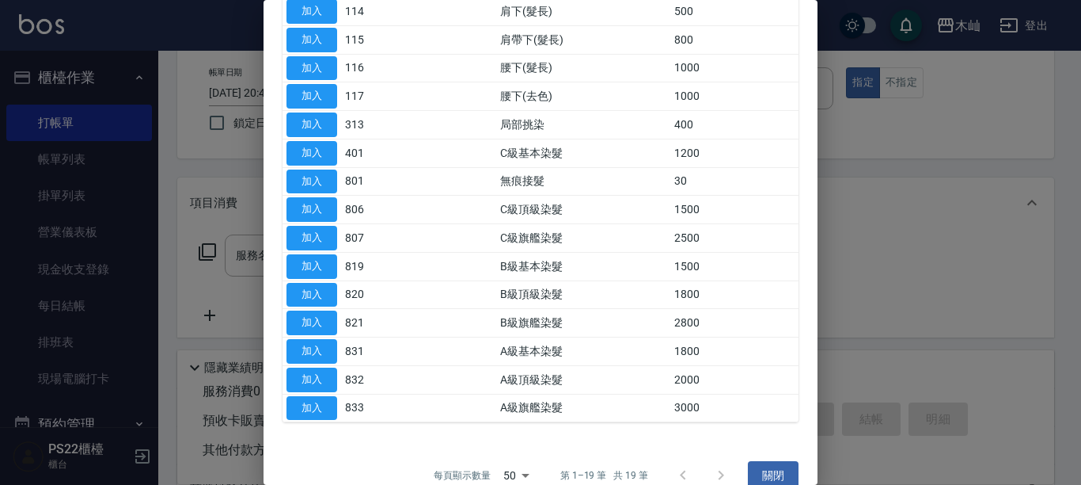
scroll to position [313, 0]
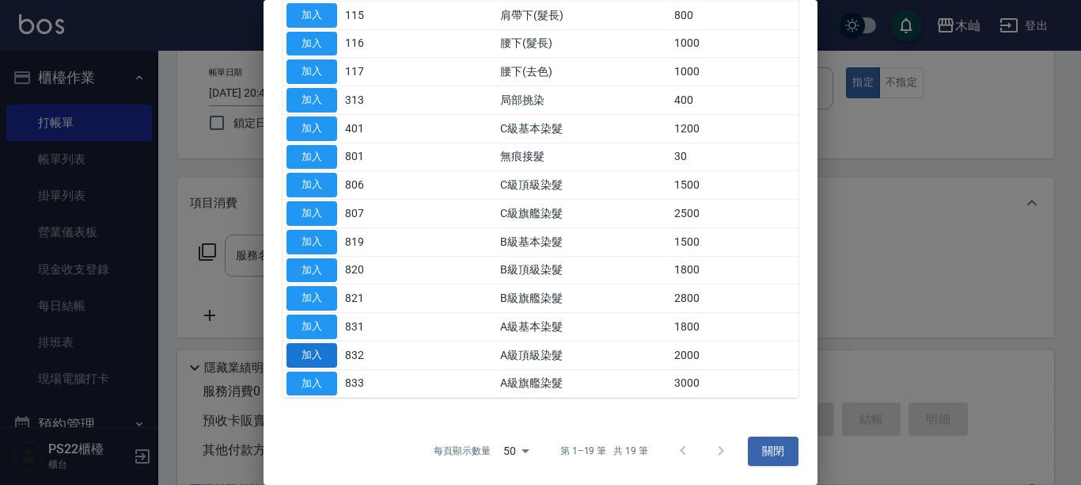
click at [323, 355] on button "加入" at bounding box center [312, 355] width 51 height 25
type input "A級頂級染髮(832)"
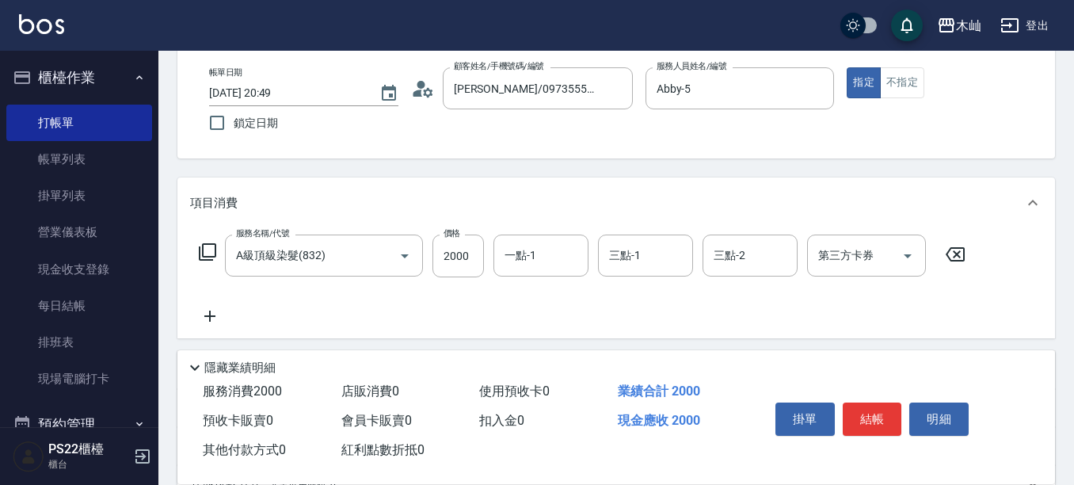
click at [209, 317] on icon at bounding box center [209, 315] width 11 height 11
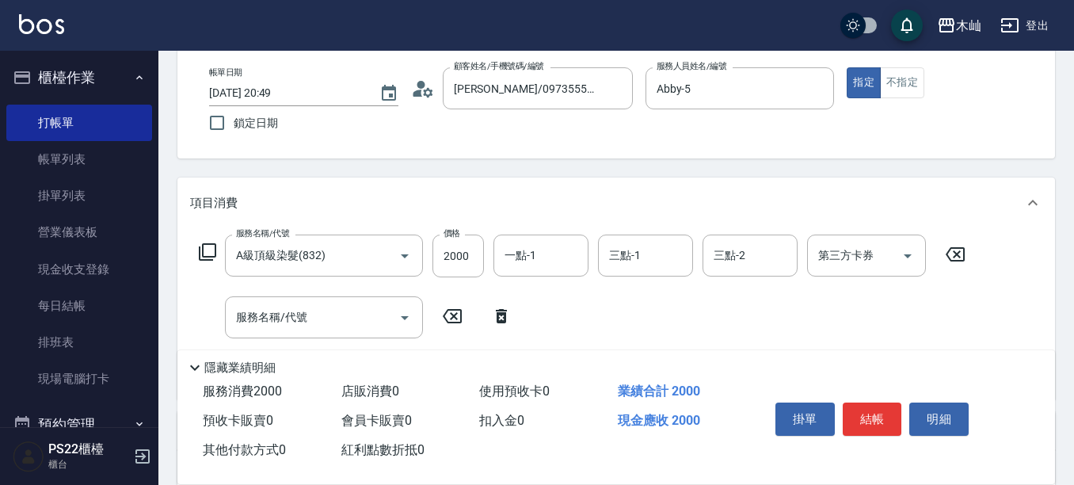
click at [207, 251] on icon at bounding box center [207, 251] width 19 height 19
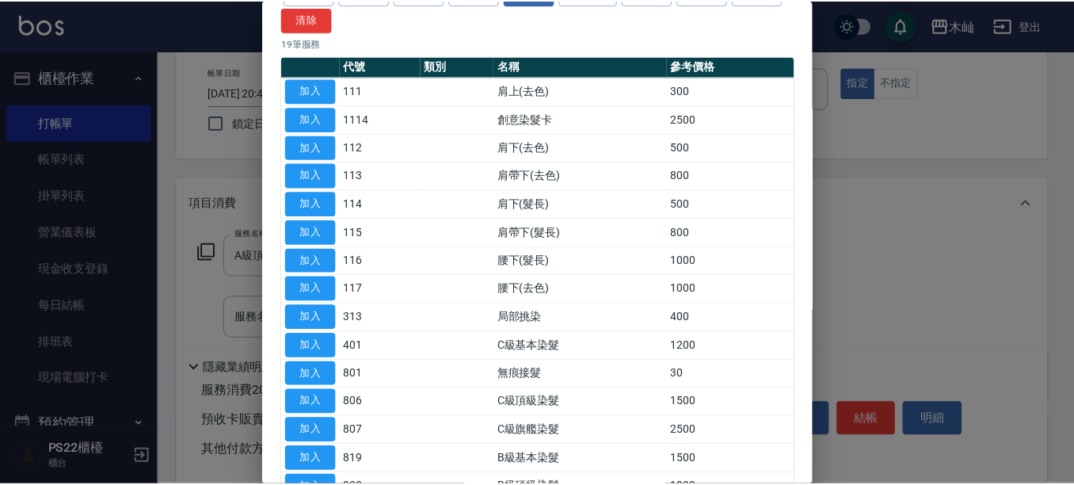
scroll to position [0, 0]
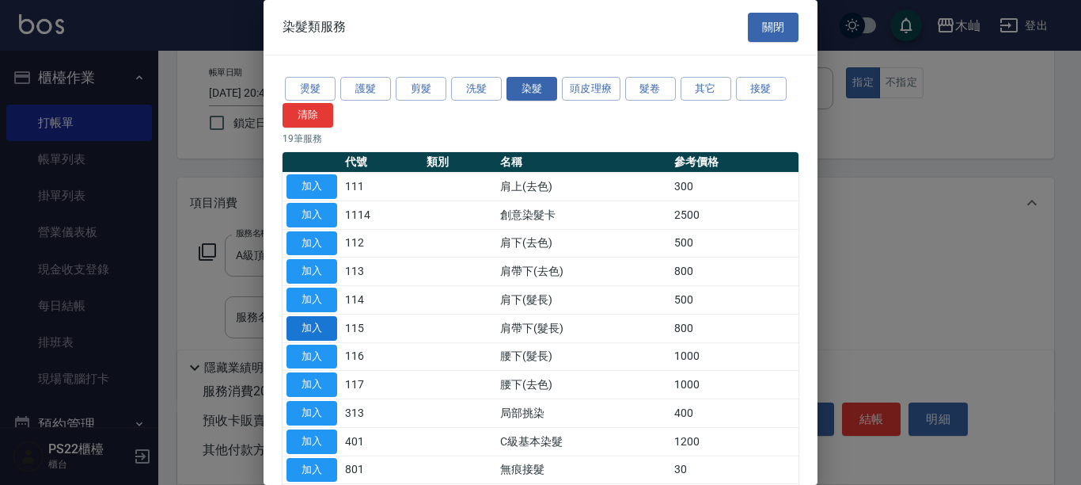
click at [309, 328] on button "加入" at bounding box center [312, 328] width 51 height 25
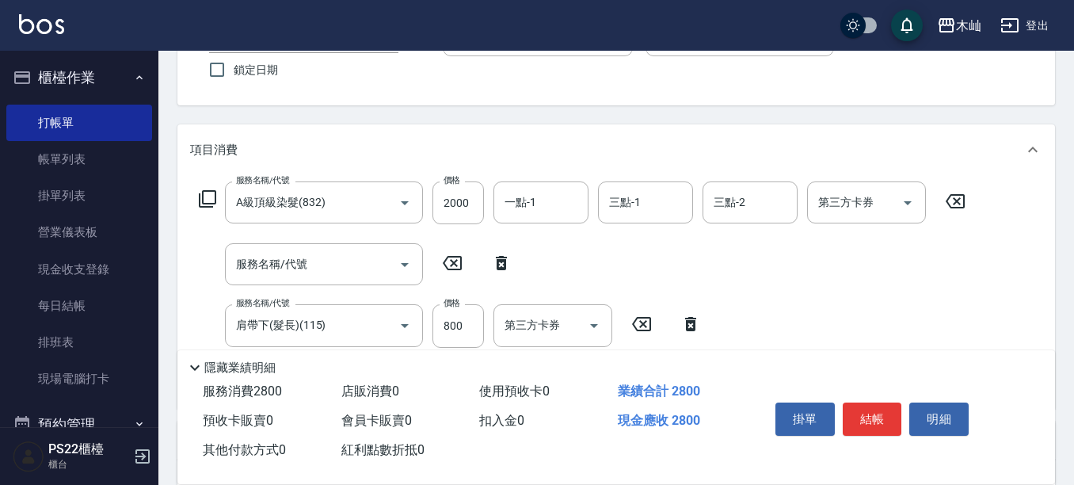
scroll to position [238, 0]
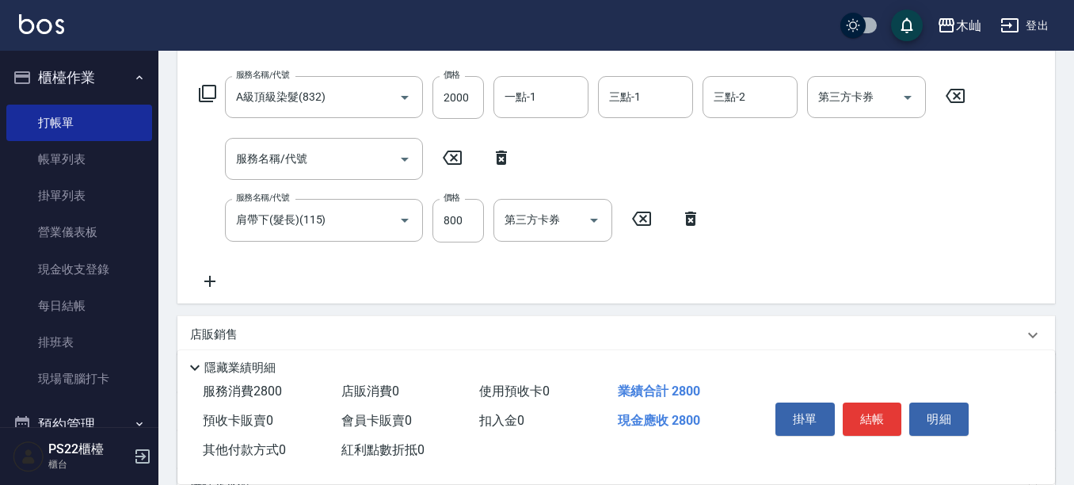
click at [500, 158] on icon at bounding box center [501, 157] width 40 height 19
type input "肩帶下(髮長)(115)"
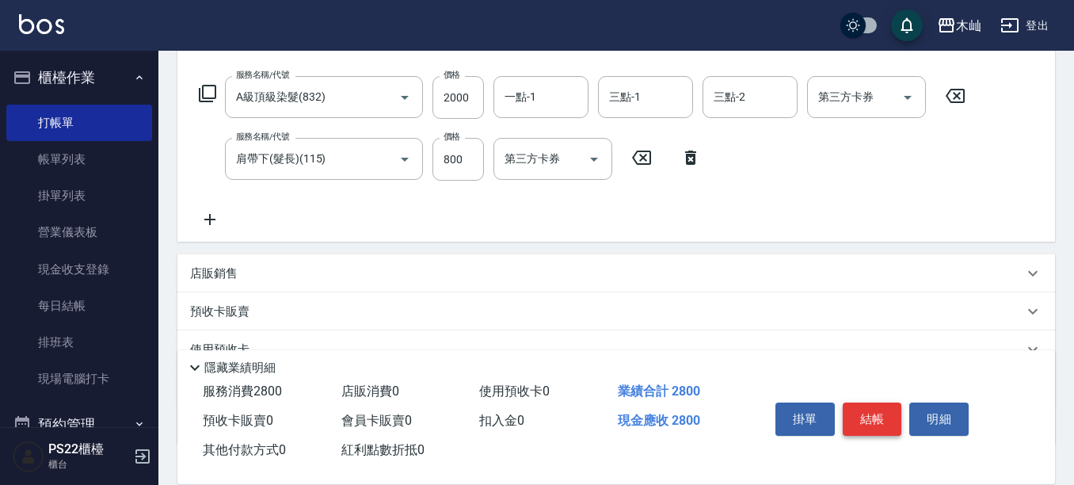
click at [891, 414] on button "結帳" at bounding box center [871, 418] width 59 height 33
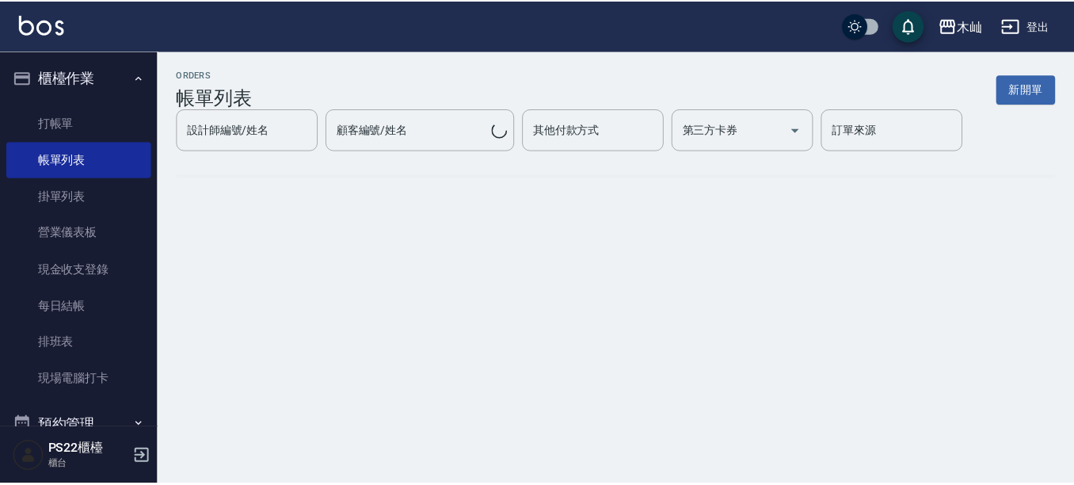
scroll to position [396, 0]
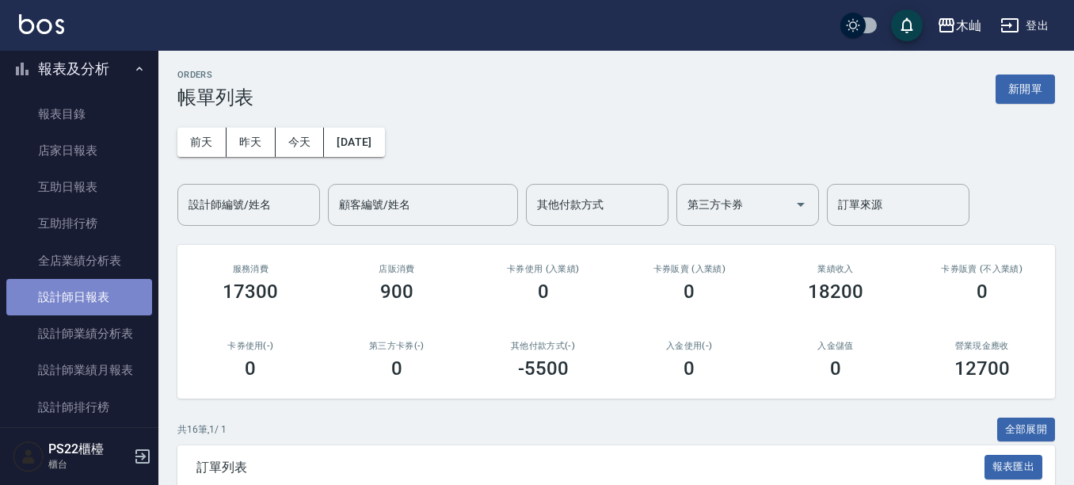
click at [90, 295] on link "設計師日報表" at bounding box center [79, 297] width 146 height 36
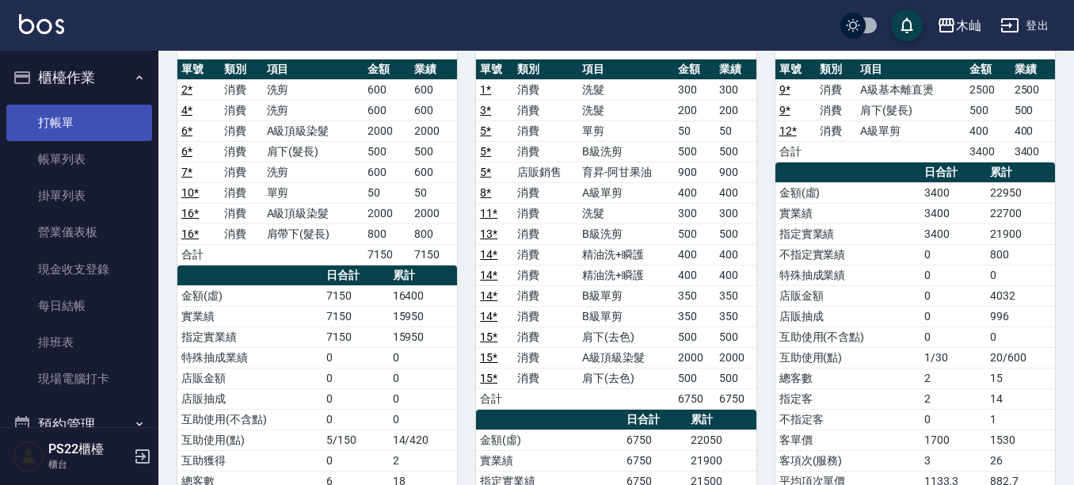
click at [82, 124] on link "打帳單" at bounding box center [79, 123] width 146 height 36
